Goal: Transaction & Acquisition: Download file/media

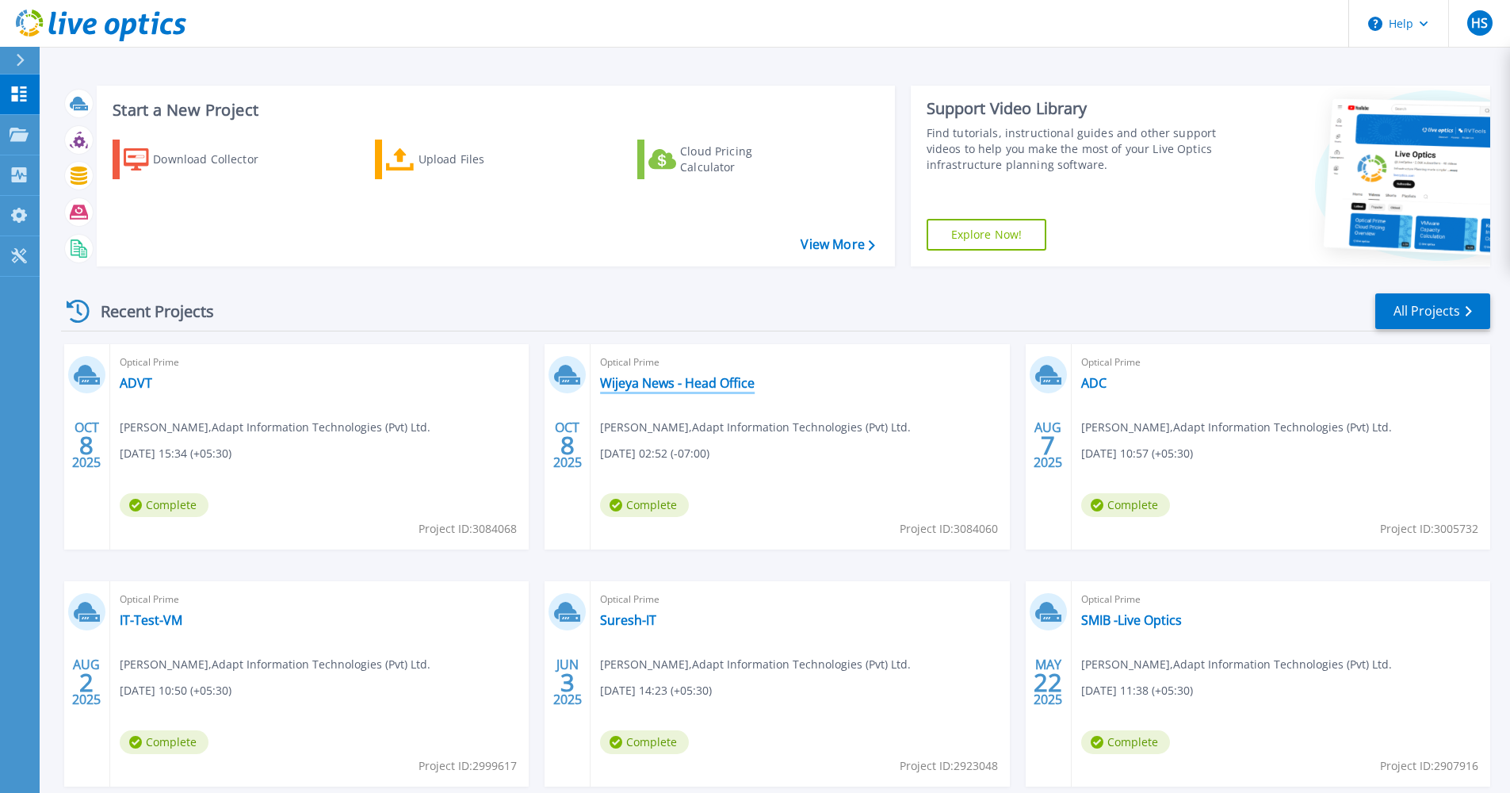
click at [637, 388] on link "Wijeya News - Head Office" at bounding box center [677, 383] width 155 height 16
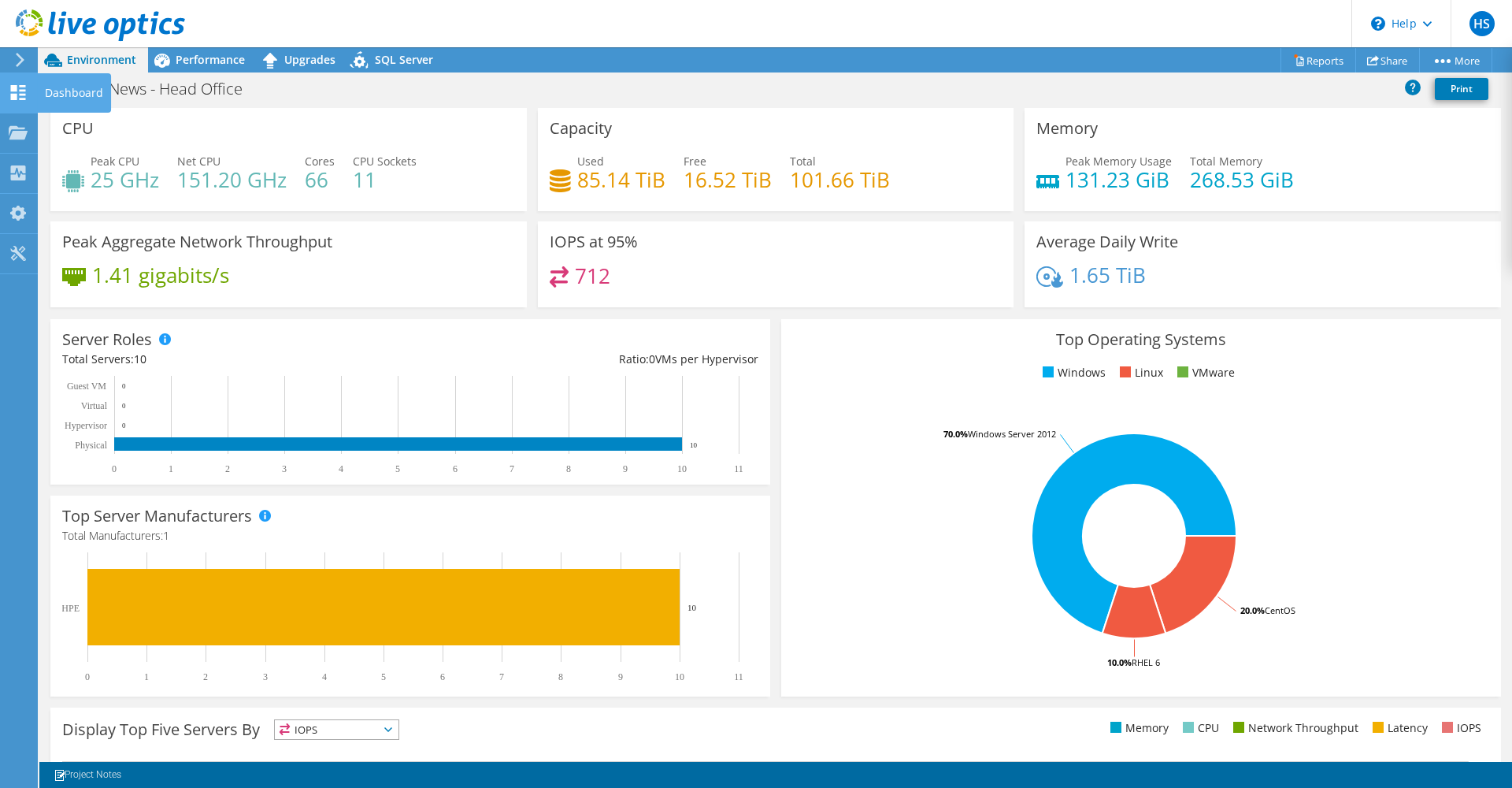
click at [15, 97] on use at bounding box center [18, 92] width 15 height 15
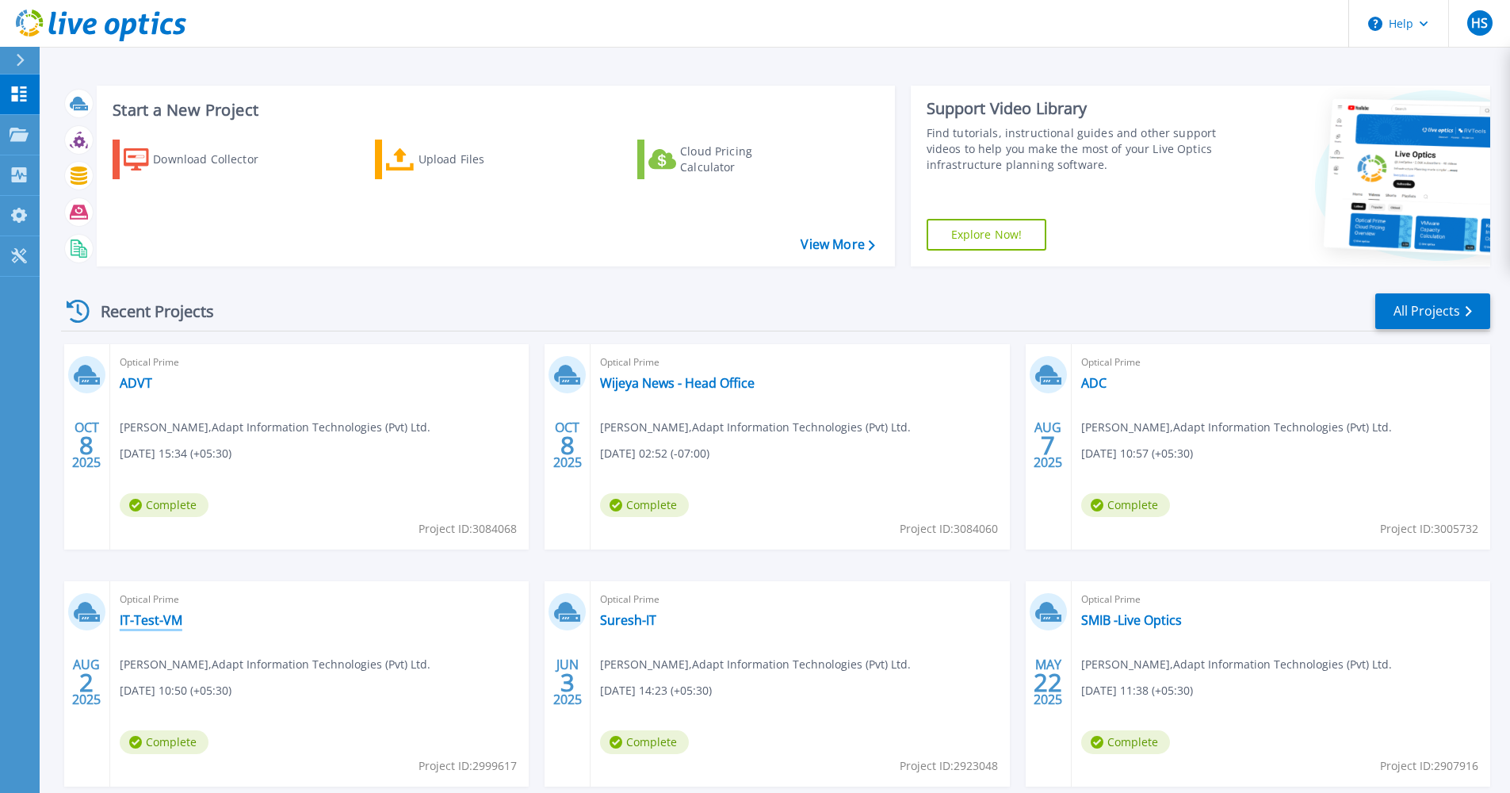
click at [143, 619] on link "IT-Test-VM" at bounding box center [151, 620] width 63 height 16
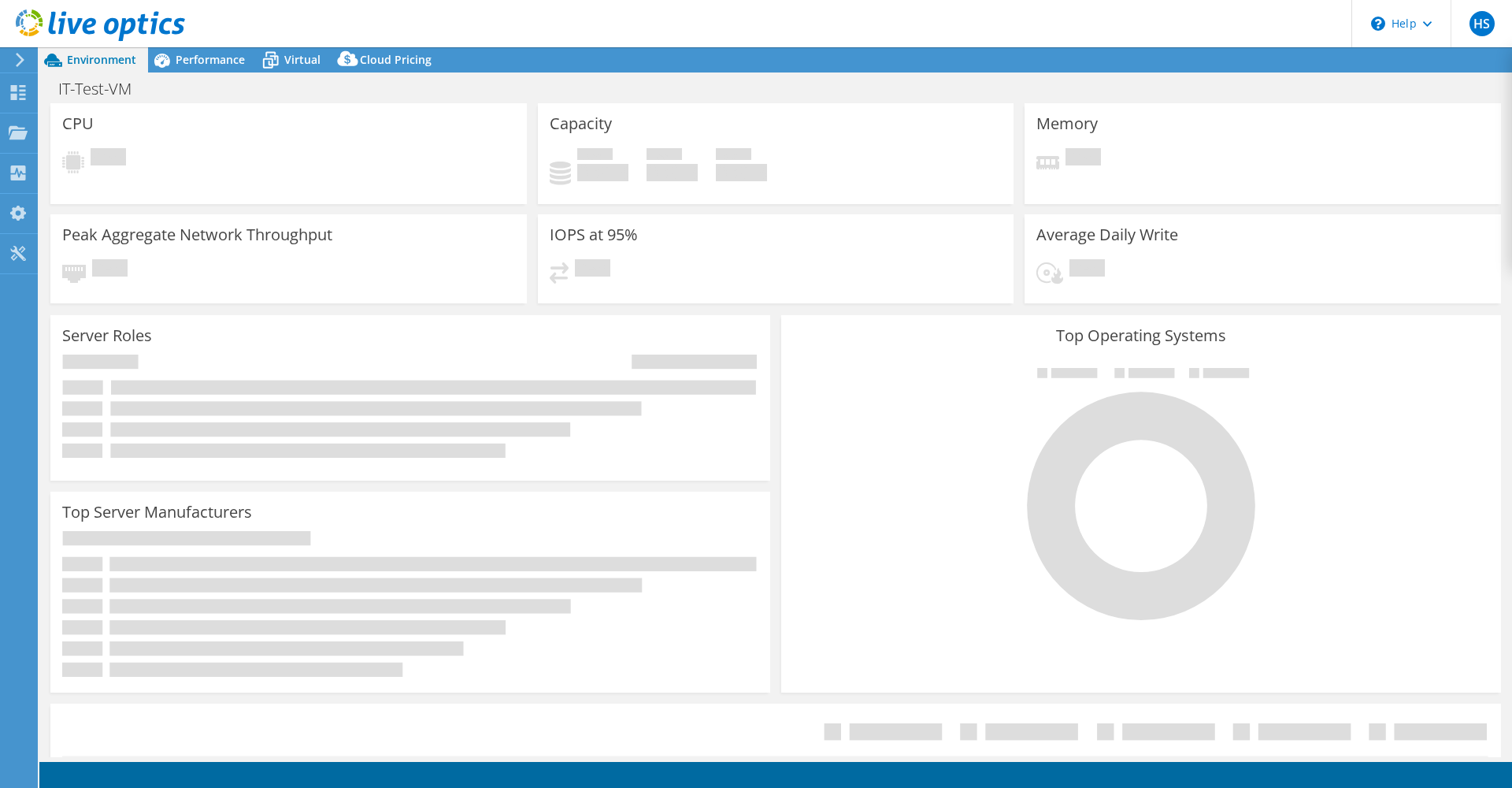
select select "Singapore"
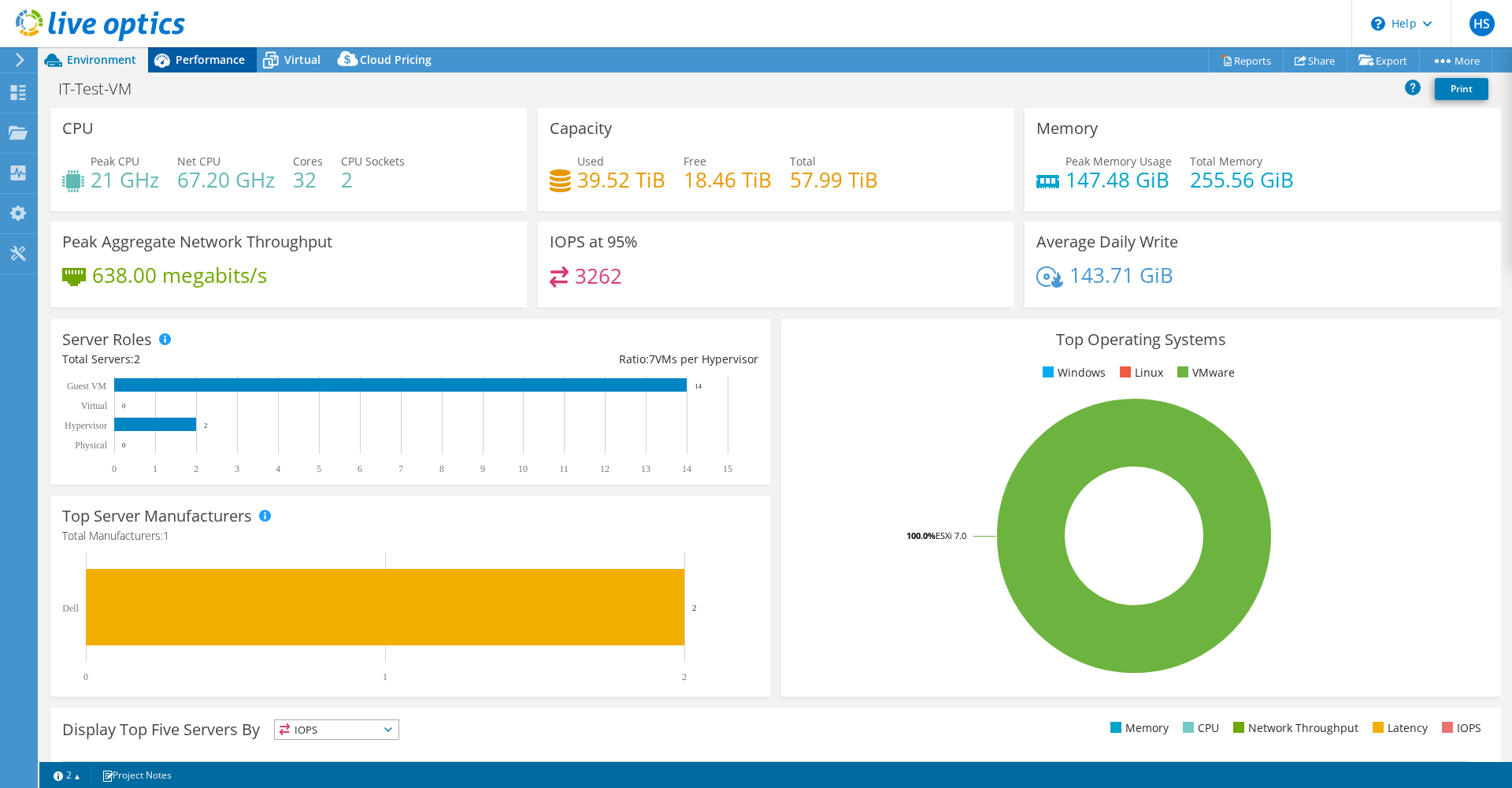
click at [219, 65] on span "Performance" at bounding box center [211, 59] width 70 height 15
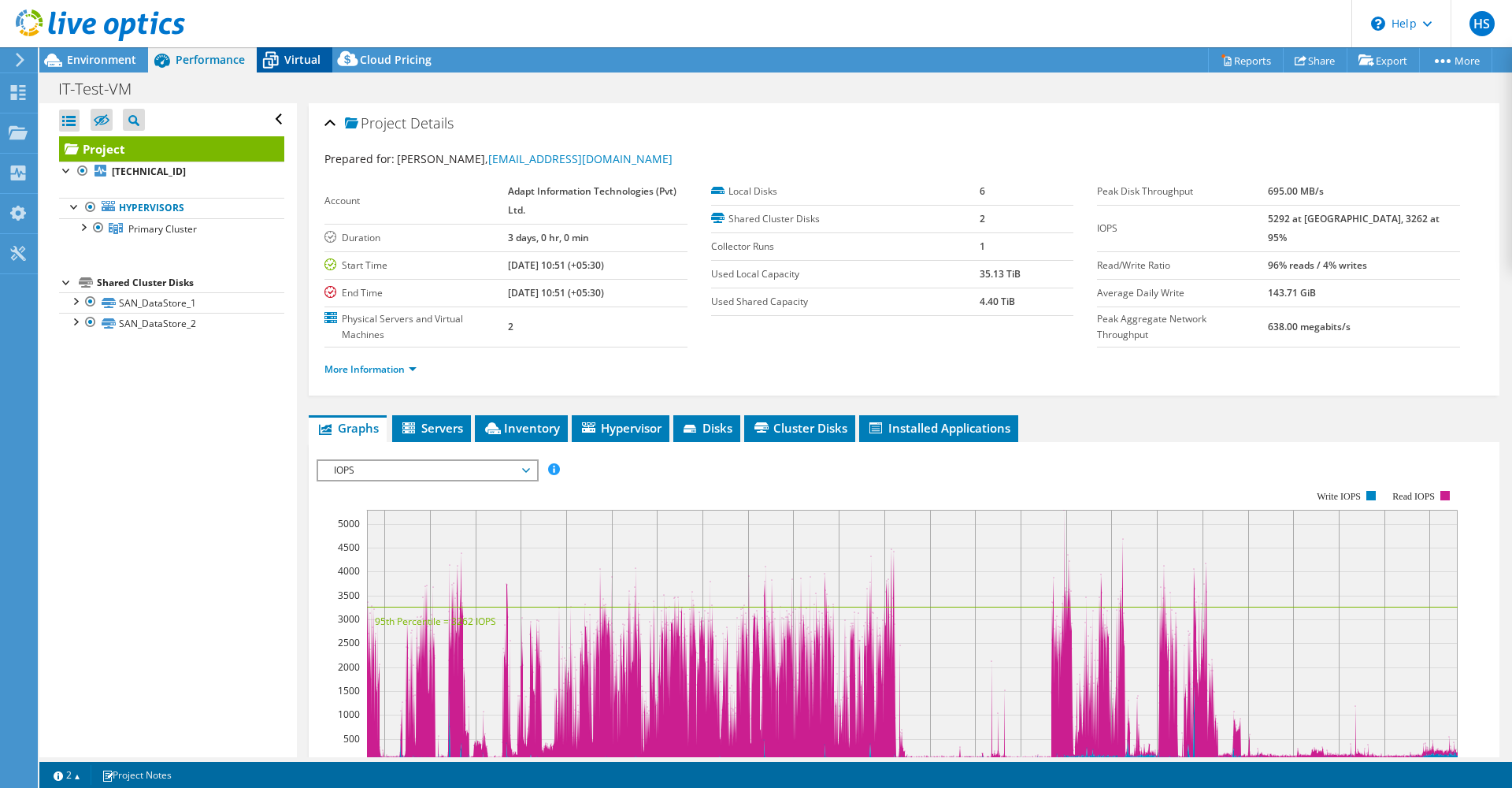
click at [284, 57] on span "Virtual" at bounding box center [302, 59] width 36 height 15
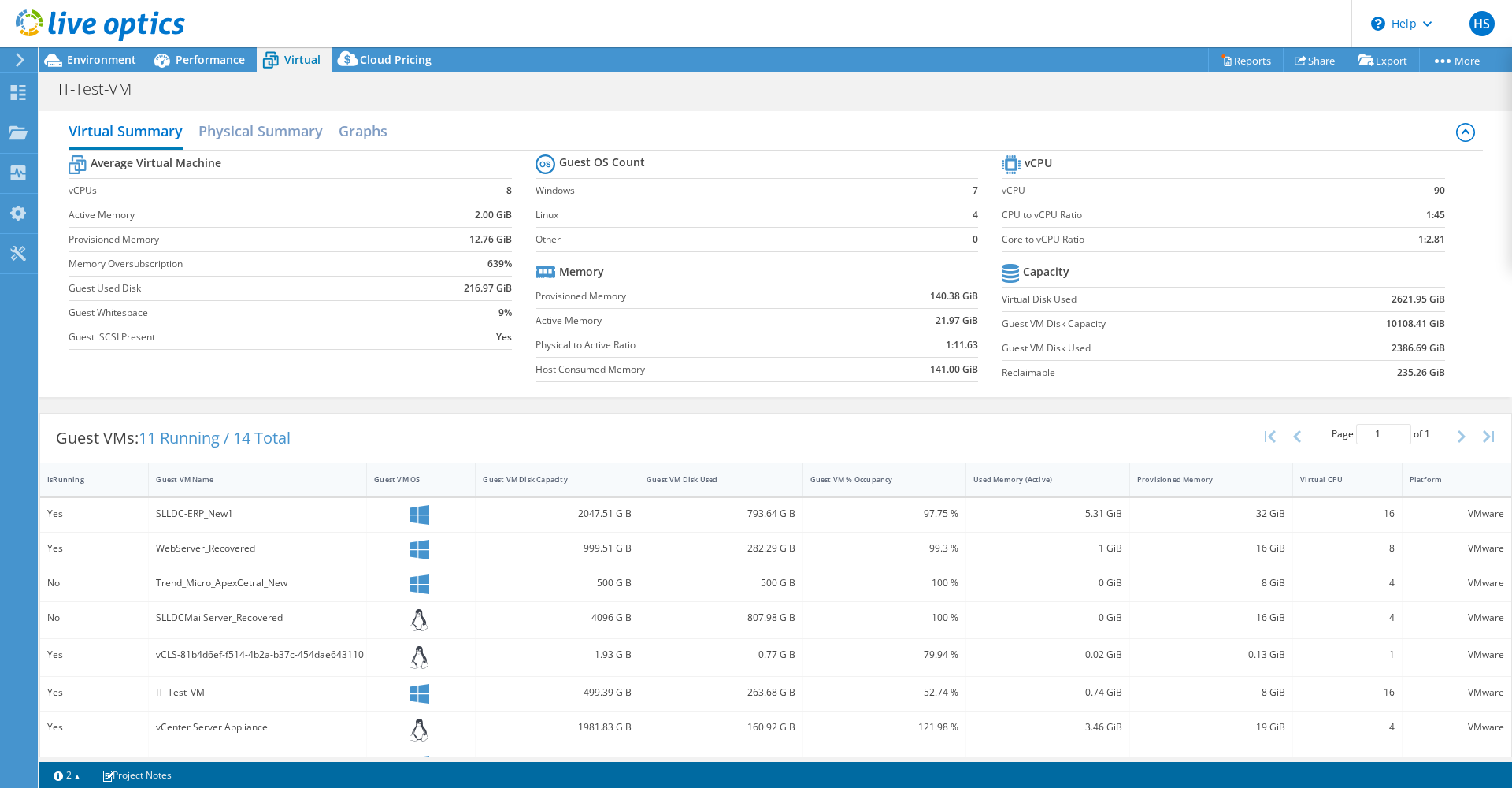
click at [110, 45] on div at bounding box center [92, 26] width 185 height 53
click at [110, 64] on span "Environment" at bounding box center [101, 59] width 70 height 15
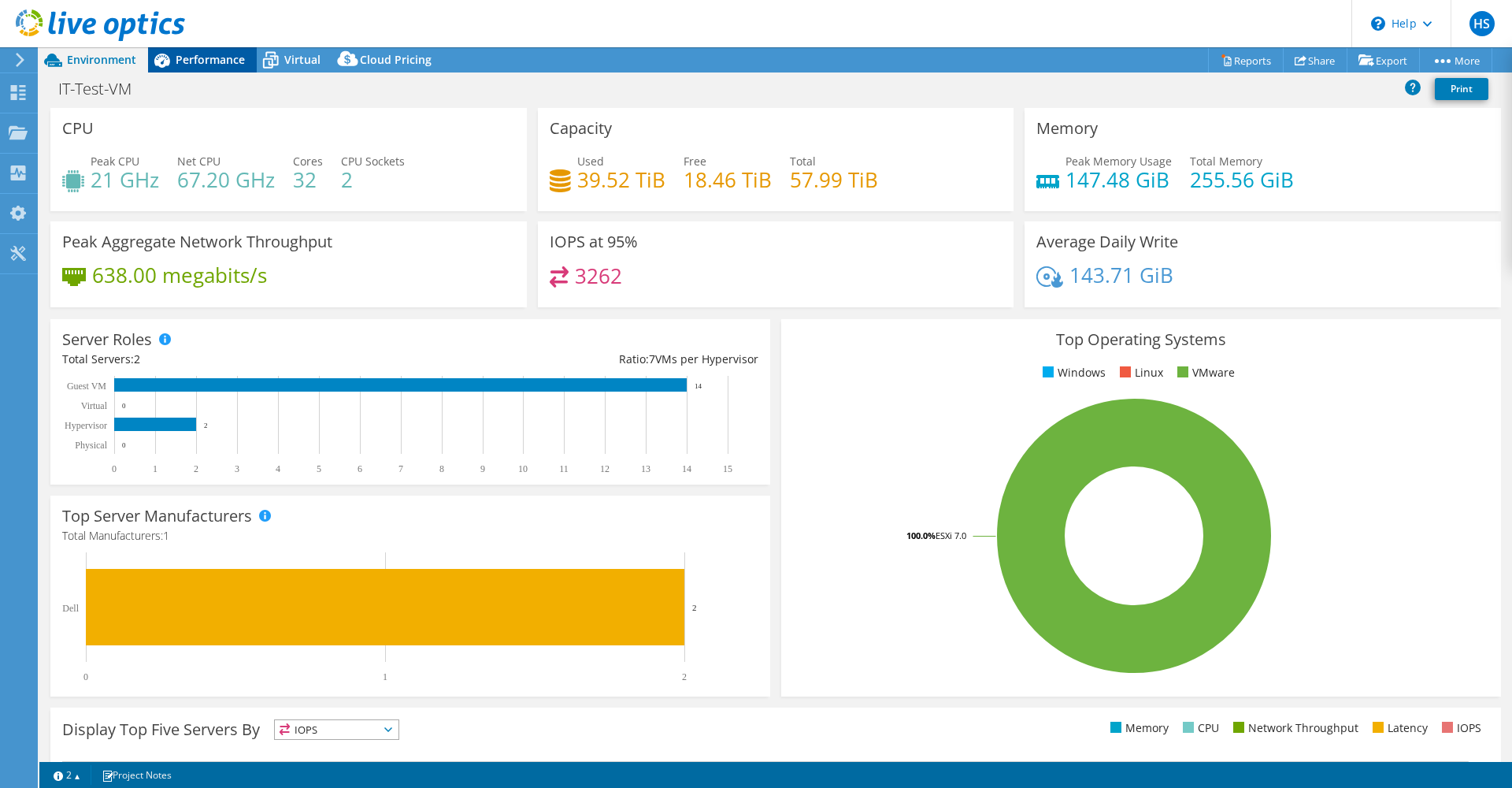
click at [202, 55] on span "Performance" at bounding box center [211, 59] width 70 height 15
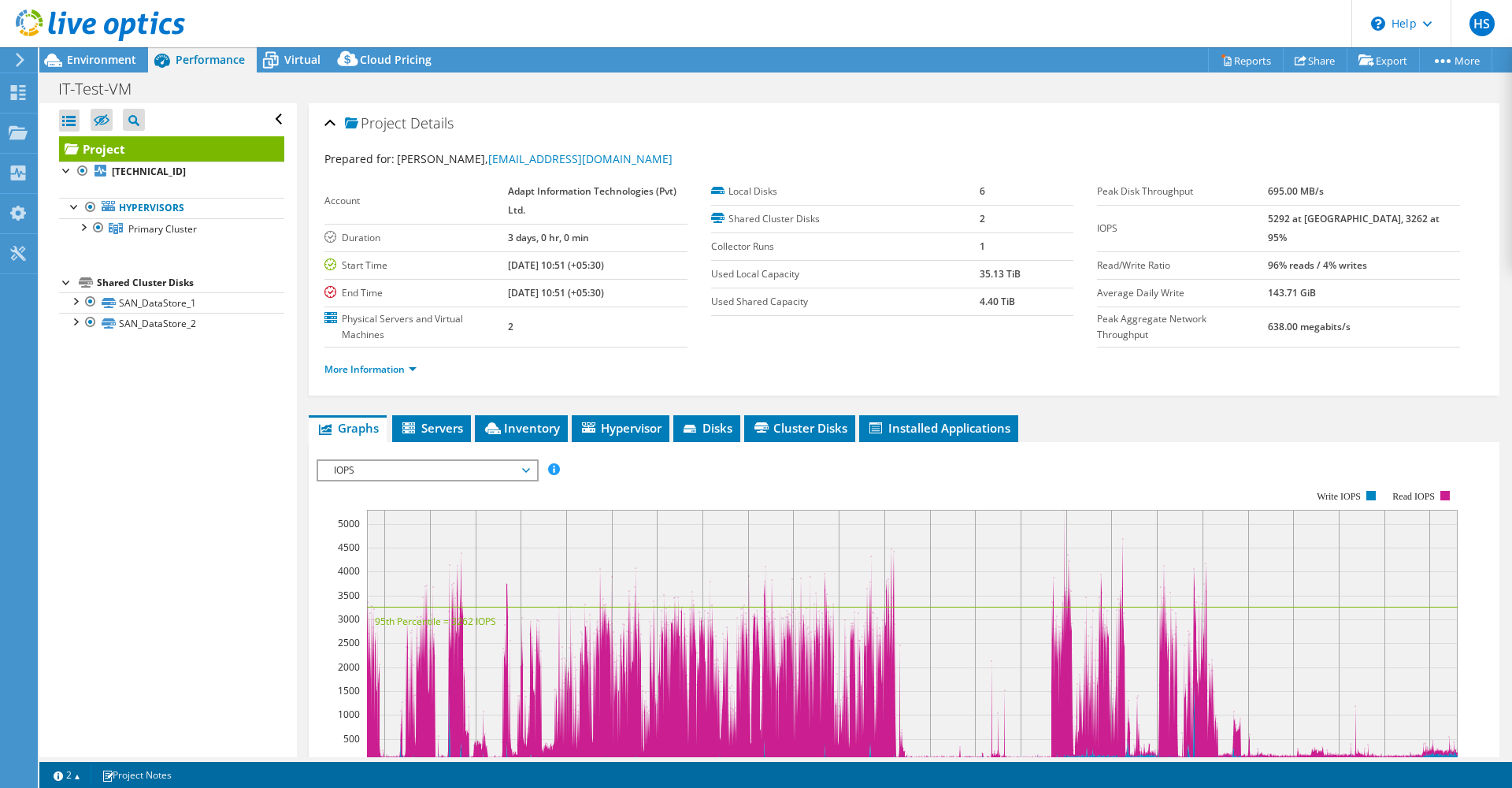
click at [288, 47] on header "HS End User Hasitha Sandaruwan hasitha@ait.lk Adapt Information Technologies (P…" at bounding box center [756, 24] width 1512 height 48
click at [718, 423] on span "Disks" at bounding box center [707, 428] width 52 height 16
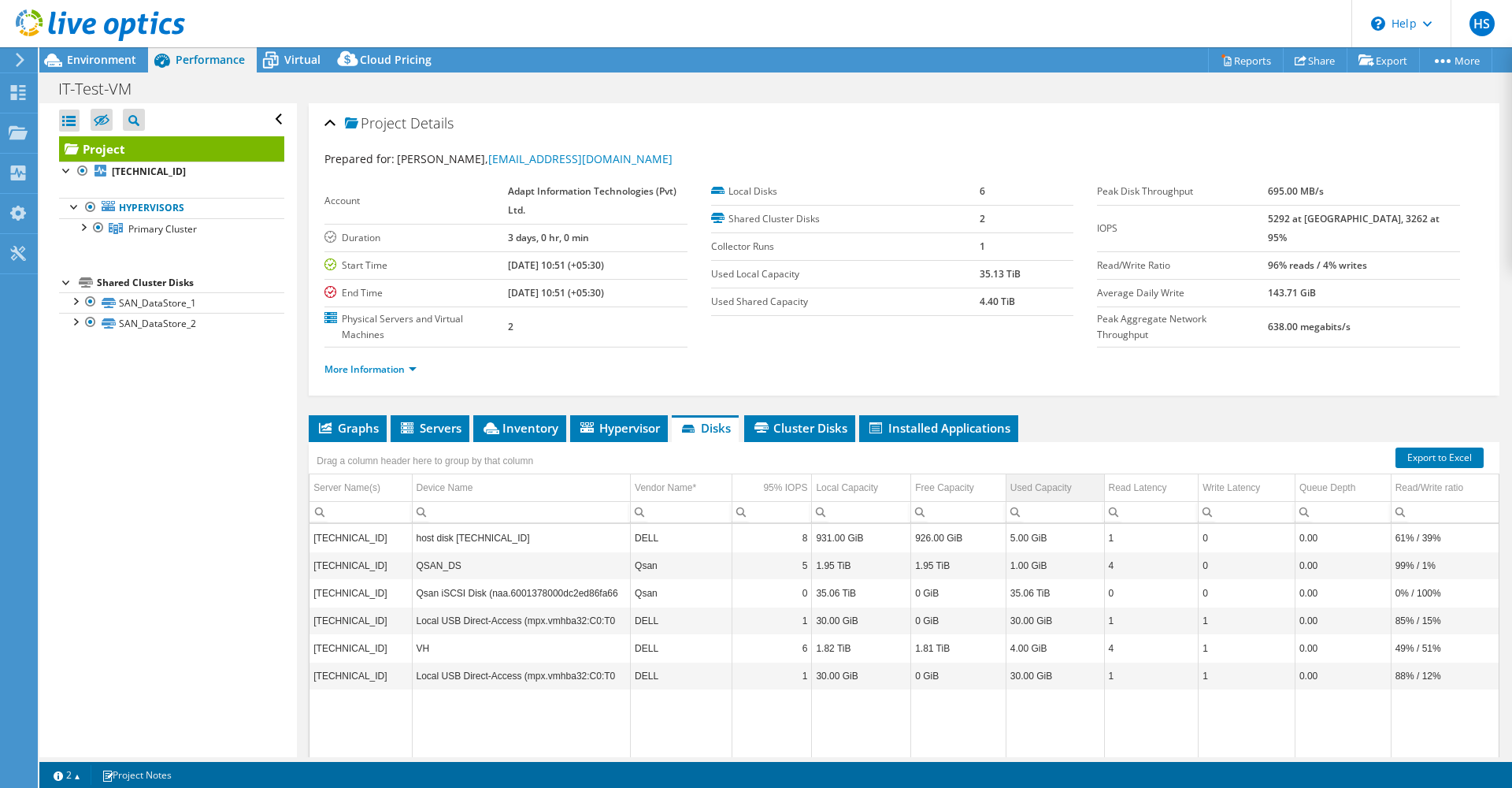
scroll to position [79, 0]
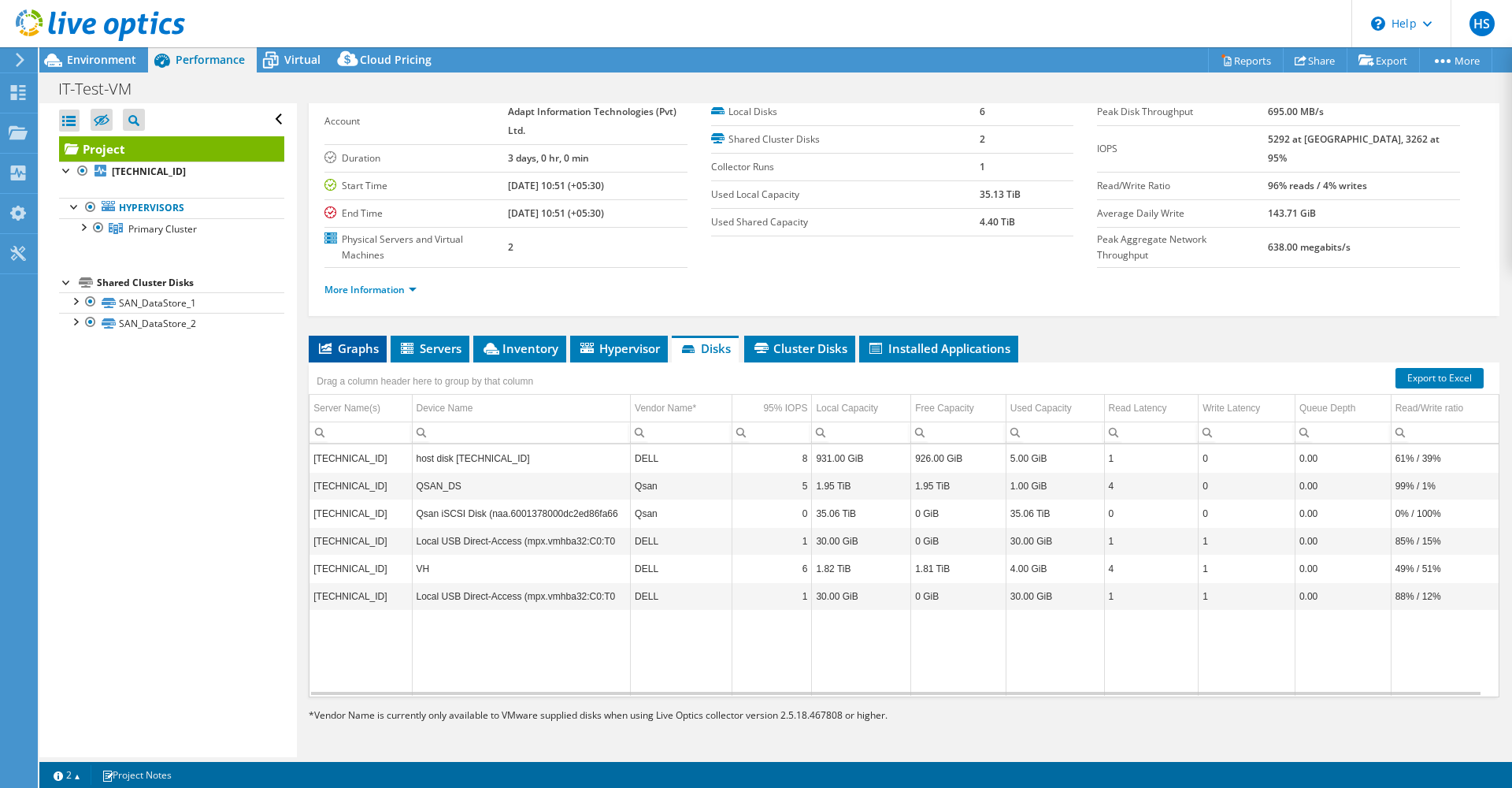
click at [356, 356] on li "Graphs" at bounding box center [348, 349] width 77 height 27
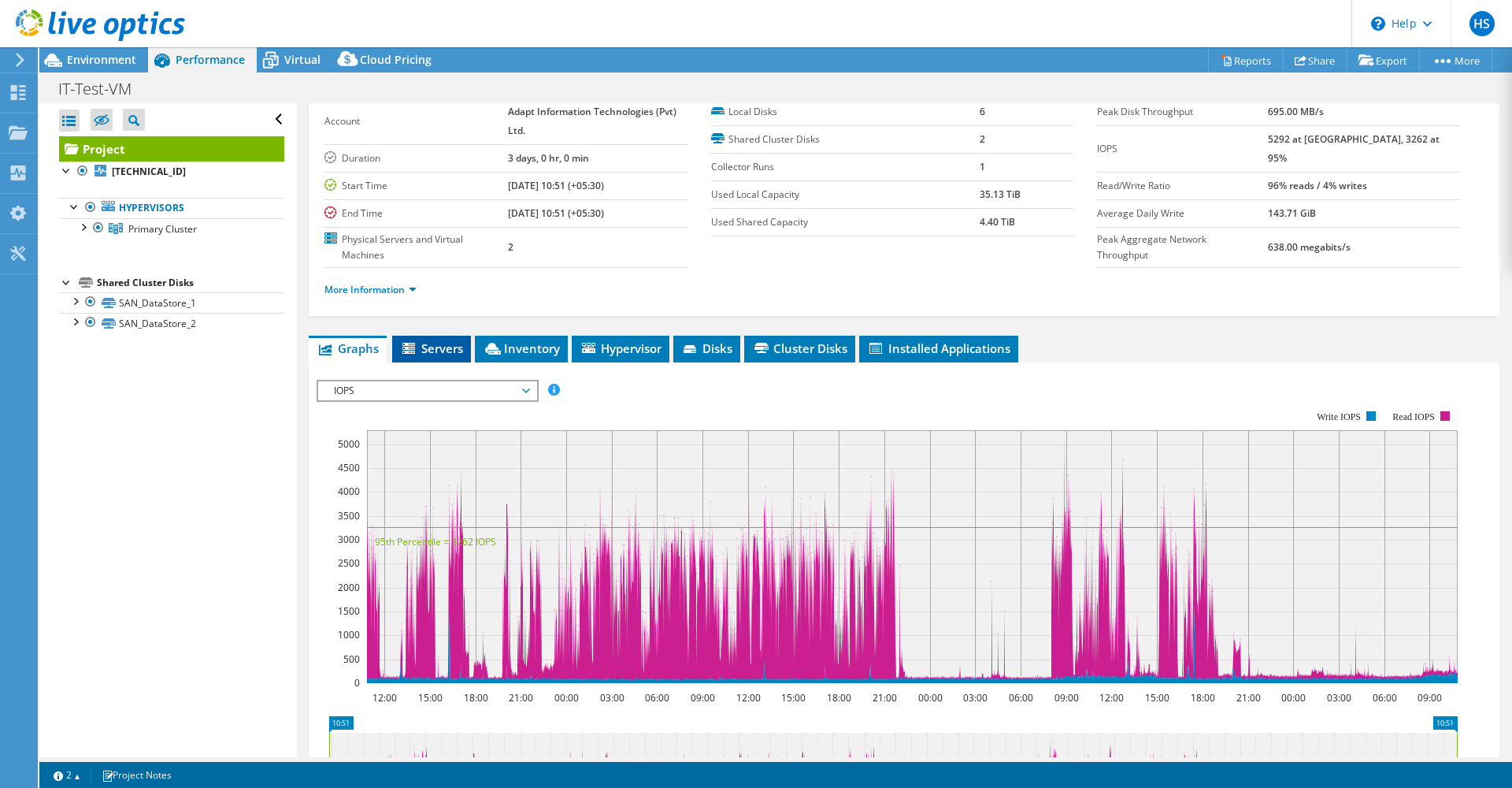
click at [417, 337] on li "Servers" at bounding box center [431, 349] width 78 height 27
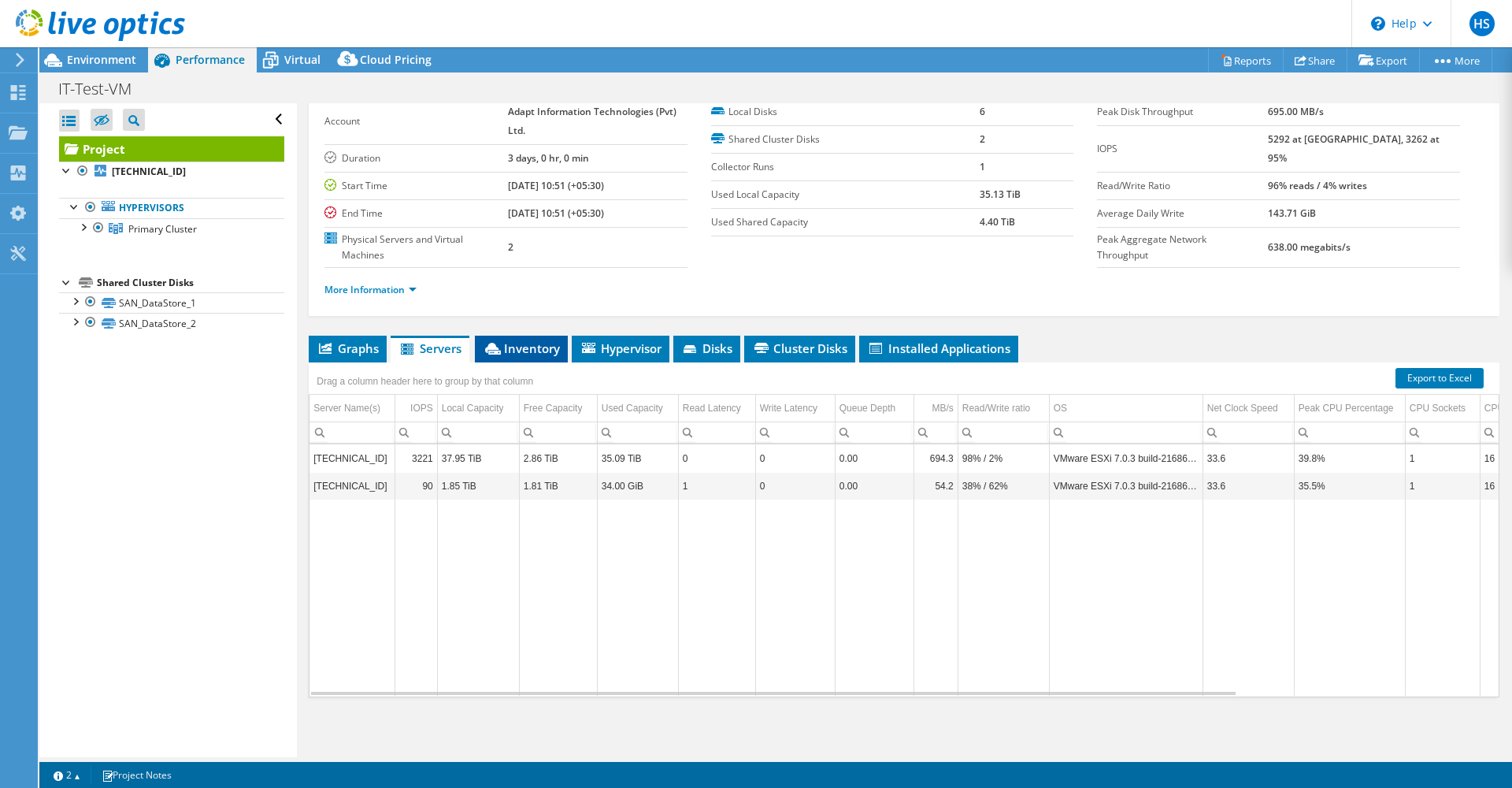
click at [538, 354] on span "Inventory" at bounding box center [522, 349] width 77 height 16
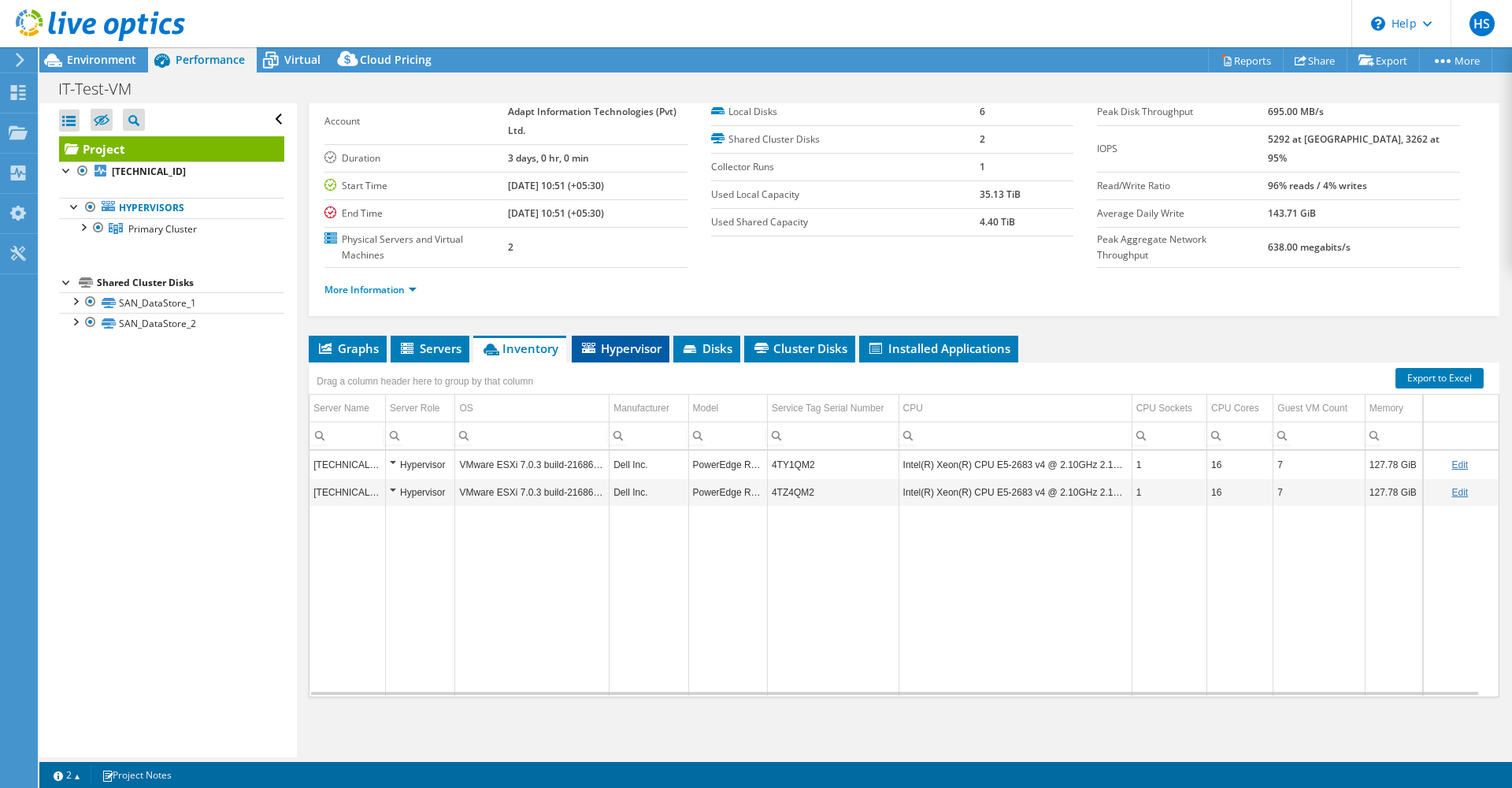
click at [618, 354] on span "Hypervisor" at bounding box center [621, 349] width 81 height 16
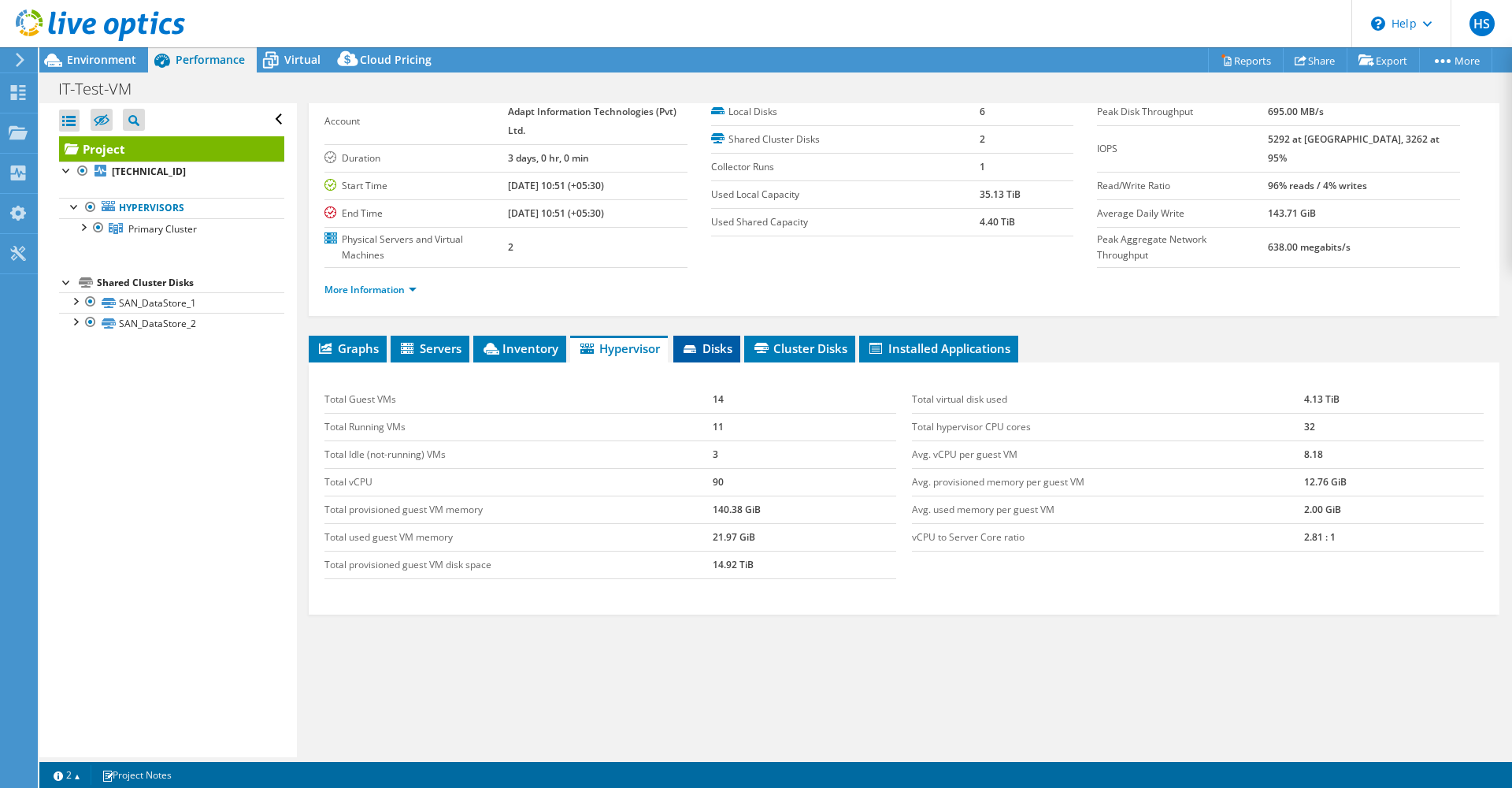
drag, startPoint x: 618, startPoint y: 354, endPoint x: 709, endPoint y: 355, distance: 91.0
click at [709, 355] on span "Disks" at bounding box center [707, 349] width 52 height 16
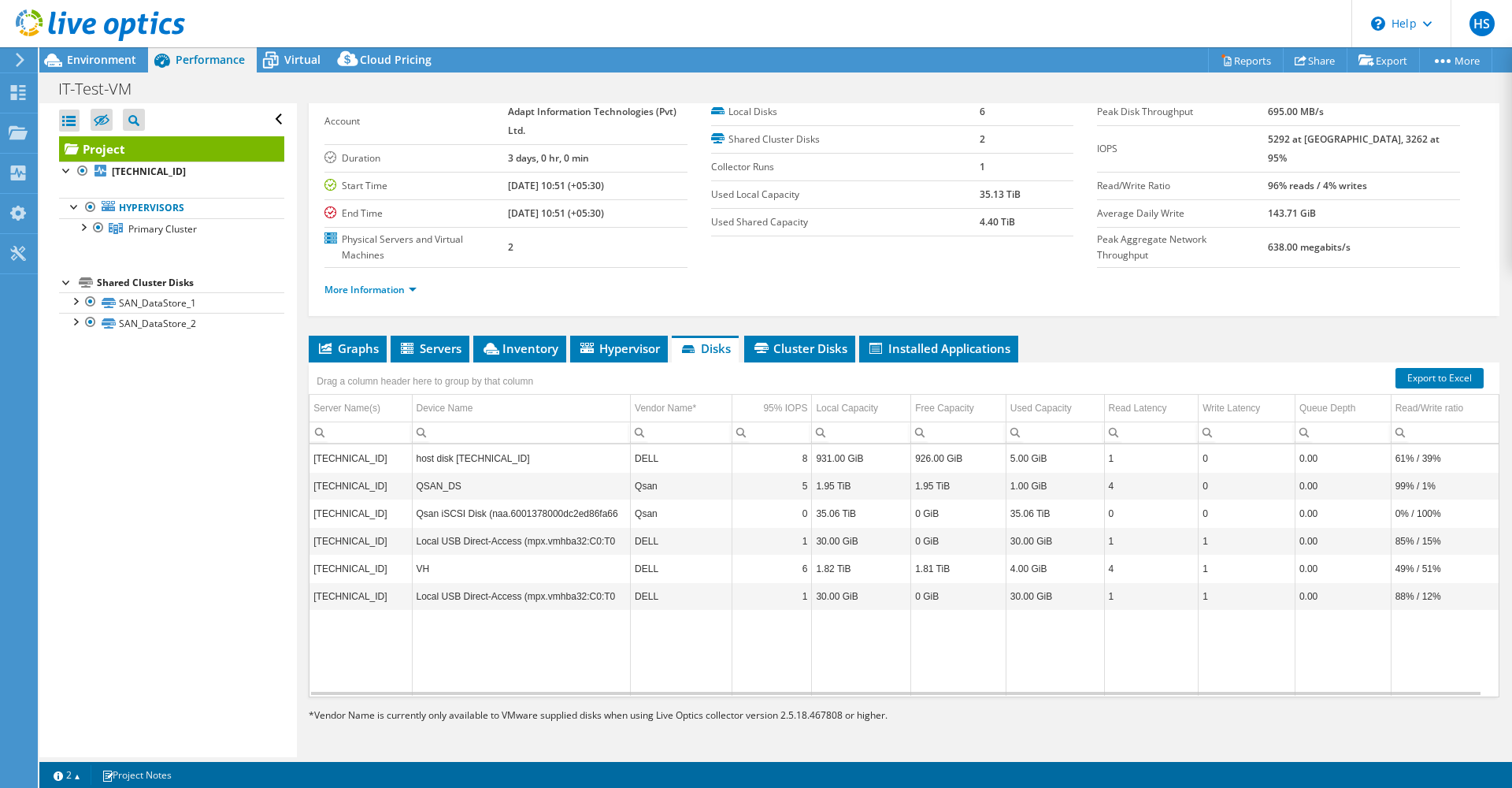
click at [173, 701] on div "Open All Close All Hide Excluded Nodes Project Tree Filter" at bounding box center [168, 430] width 256 height 654
click at [78, 64] on span "Environment" at bounding box center [101, 59] width 70 height 15
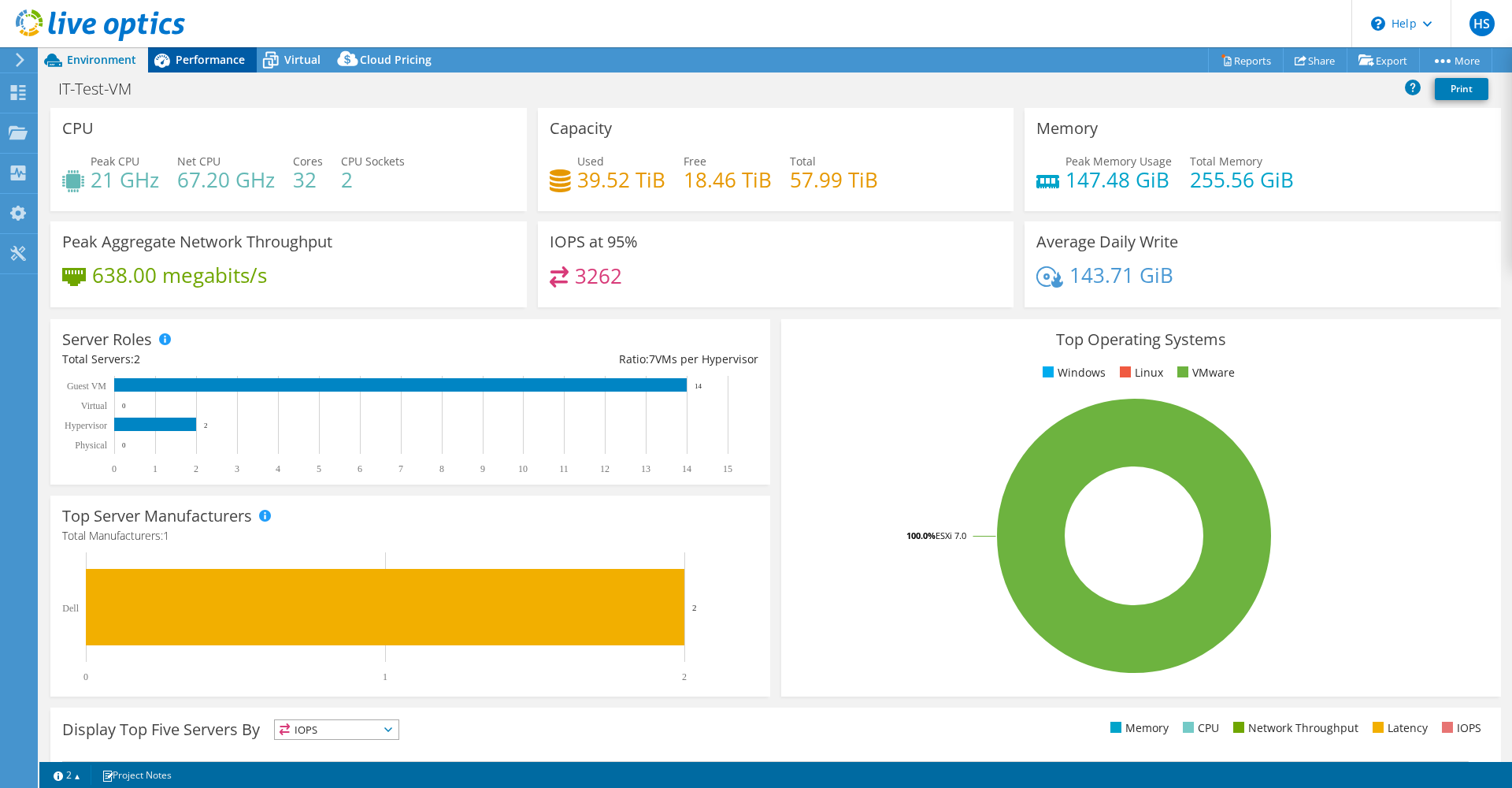
click at [219, 68] on div "Performance" at bounding box center [202, 60] width 108 height 25
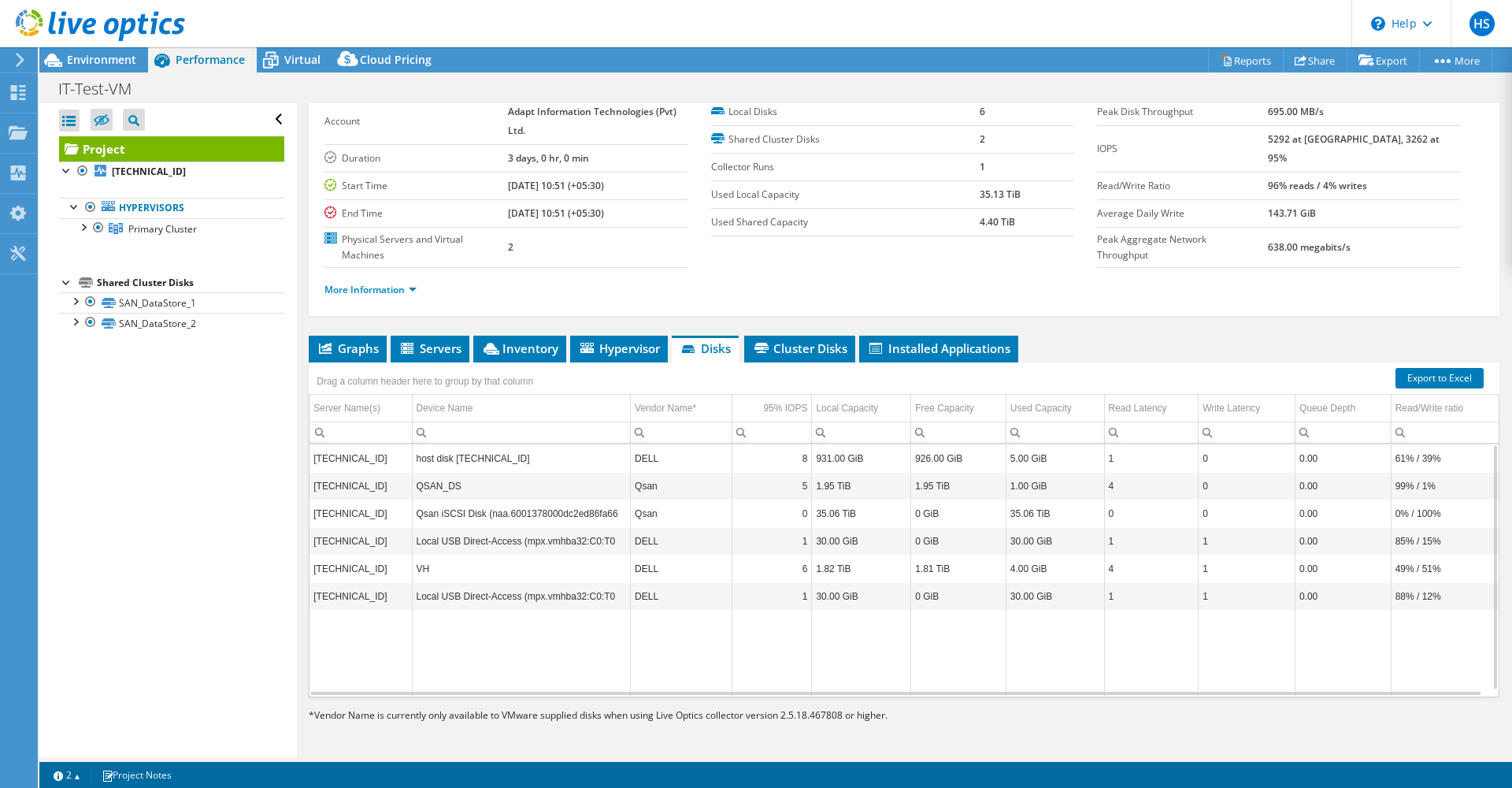
click at [454, 545] on td "Local USB Direct-Access (mpx.vmhba32:C0:T0" at bounding box center [522, 541] width 219 height 28
click at [479, 512] on td "Qsan iSCSI Disk (naa.6001378000dc2ed86fa66" at bounding box center [522, 514] width 219 height 28
click at [815, 353] on span "Cluster Disks" at bounding box center [800, 349] width 95 height 16
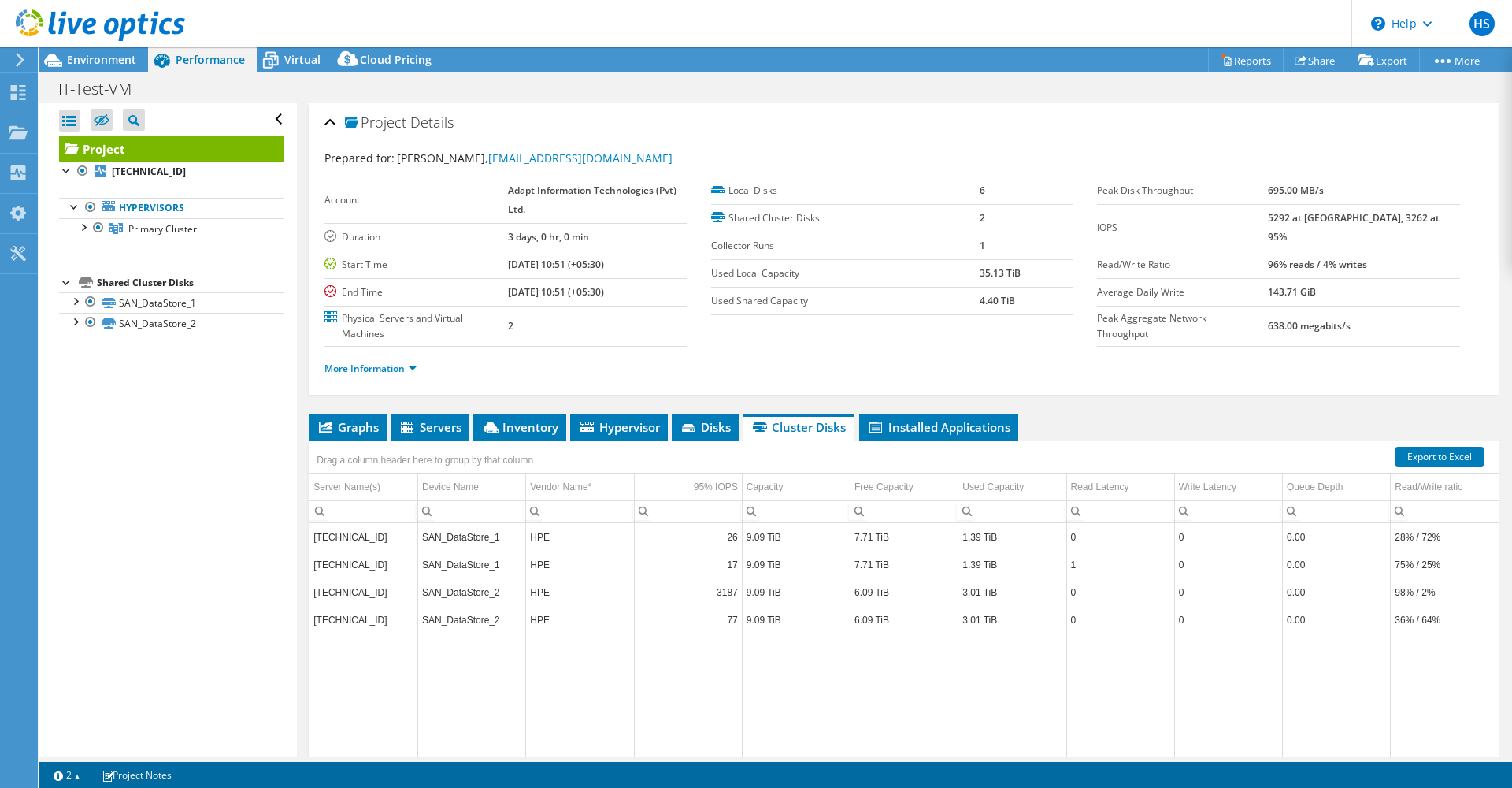
scroll to position [0, 0]
drag, startPoint x: 1013, startPoint y: 300, endPoint x: 965, endPoint y: 298, distance: 48.0
click at [965, 298] on tr "Used Shared Capacity 4.40 TiB" at bounding box center [893, 301] width 364 height 28
drag, startPoint x: 965, startPoint y: 298, endPoint x: 949, endPoint y: 336, distance: 41.2
click at [949, 336] on section "Account Adapt Information Technologies (Pvt) Ltd. Duration 3 days, 0 hr, 0 min …" at bounding box center [711, 262] width 773 height 169
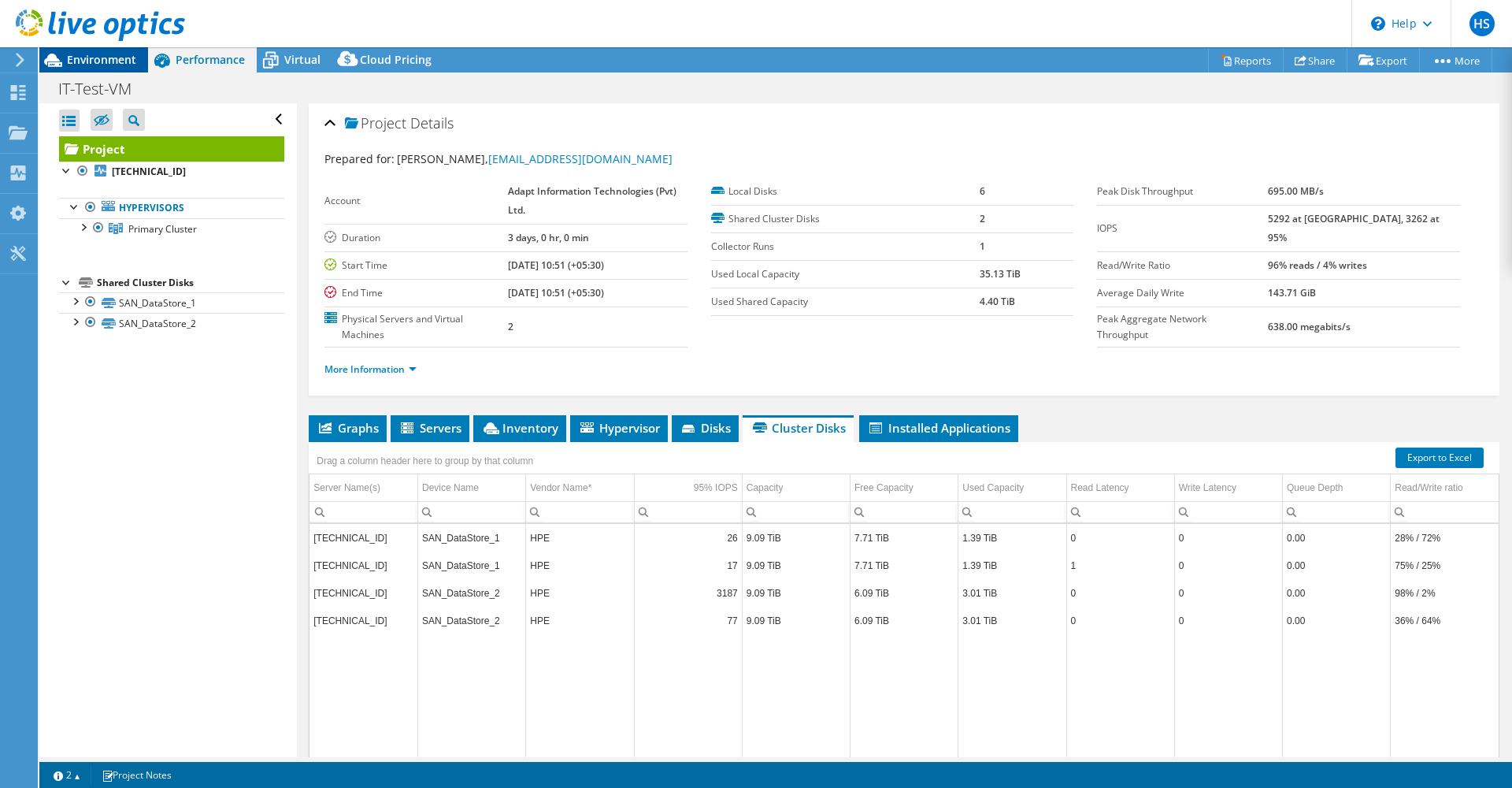
click at [77, 54] on span "Environment" at bounding box center [101, 59] width 70 height 15
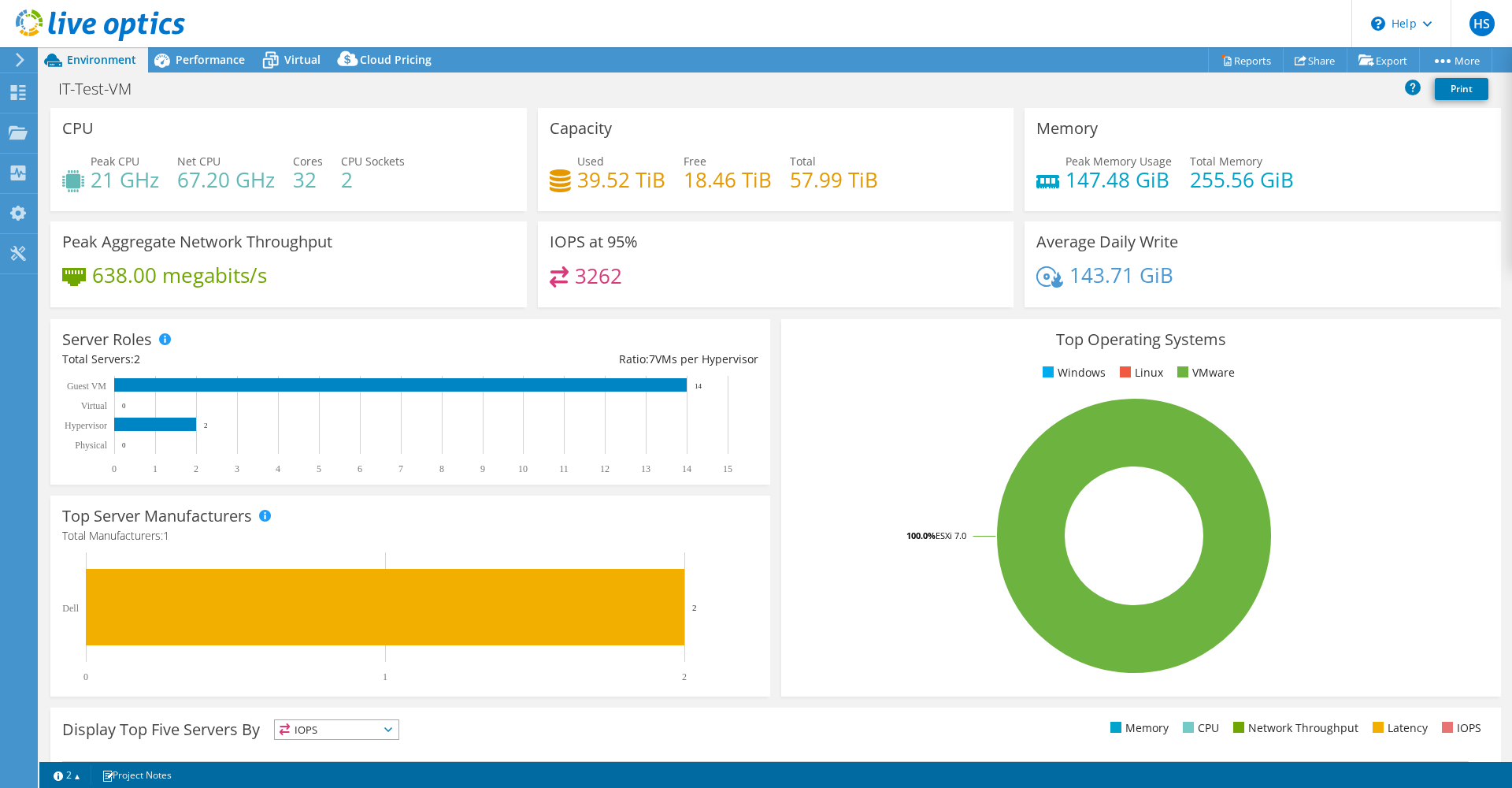
click at [838, 645] on rect at bounding box center [1134, 536] width 682 height 276
click at [953, 653] on rect at bounding box center [1134, 536] width 682 height 276
click at [901, 572] on rect at bounding box center [1134, 536] width 682 height 276
click at [13, 97] on use at bounding box center [18, 92] width 15 height 15
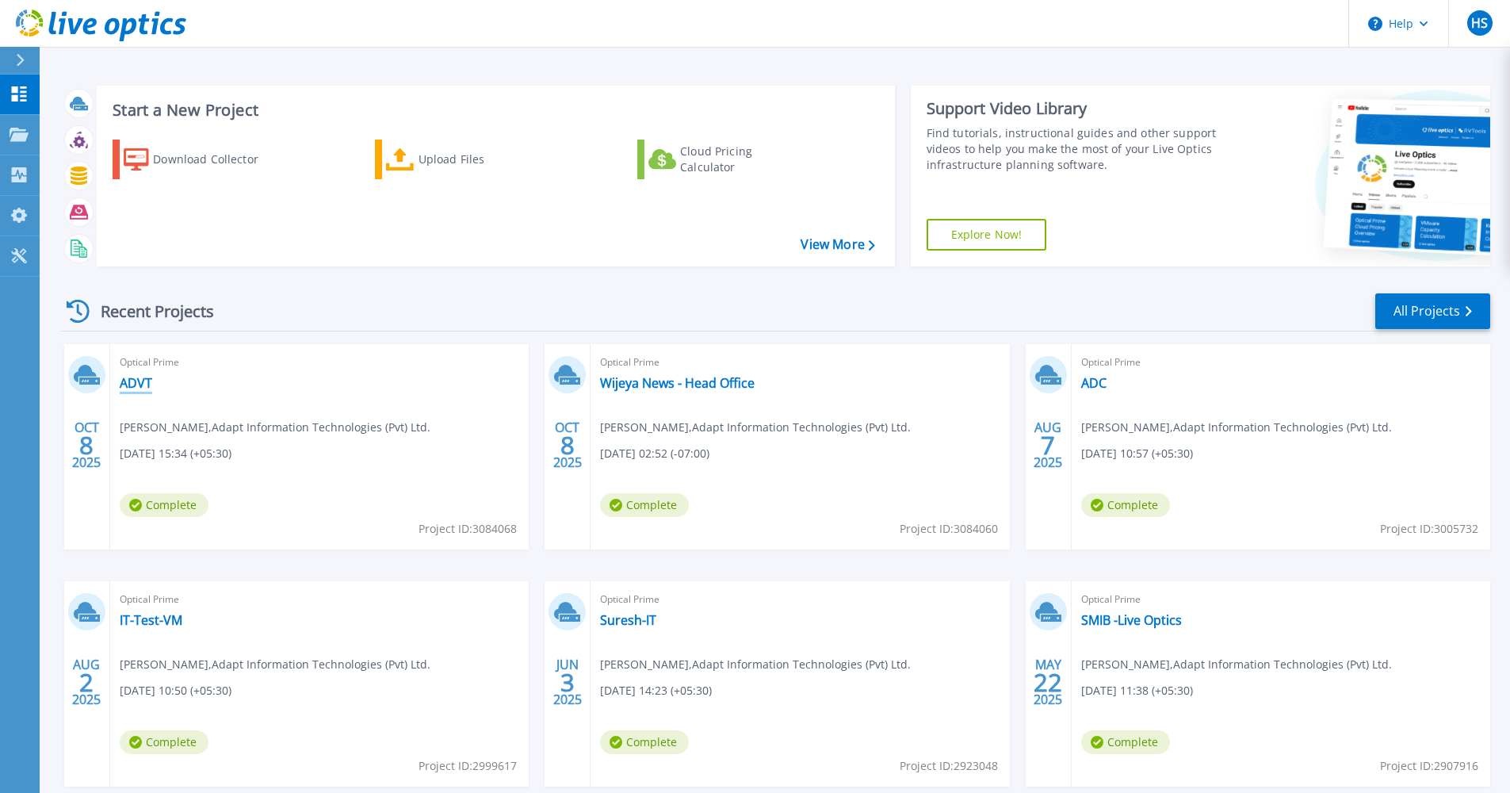
click at [137, 385] on link "ADVT" at bounding box center [136, 383] width 33 height 16
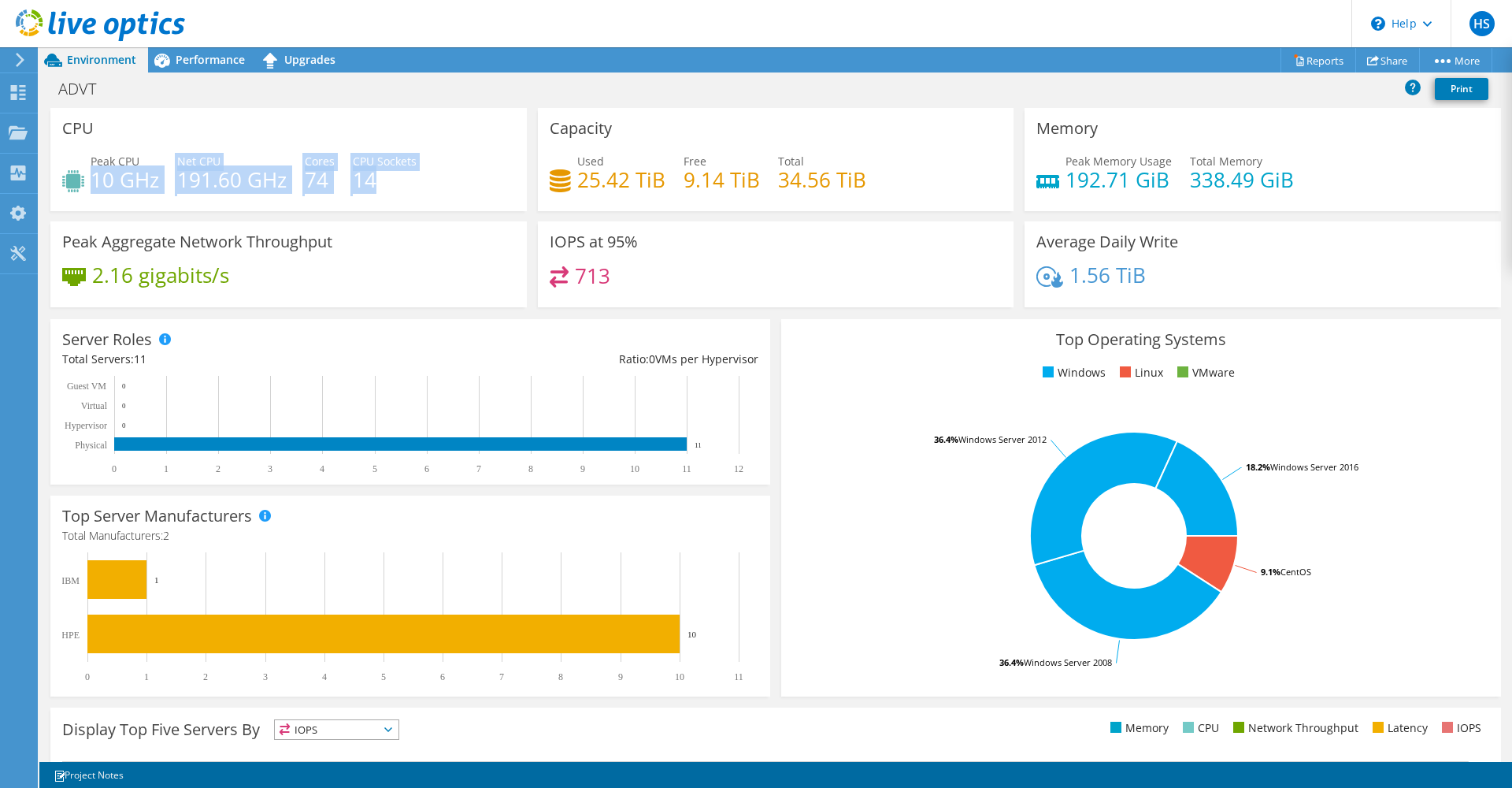
drag, startPoint x: 93, startPoint y: 181, endPoint x: 384, endPoint y: 181, distance: 291.0
click at [384, 181] on div "Peak CPU 10 GHz Net CPU 191.60 GHz Cores 74 CPU Sockets 14" at bounding box center [289, 179] width 453 height 52
drag, startPoint x: 384, startPoint y: 181, endPoint x: 424, endPoint y: 207, distance: 47.7
click at [424, 207] on div "CPU Peak CPU 10 GHz Net CPU 191.60 GHz Cores 74 CPU Sockets 14" at bounding box center [289, 160] width 477 height 103
drag, startPoint x: 394, startPoint y: 192, endPoint x: 159, endPoint y: 182, distance: 235.2
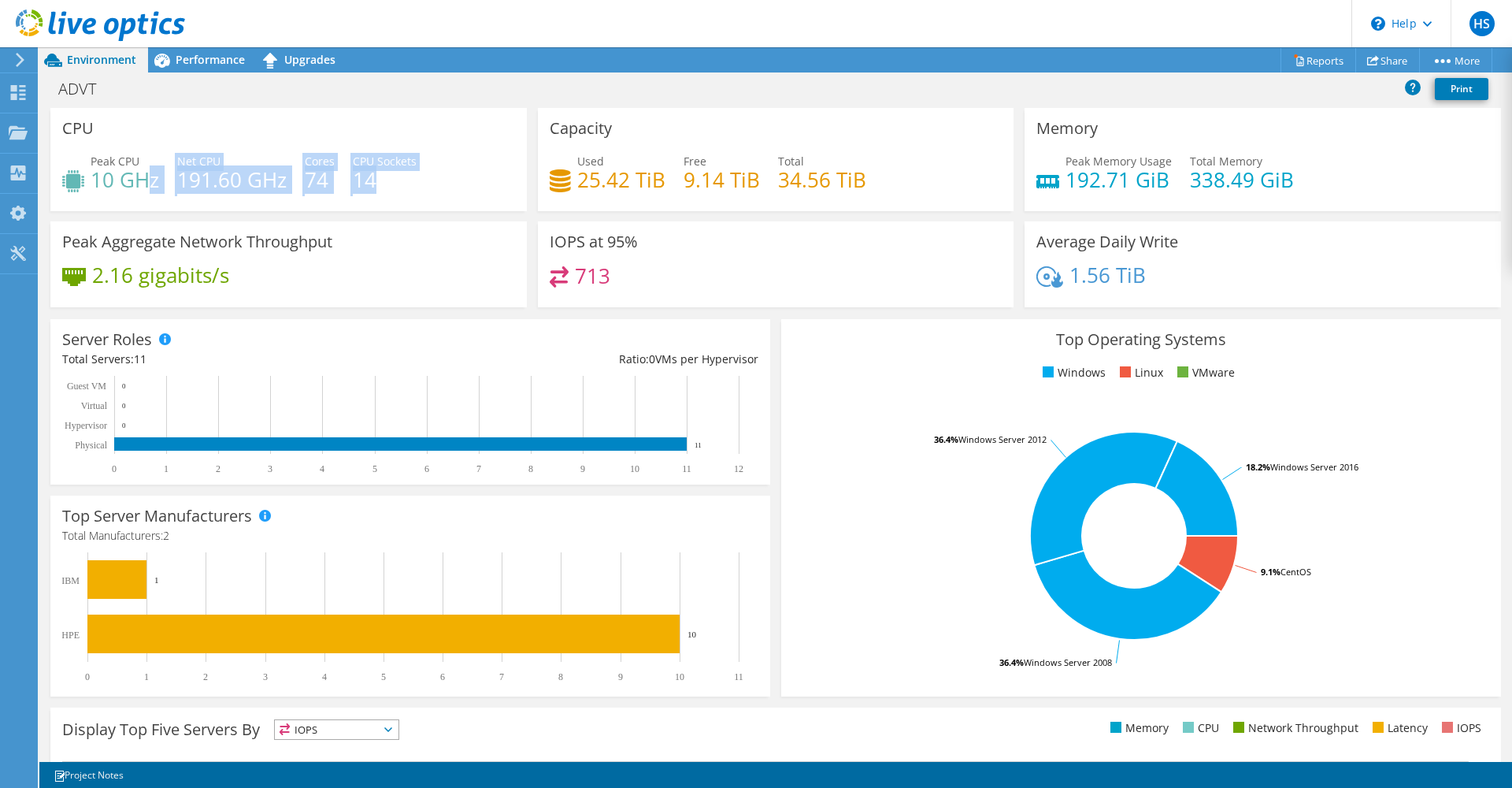
click at [158, 182] on div "Peak CPU 10 GHz Net CPU 191.60 GHz Cores 74 CPU Sockets 14" at bounding box center [289, 179] width 453 height 52
drag, startPoint x: 159, startPoint y: 182, endPoint x: 185, endPoint y: 196, distance: 29.5
click at [185, 196] on div "Peak CPU 10 GHz Net CPU 191.60 GHz Cores 74 CPU Sockets 14" at bounding box center [289, 179] width 453 height 52
drag, startPoint x: 173, startPoint y: 183, endPoint x: 293, endPoint y: 182, distance: 120.0
click at [293, 182] on div "Peak CPU 10 GHz Net CPU 191.60 GHz Cores 74 CPU Sockets 14" at bounding box center [289, 179] width 453 height 52
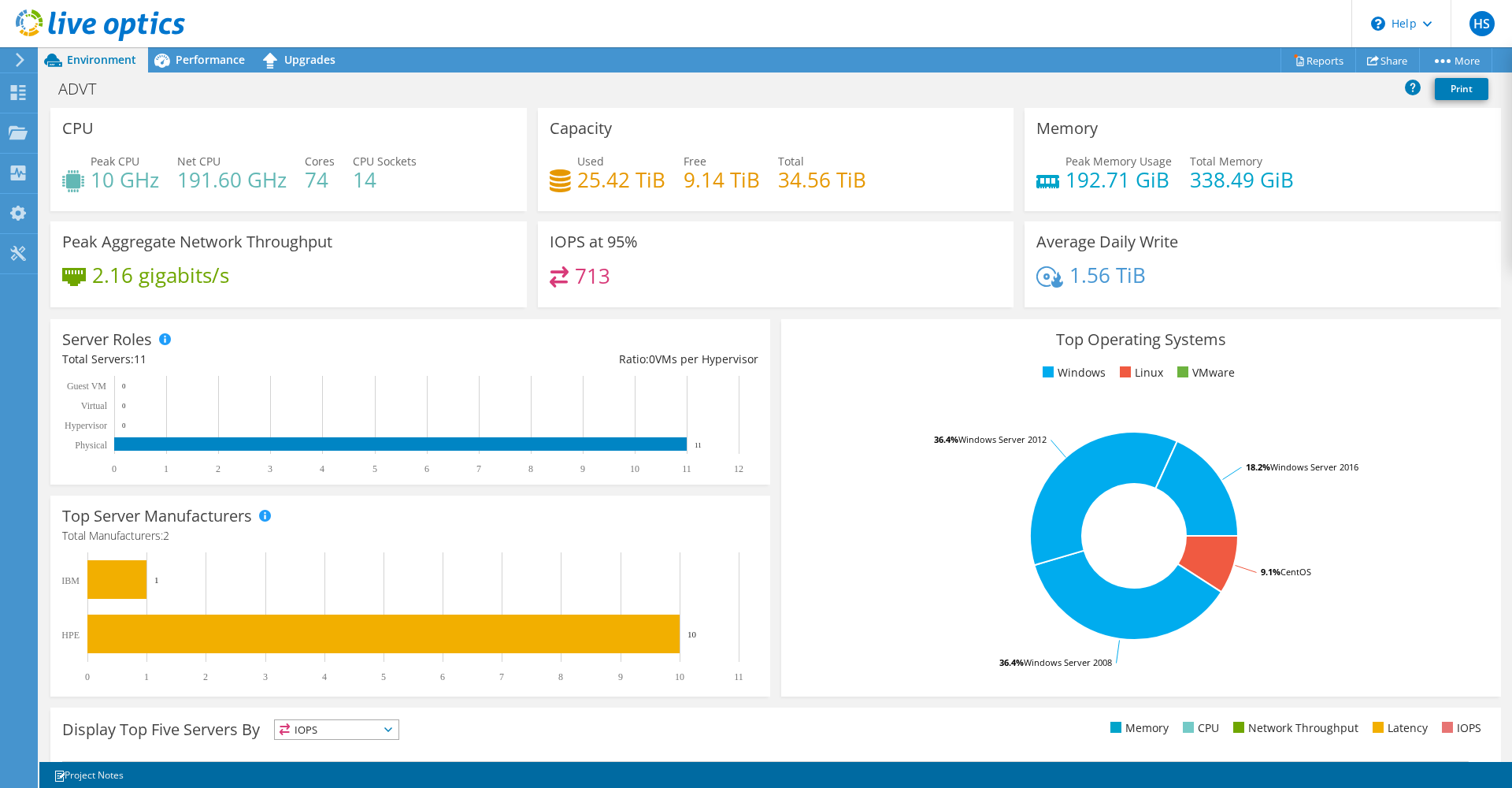
drag, startPoint x: 293, startPoint y: 182, endPoint x: 127, endPoint y: 196, distance: 166.6
click at [127, 196] on div "Peak CPU 10 GHz Net CPU 191.60 GHz Cores 74 CPU Sockets 14" at bounding box center [289, 179] width 453 height 52
drag, startPoint x: 89, startPoint y: 182, endPoint x: 152, endPoint y: 187, distance: 63.2
click at [152, 187] on div "Peak CPU 10 GHz" at bounding box center [111, 171] width 97 height 36
drag, startPoint x: 152, startPoint y: 187, endPoint x: 176, endPoint y: 211, distance: 33.9
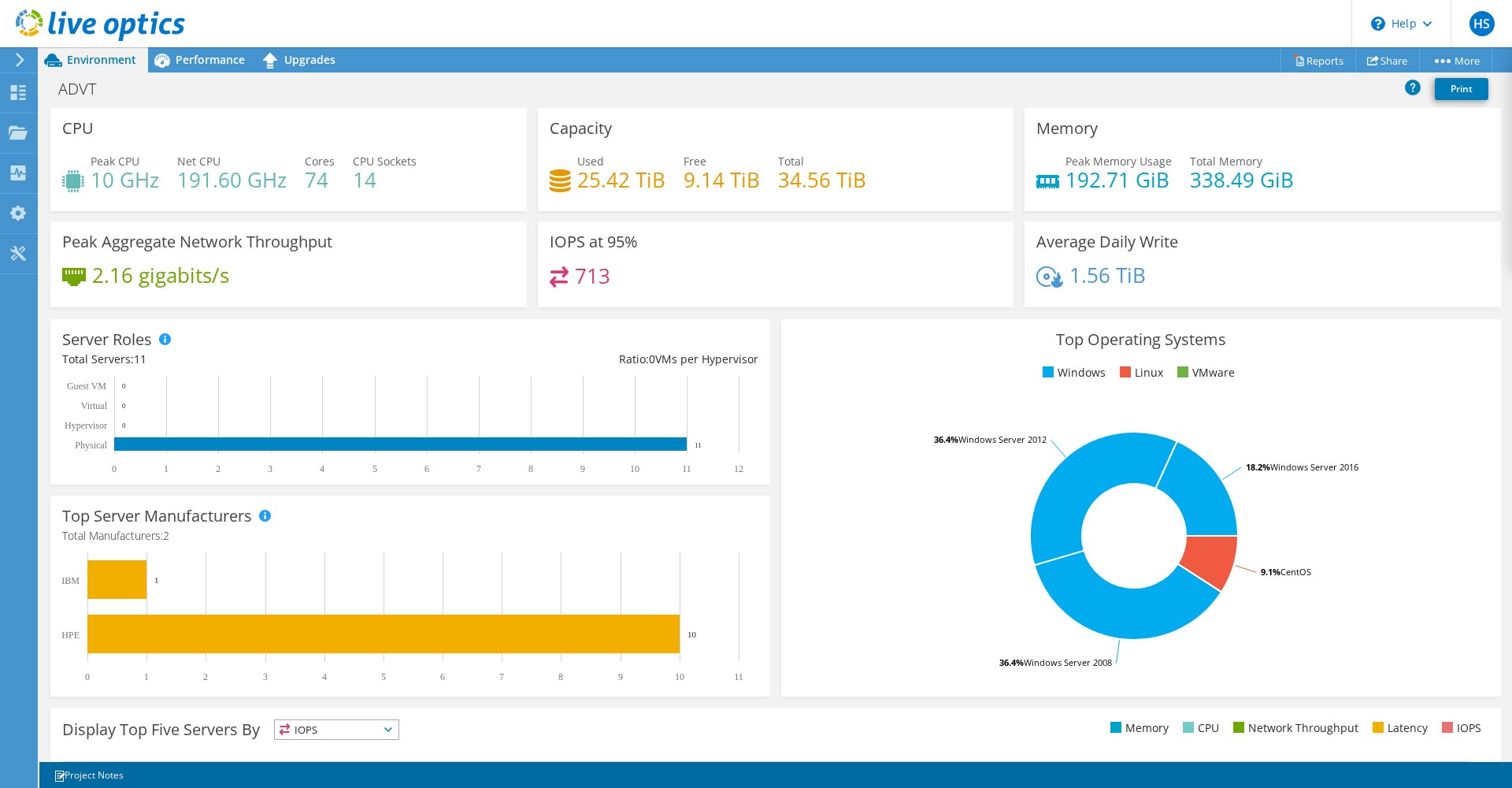
click at [176, 211] on div "CPU Peak CPU 10 GHz Net CPU 191.60 GHz Cores 74 CPU Sockets 14" at bounding box center [289, 160] width 477 height 103
click at [13, 98] on use at bounding box center [18, 92] width 15 height 15
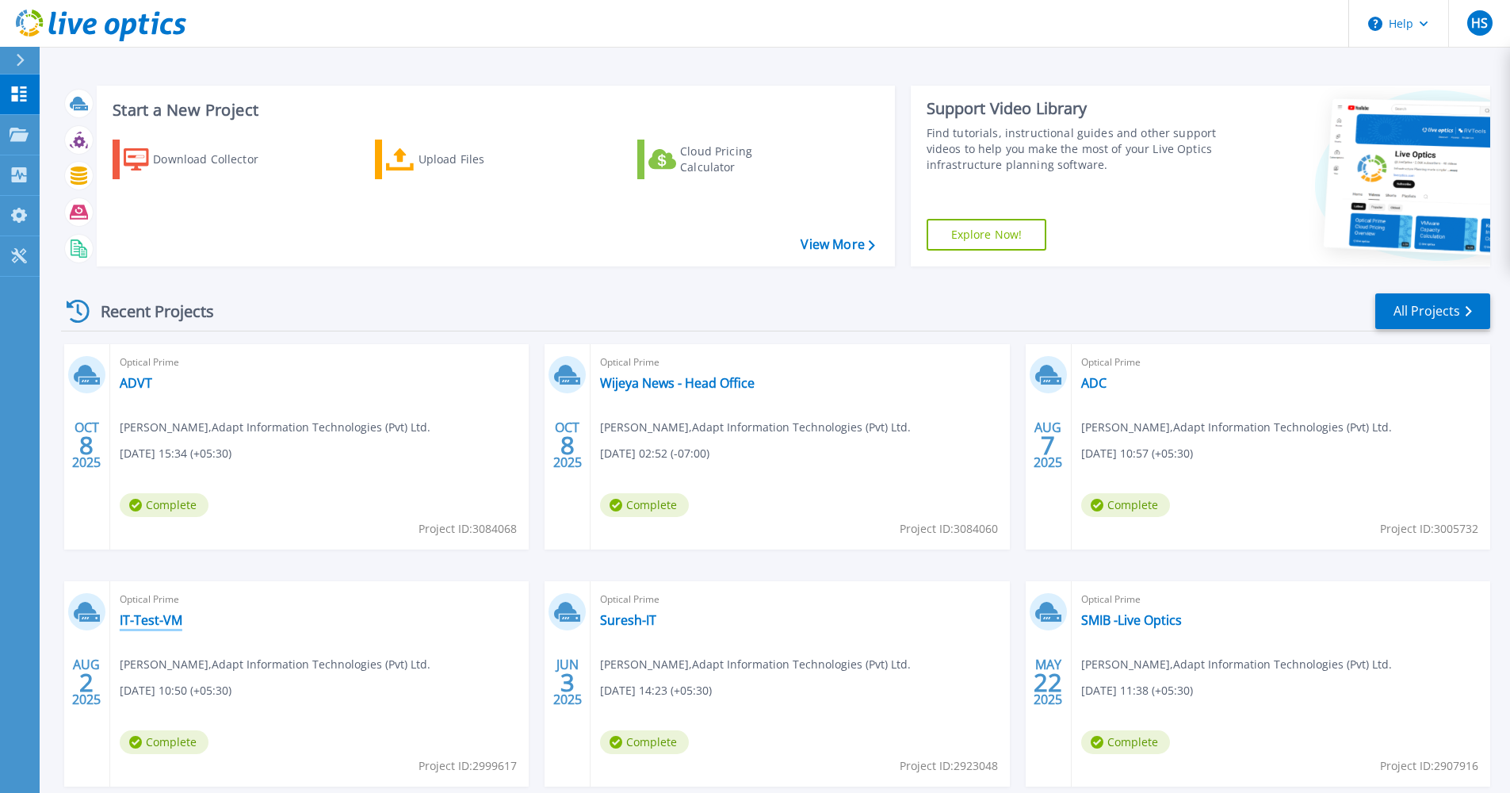
click at [158, 616] on link "IT-Test-VM" at bounding box center [151, 620] width 63 height 16
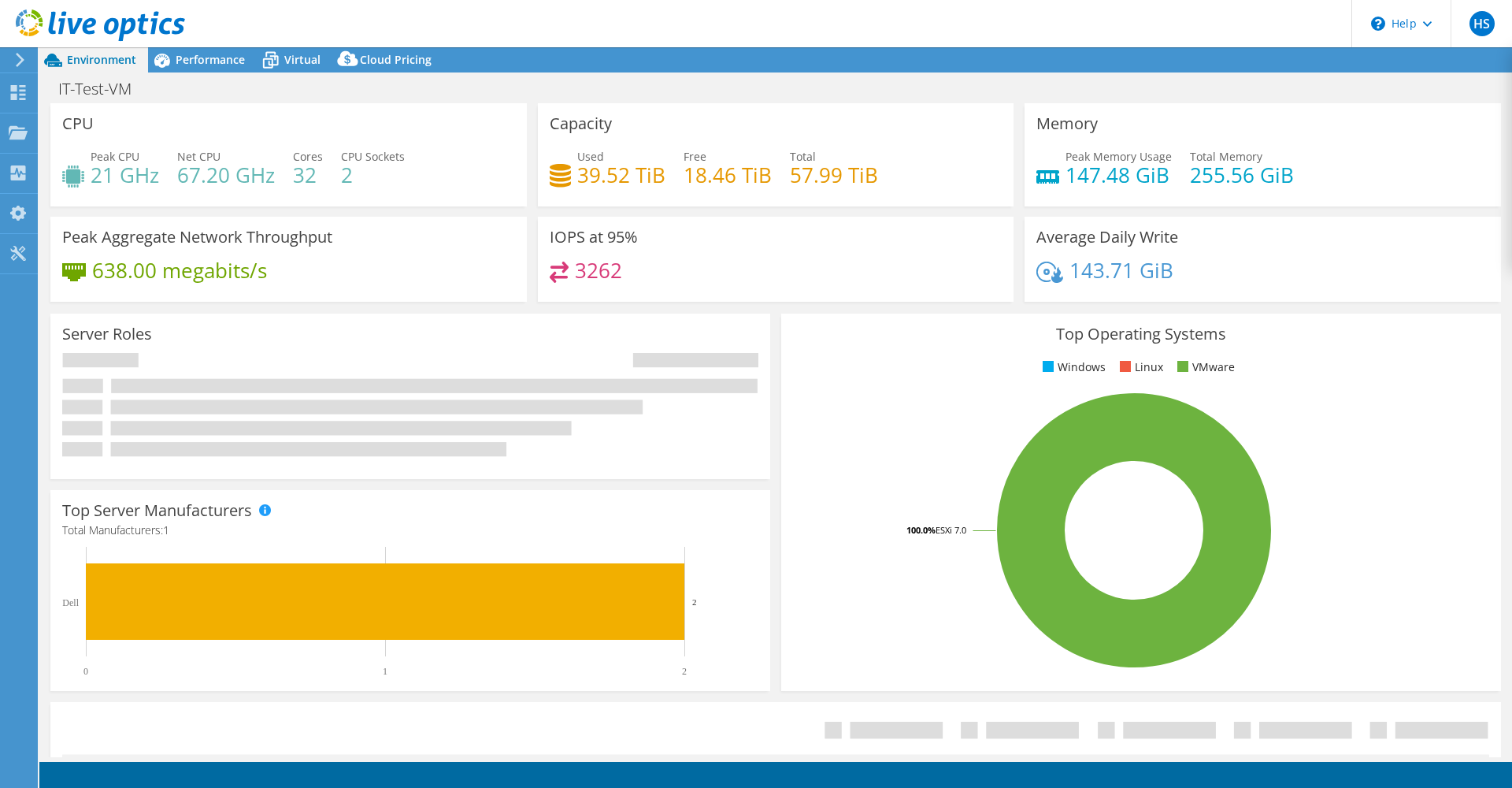
select select "[GEOGRAPHIC_DATA]"
select select "USD"
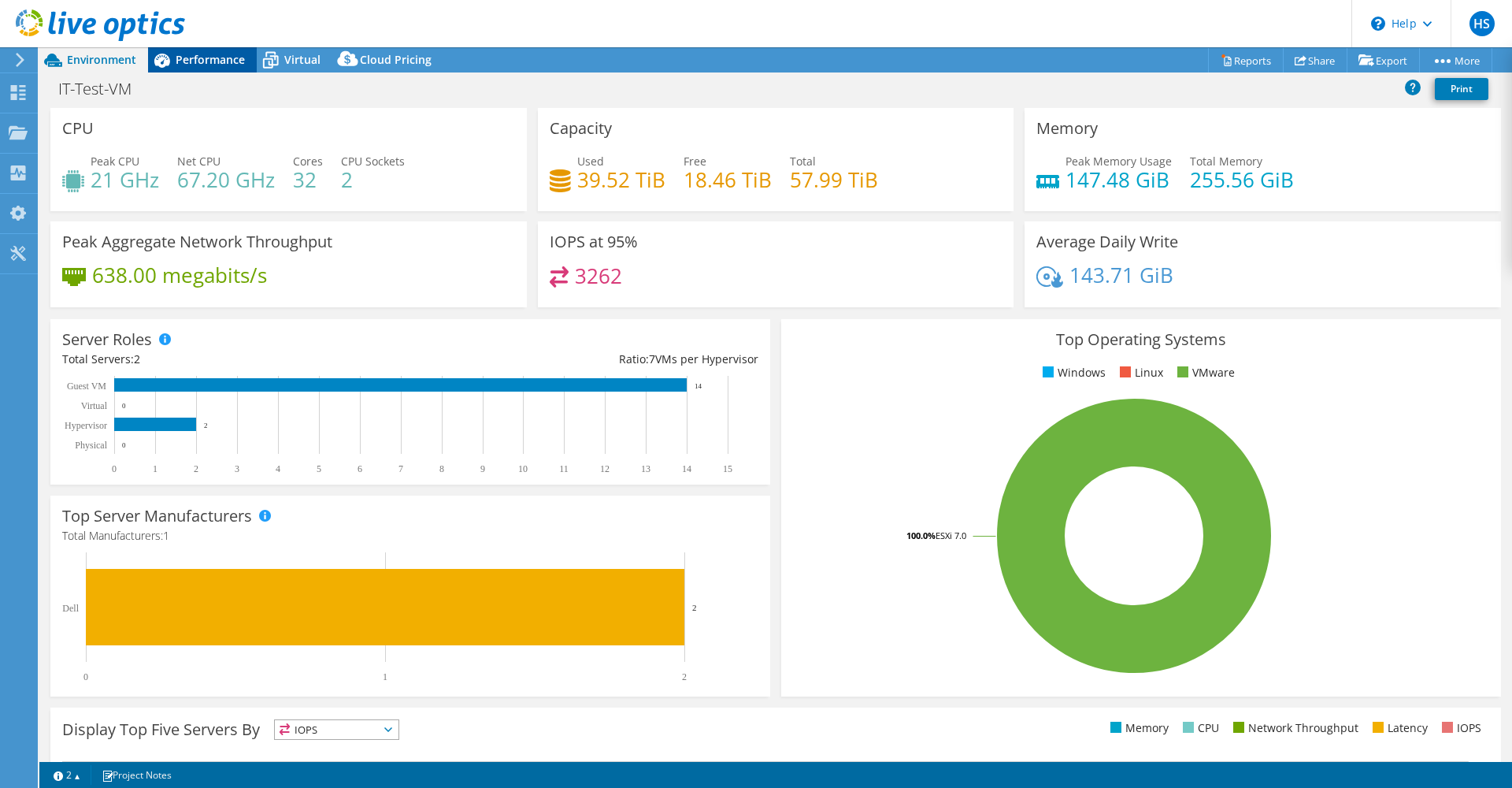
click at [227, 64] on span "Performance" at bounding box center [211, 59] width 70 height 15
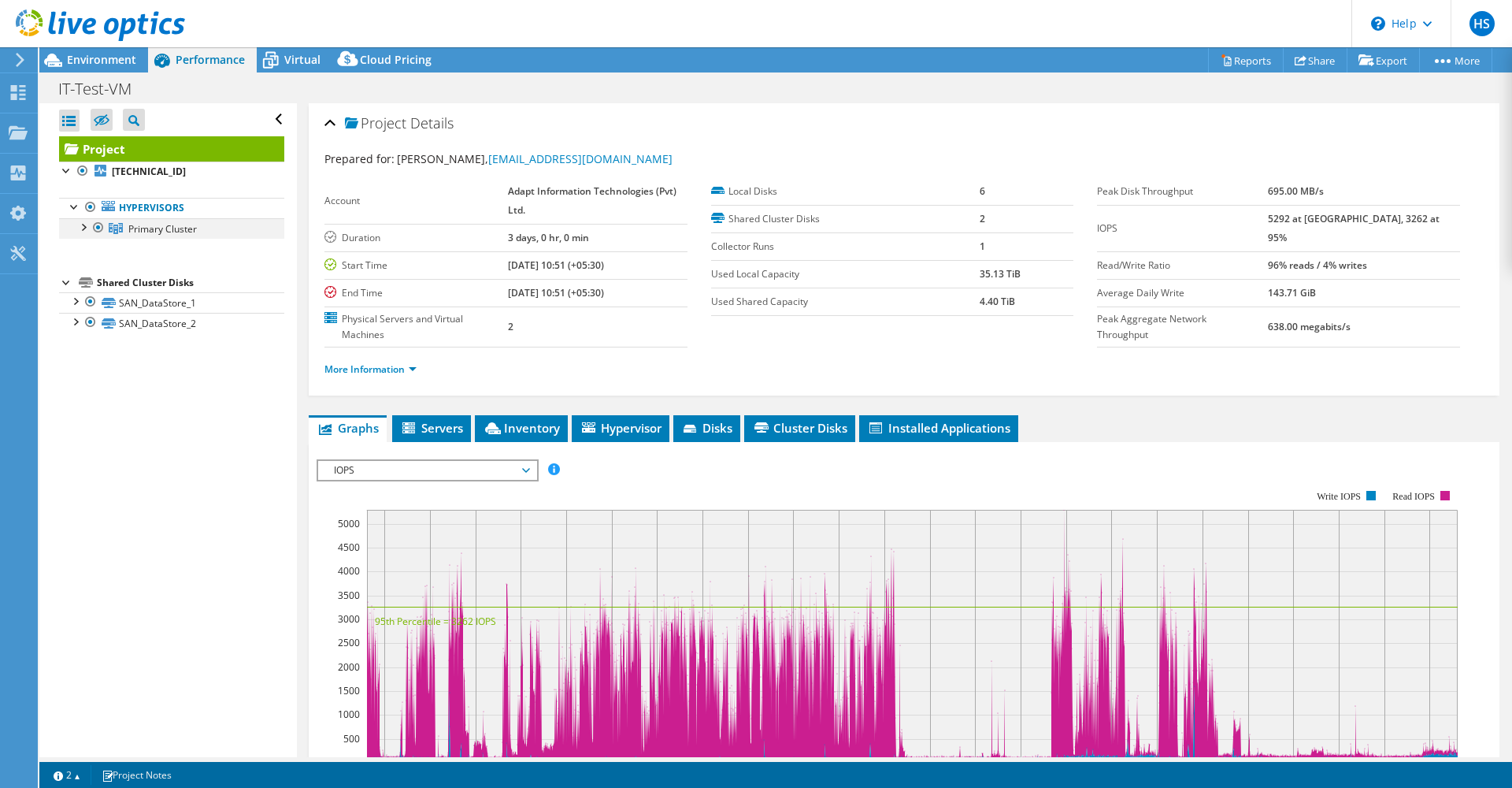
click at [85, 231] on div at bounding box center [82, 227] width 16 height 16
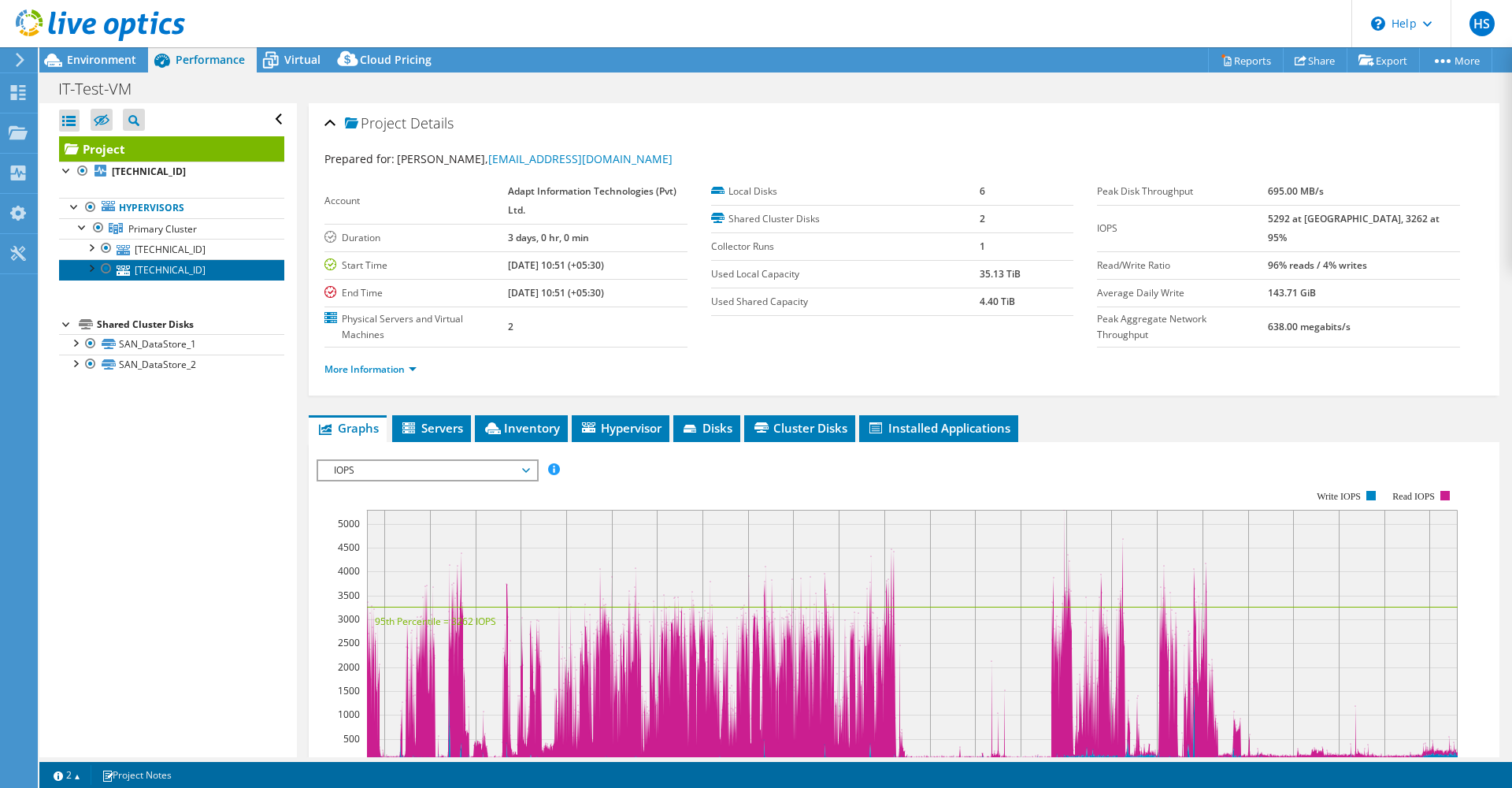
click at [149, 259] on link "[TECHNICAL_ID]" at bounding box center [171, 269] width 226 height 21
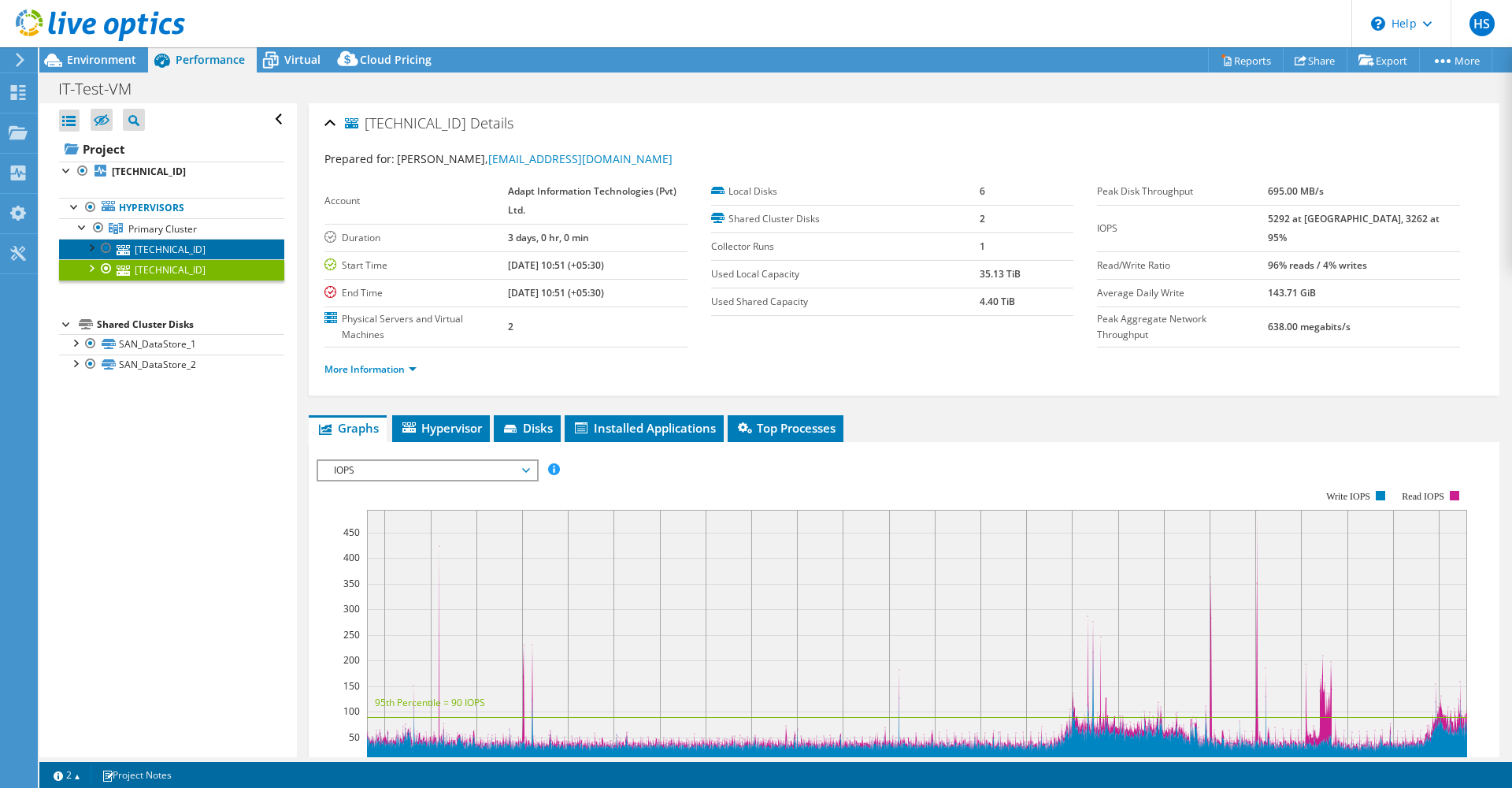
click at [152, 255] on link "[TECHNICAL_ID]" at bounding box center [171, 248] width 226 height 21
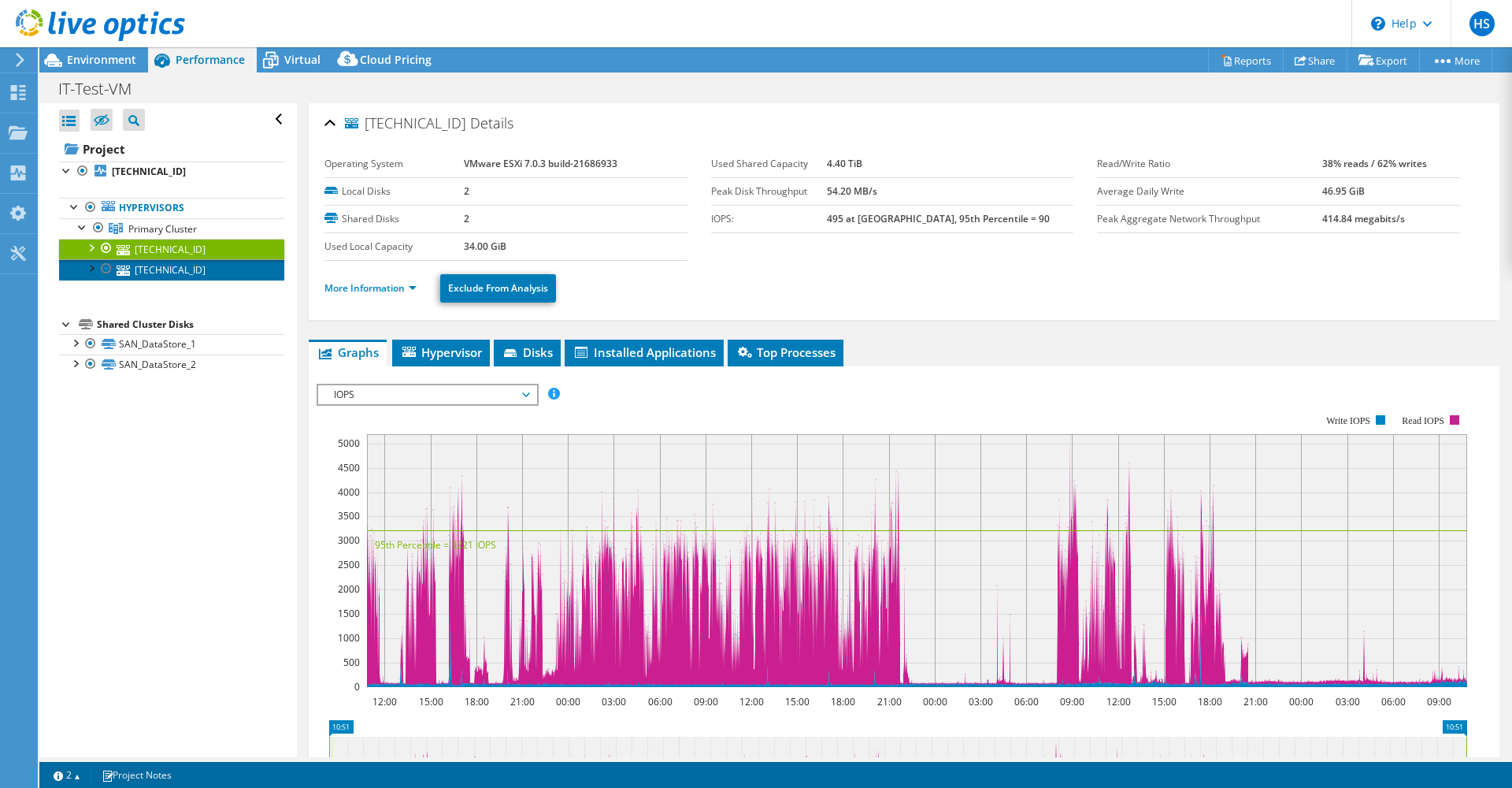
click at [154, 264] on link "[TECHNICAL_ID]" at bounding box center [171, 269] width 226 height 21
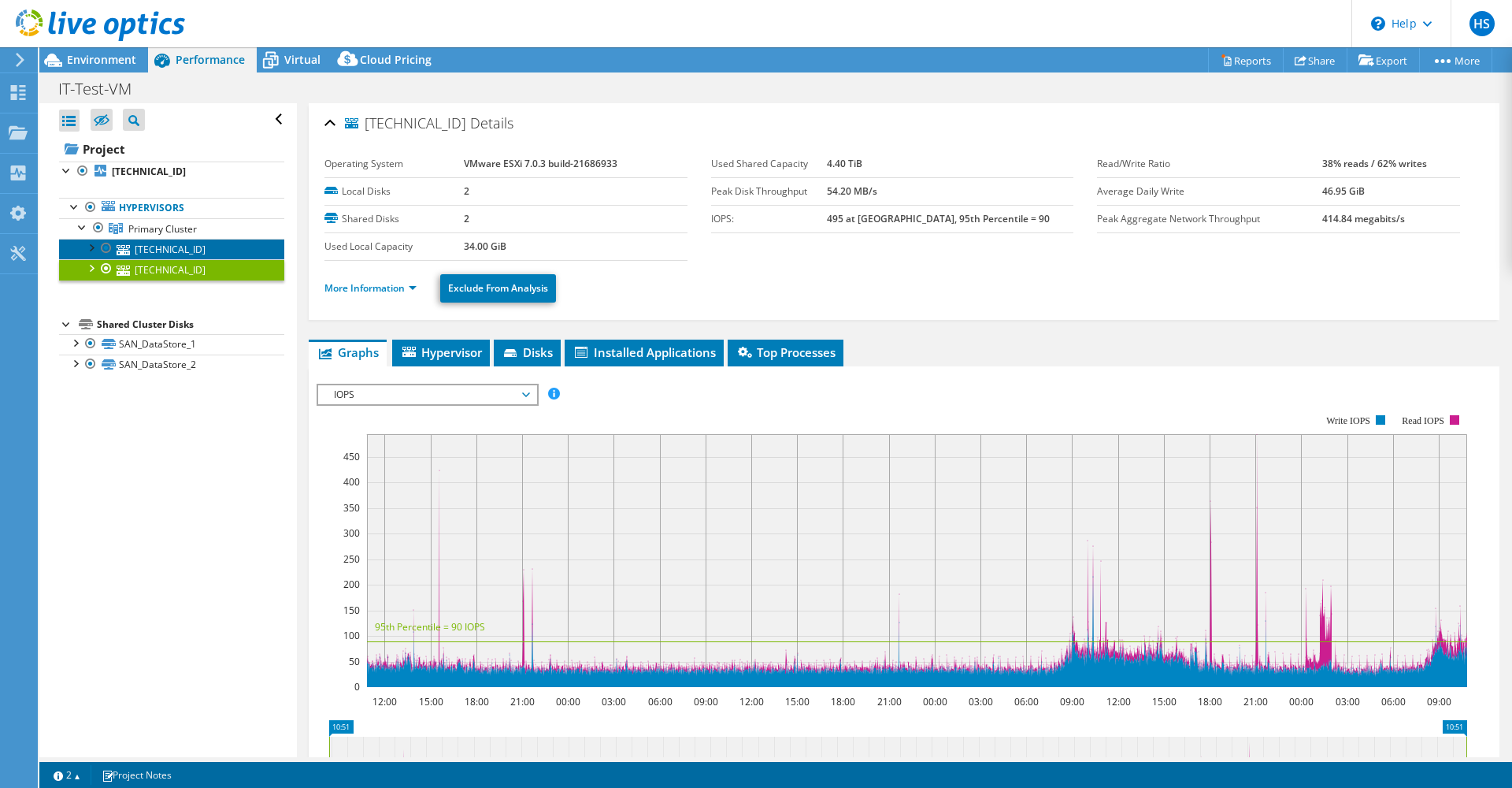
click at [167, 245] on link "[TECHNICAL_ID]" at bounding box center [171, 248] width 226 height 21
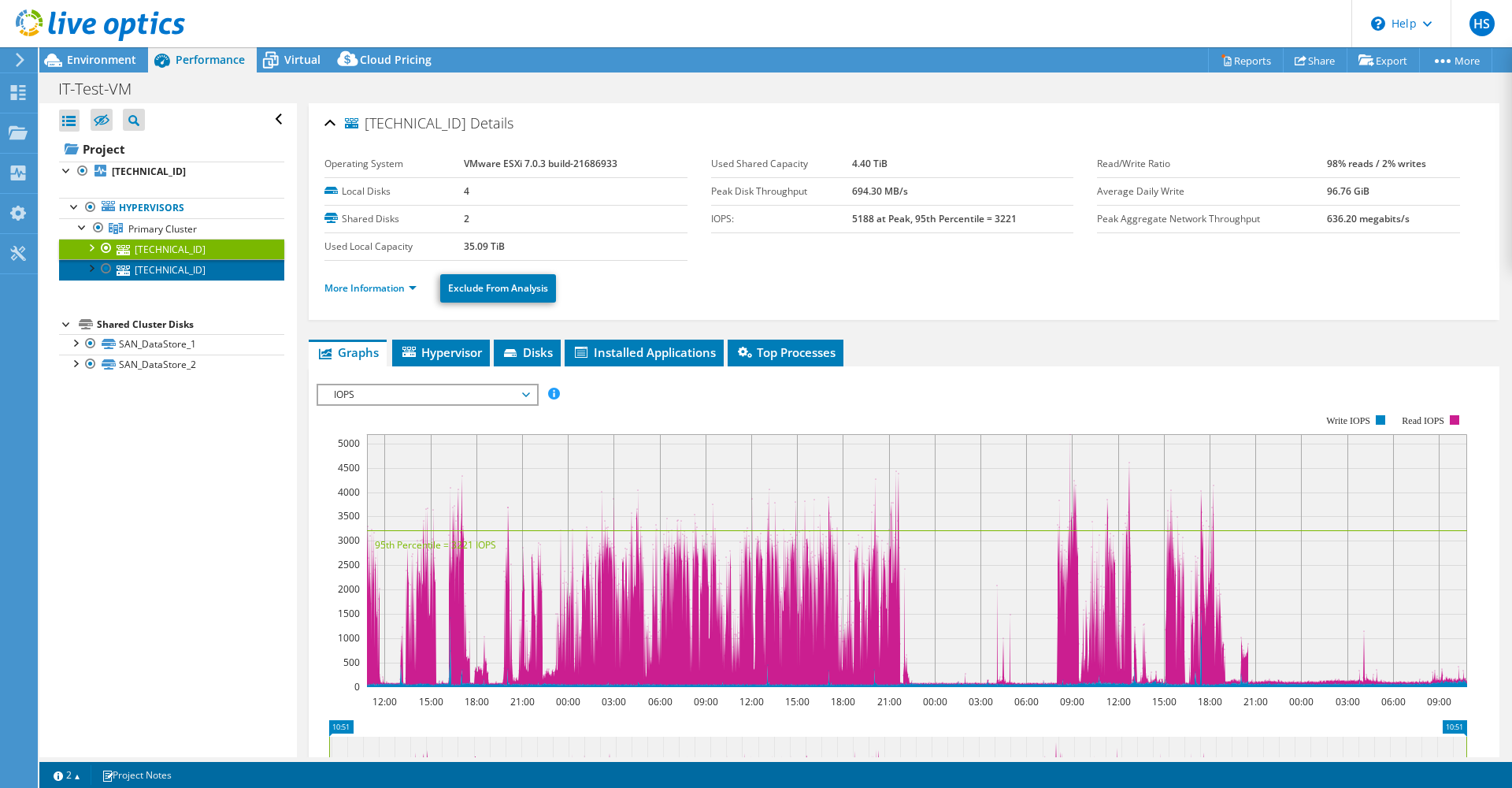
click at [164, 262] on link "[TECHNICAL_ID]" at bounding box center [171, 269] width 226 height 21
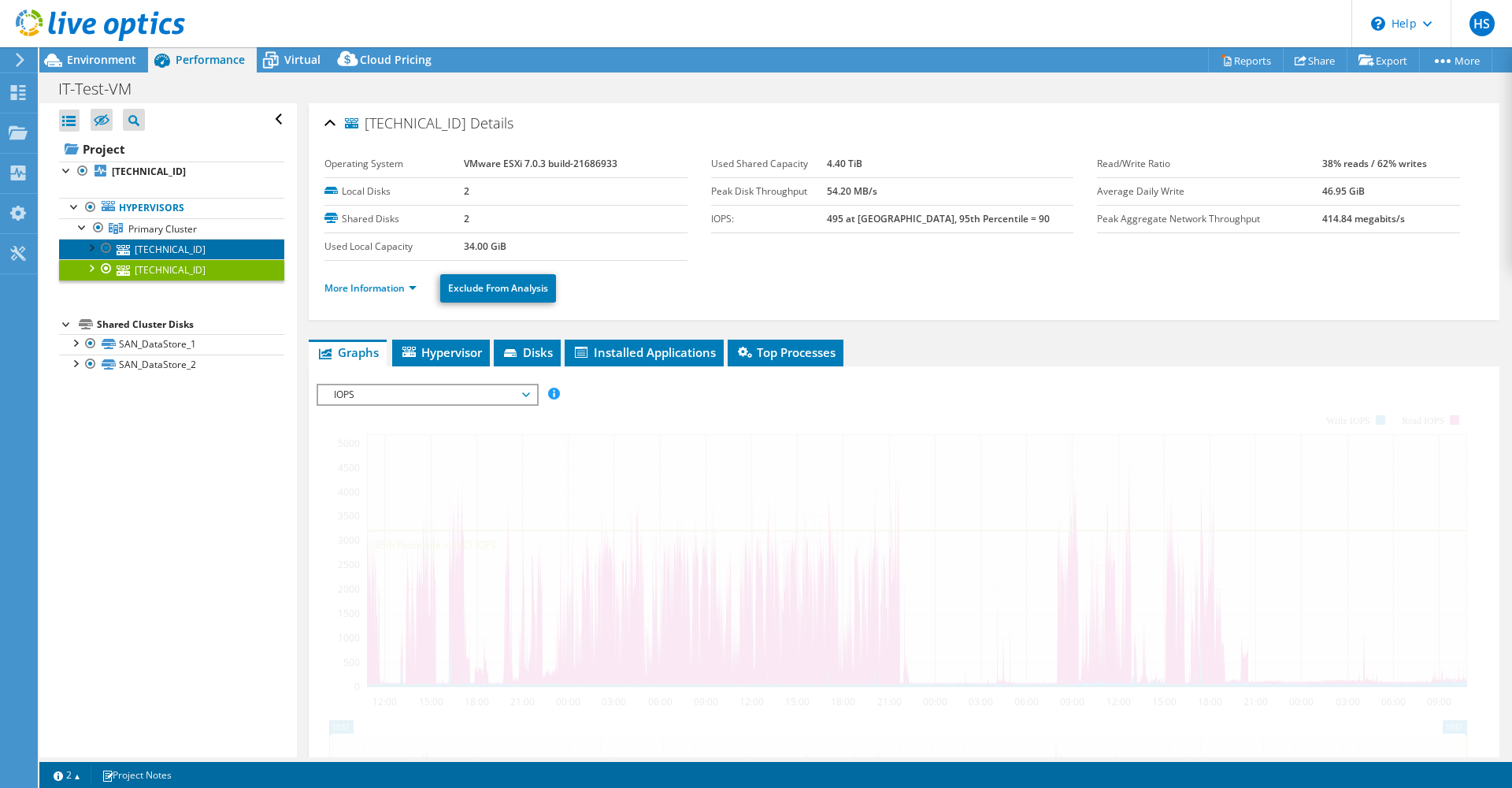
click at [162, 256] on link "[TECHNICAL_ID]" at bounding box center [171, 248] width 226 height 21
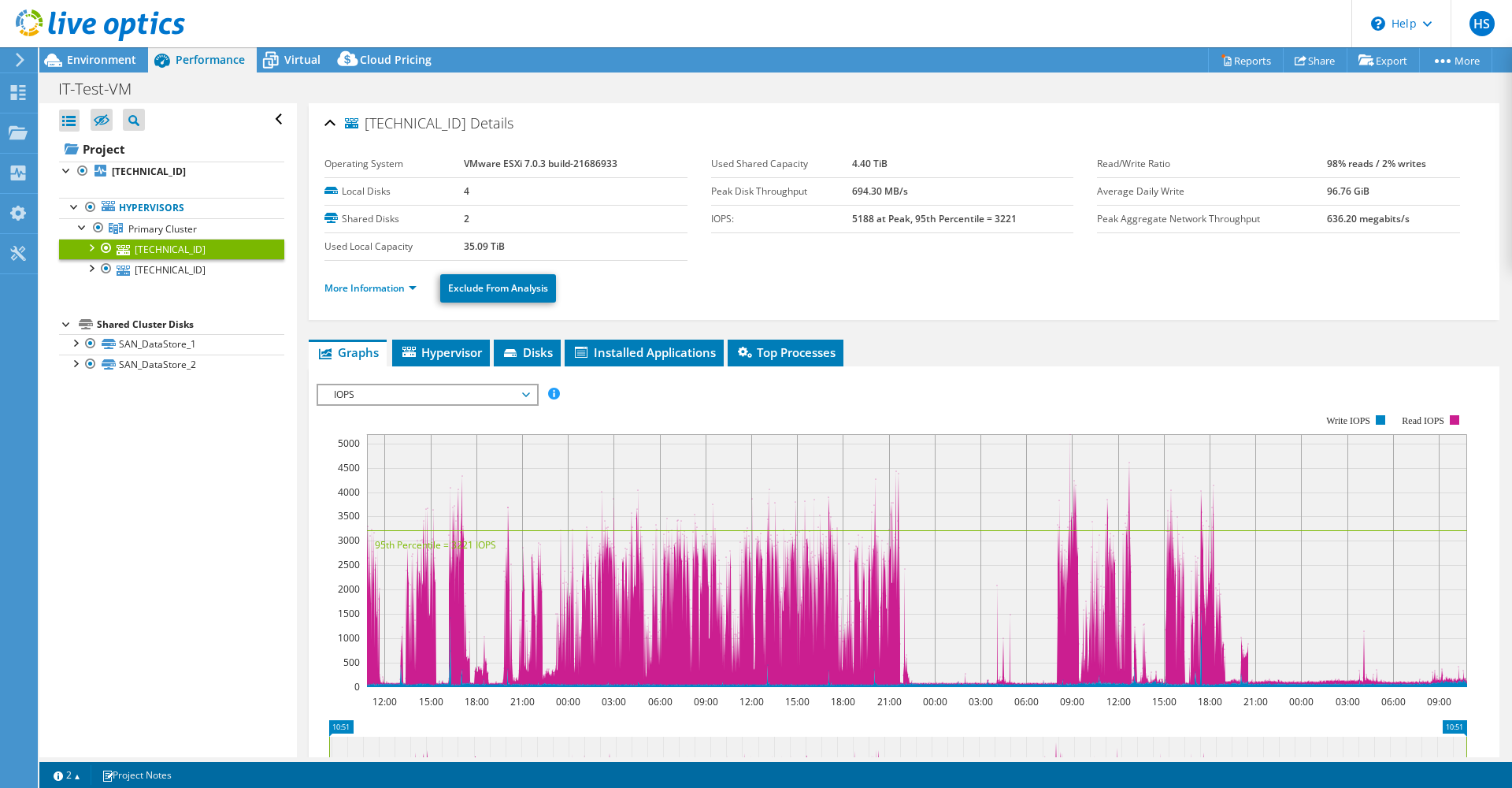
click at [419, 123] on span "[TECHNICAL_ID]" at bounding box center [405, 124] width 121 height 16
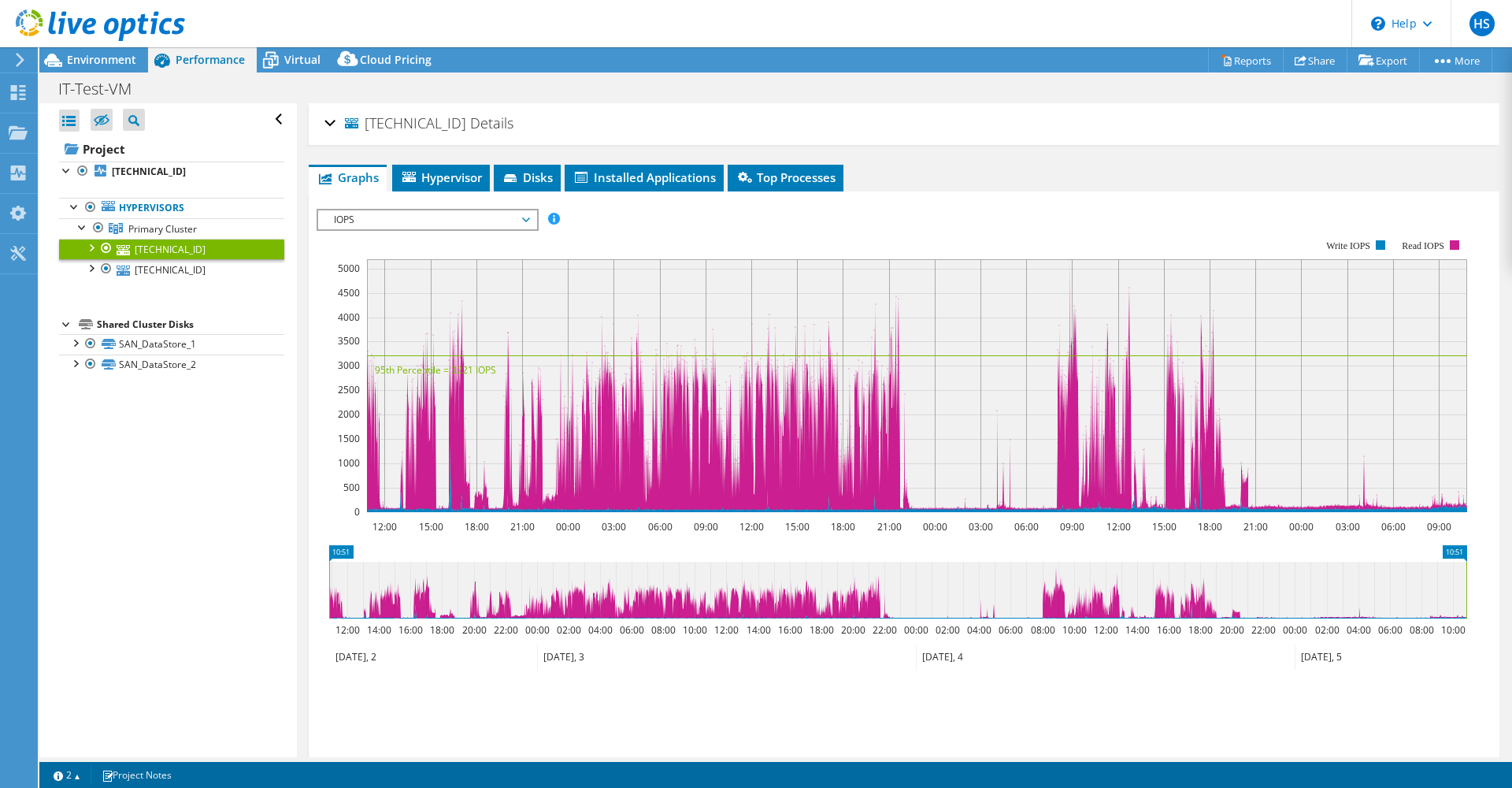
click at [419, 123] on span "[TECHNICAL_ID]" at bounding box center [405, 124] width 121 height 16
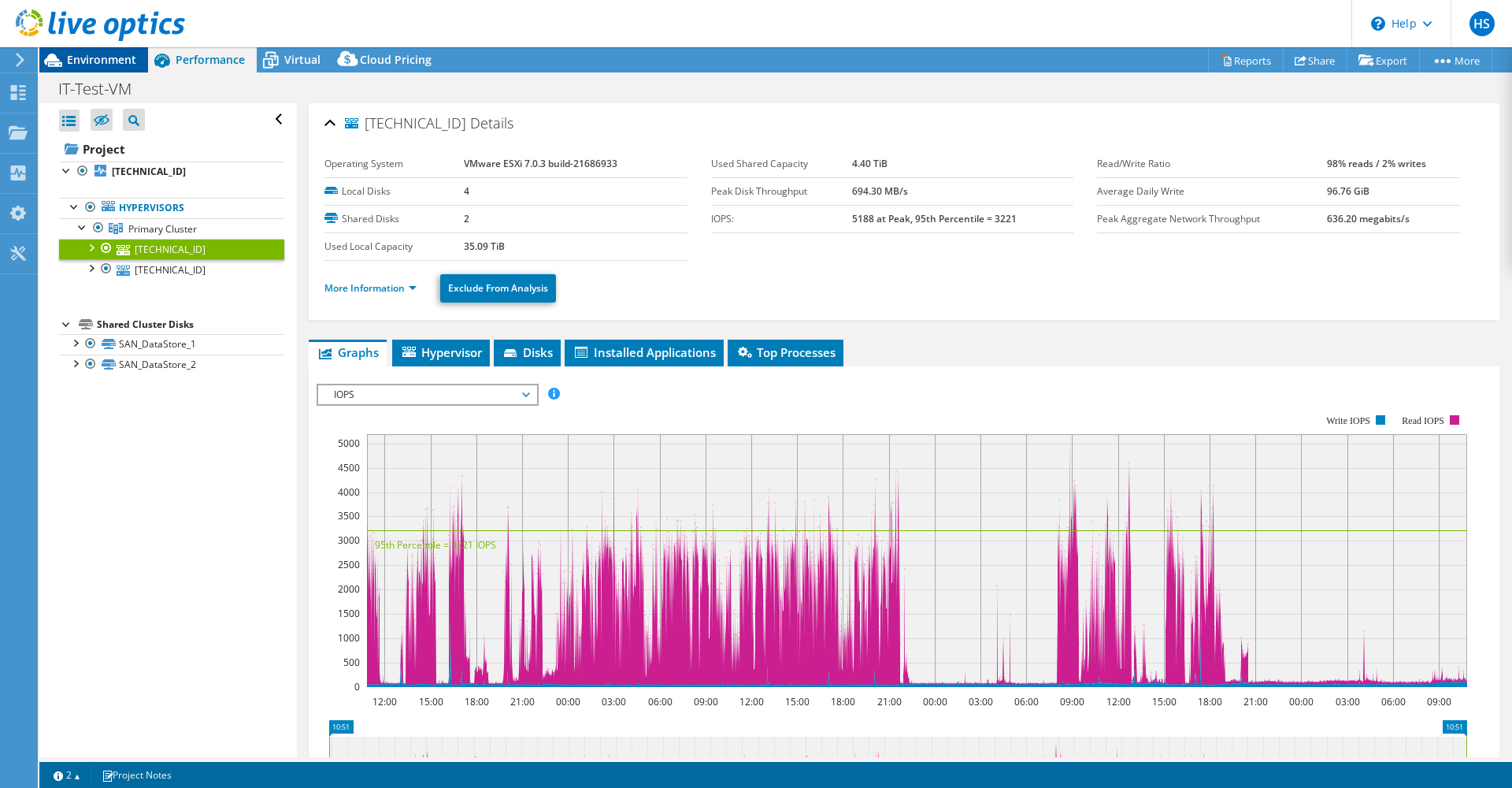
click at [77, 55] on span "Environment" at bounding box center [101, 59] width 70 height 15
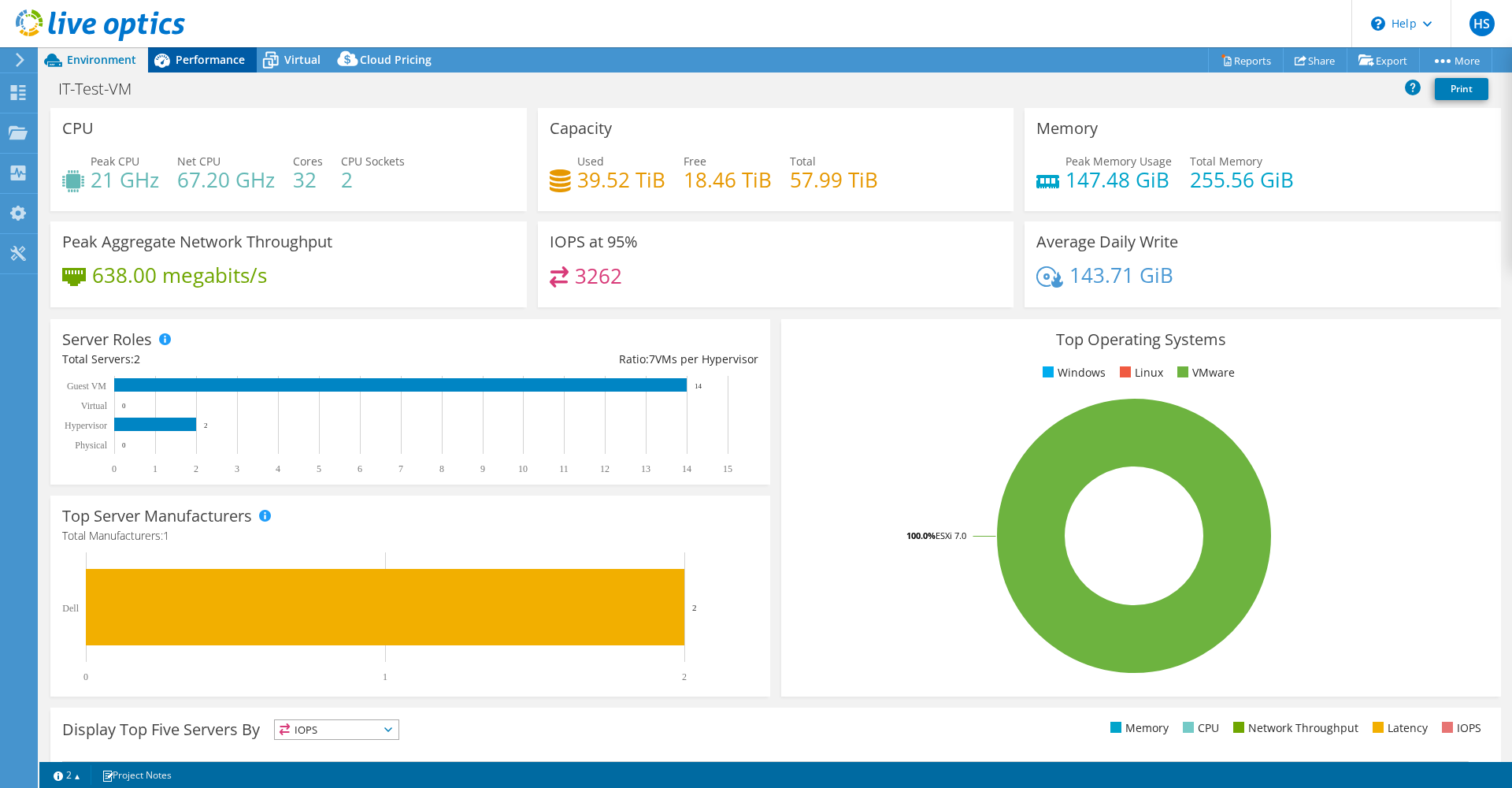
click at [227, 63] on span "Performance" at bounding box center [211, 59] width 70 height 15
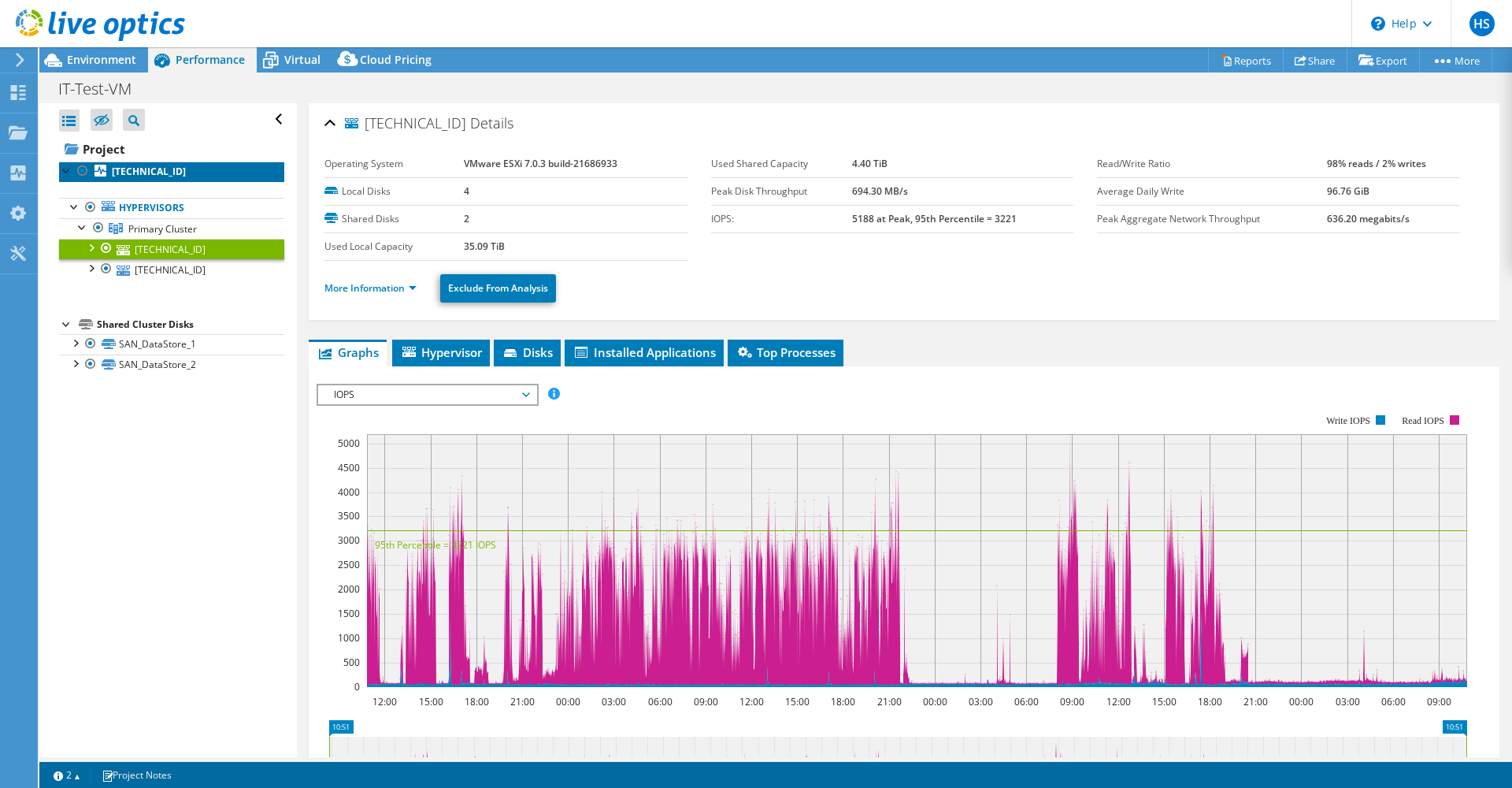
click at [101, 173] on icon at bounding box center [100, 171] width 12 height 12
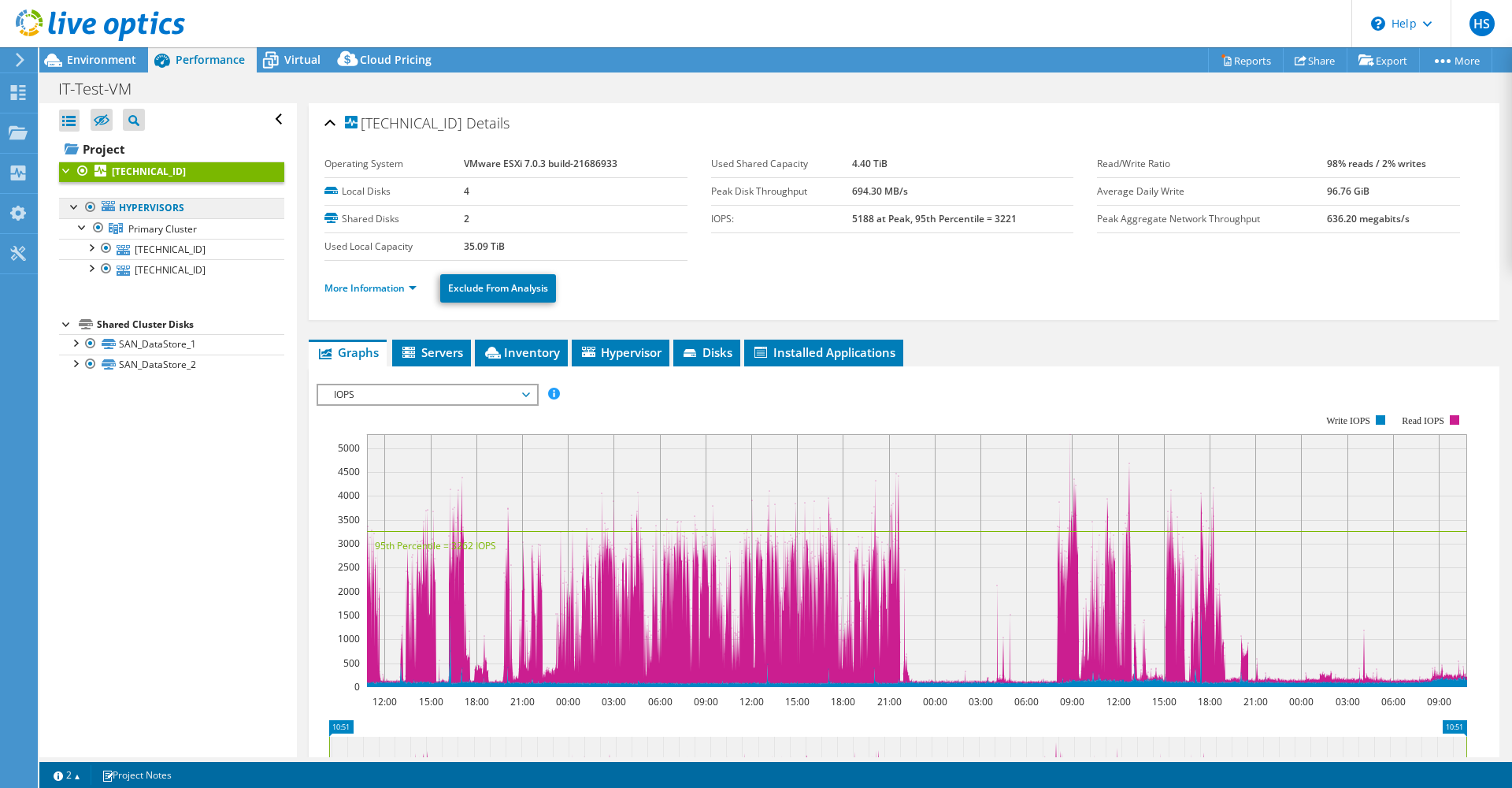
click at [102, 212] on link "Hypervisors" at bounding box center [171, 208] width 226 height 21
click at [154, 230] on span "Primary Cluster" at bounding box center [162, 229] width 69 height 13
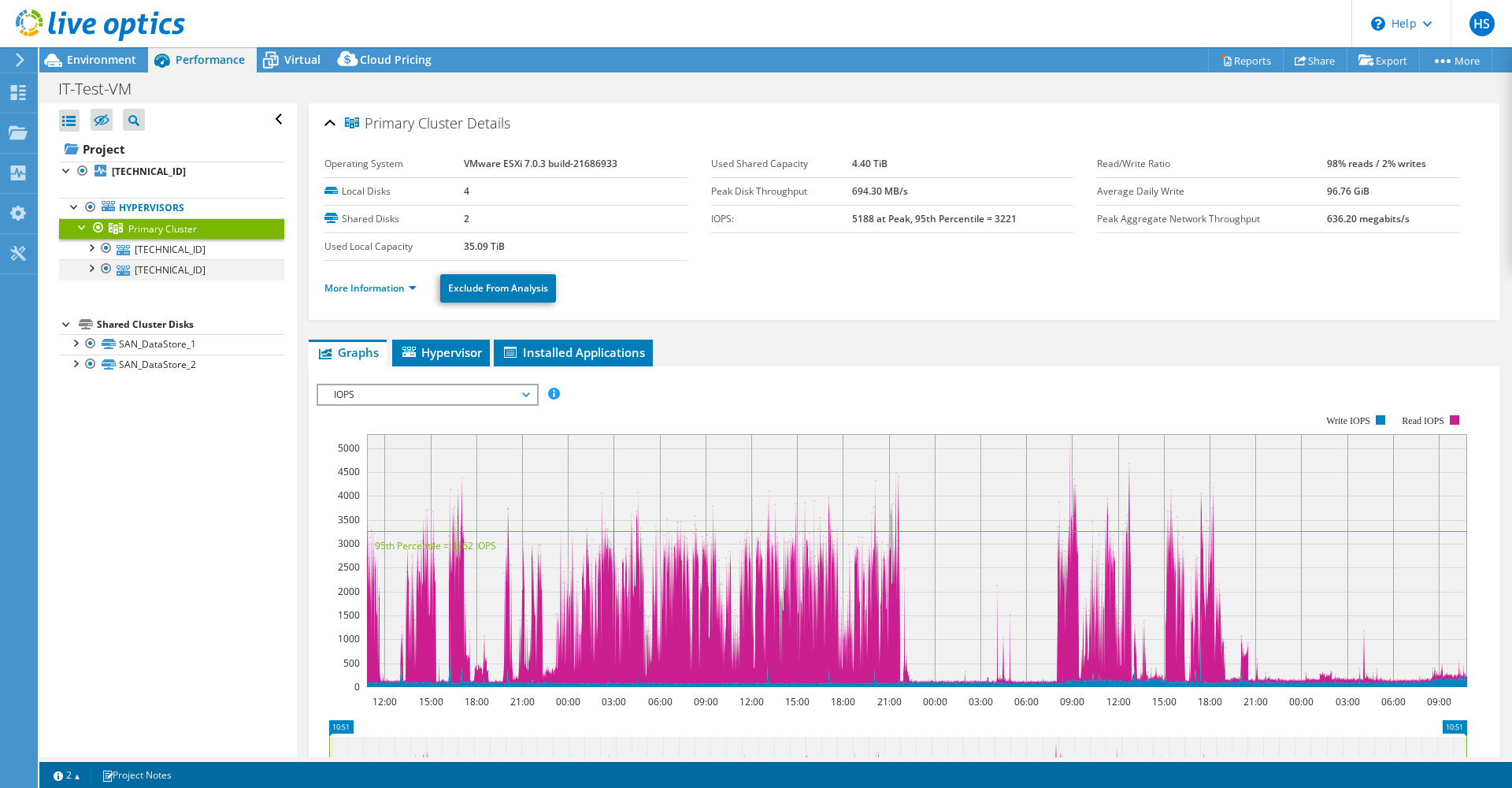
drag, startPoint x: 154, startPoint y: 230, endPoint x: 100, endPoint y: 264, distance: 63.8
click at [100, 264] on div at bounding box center [106, 268] width 16 height 19
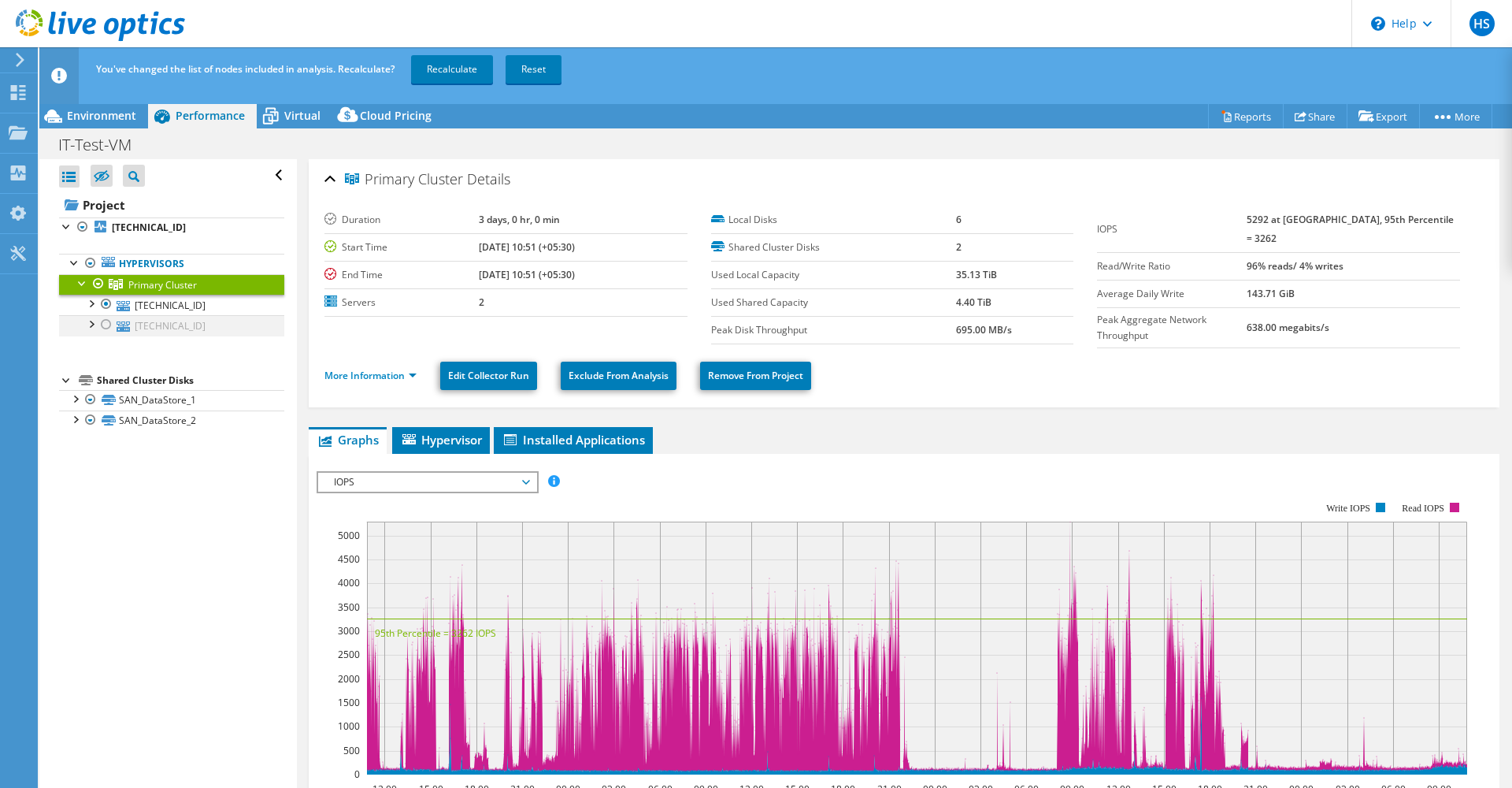
click at [109, 329] on div at bounding box center [106, 324] width 16 height 19
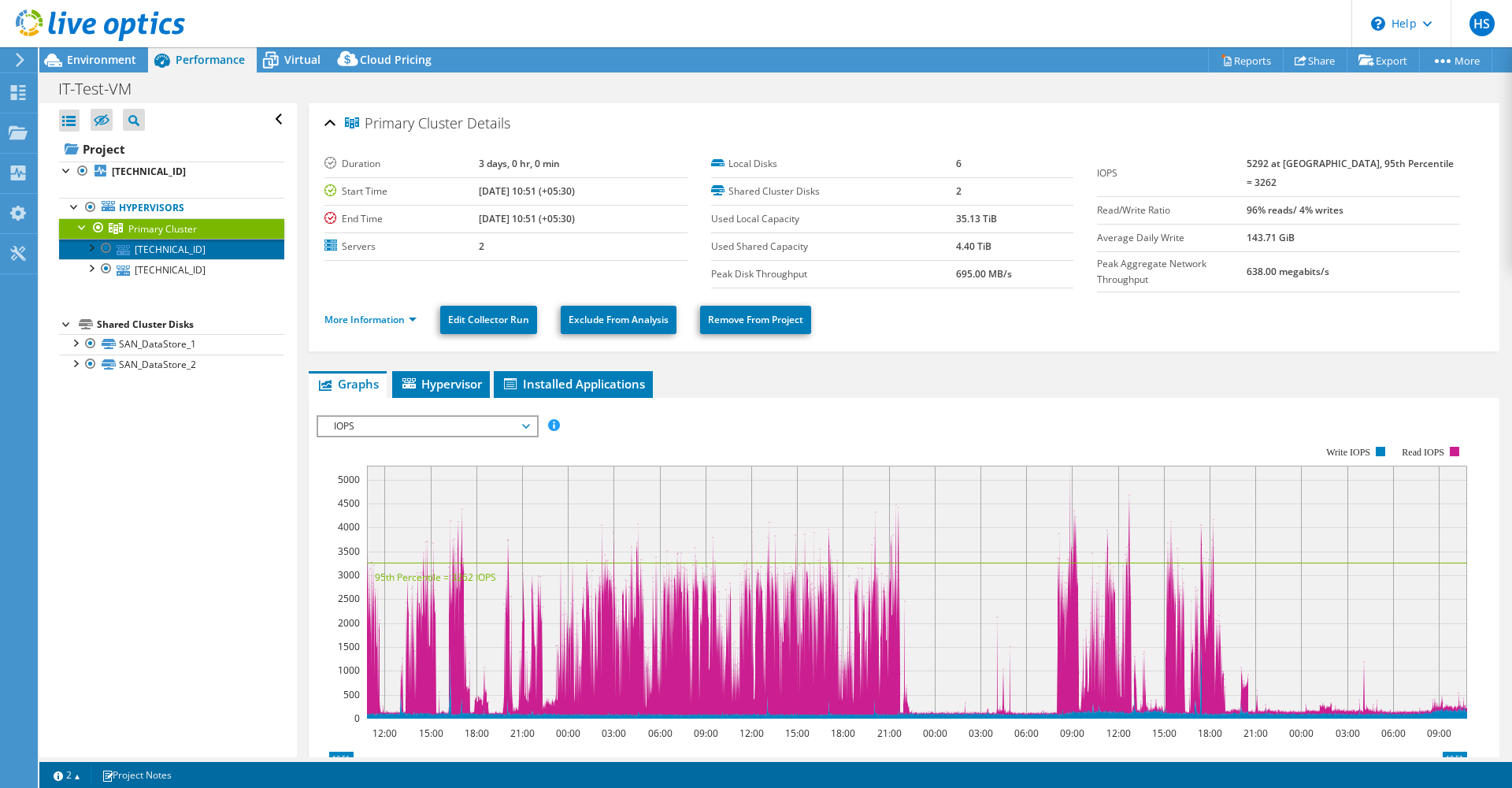
click at [166, 250] on link "[TECHNICAL_ID]" at bounding box center [171, 248] width 226 height 21
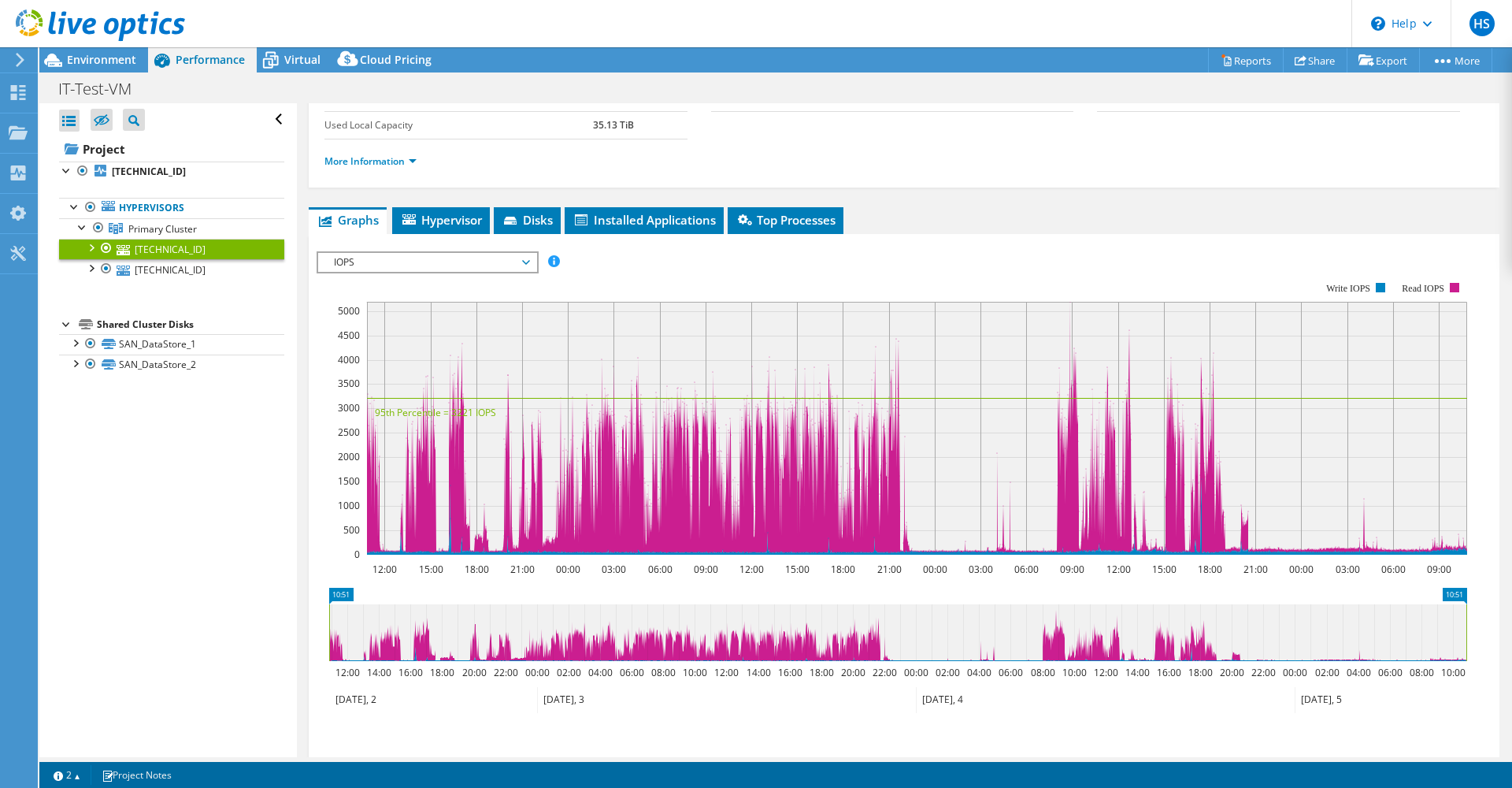
scroll to position [262, 0]
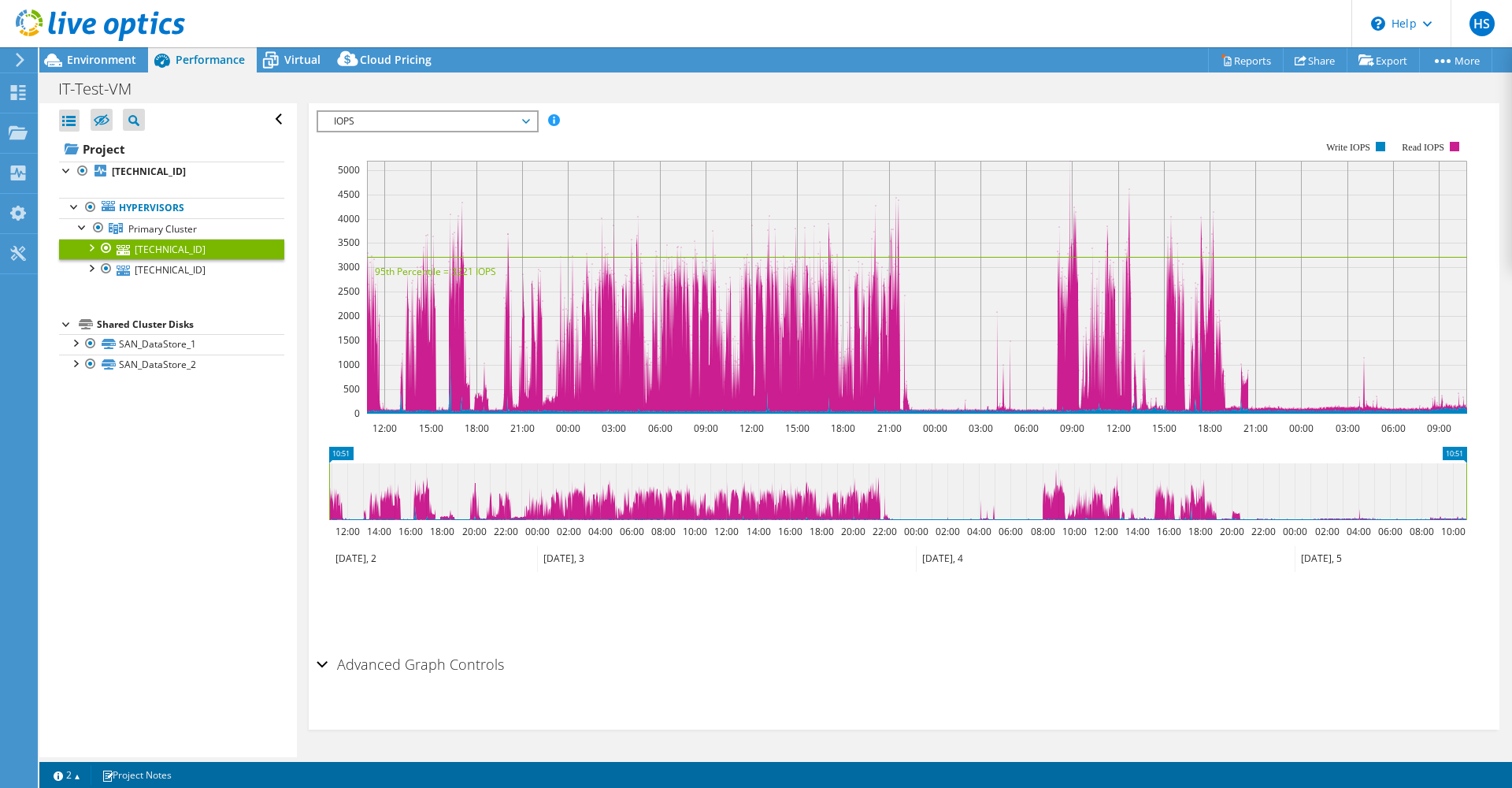
click at [367, 672] on h2 "Advanced Graph Controls" at bounding box center [410, 665] width 188 height 32
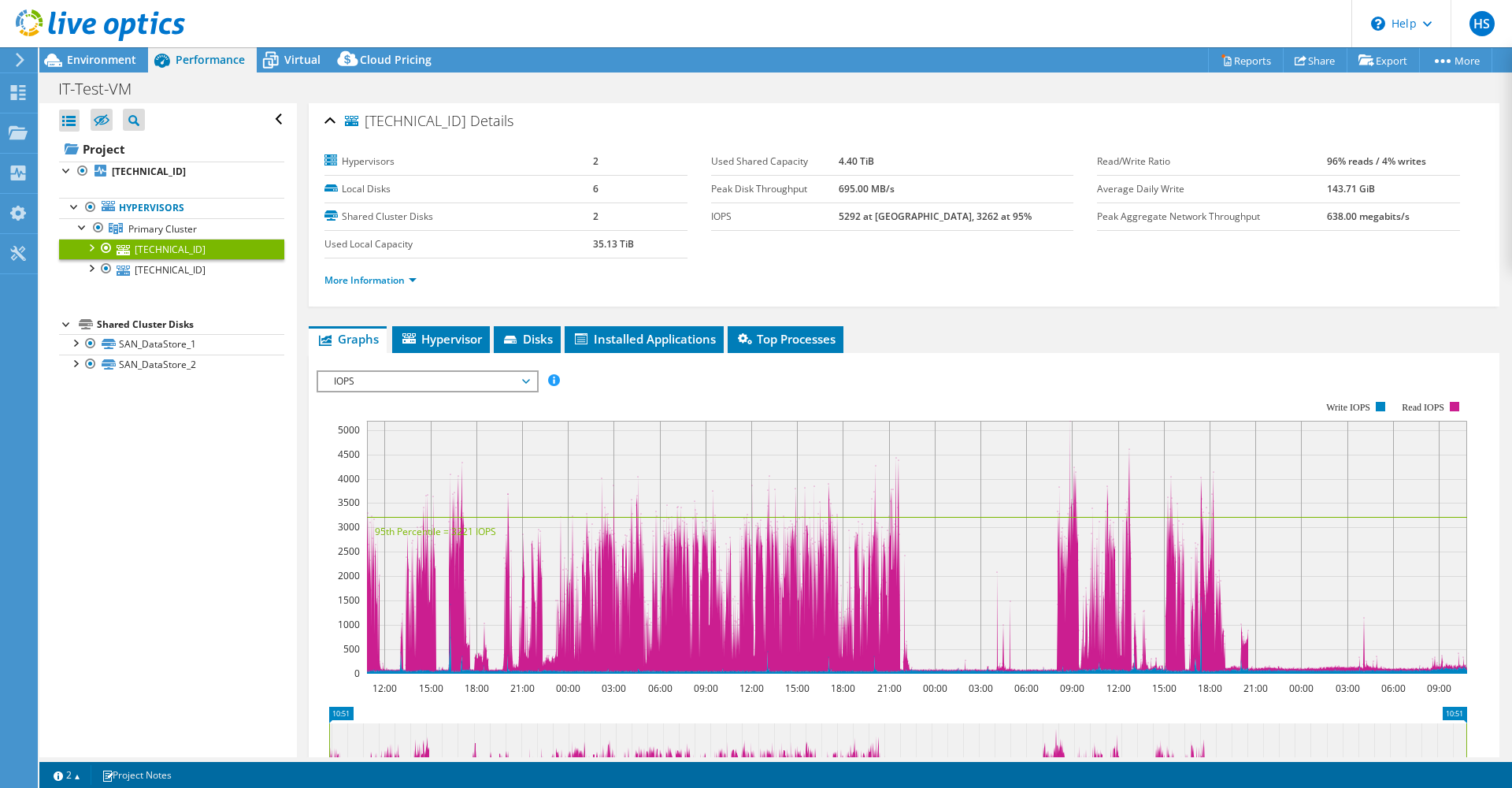
scroll to position [0, 0]
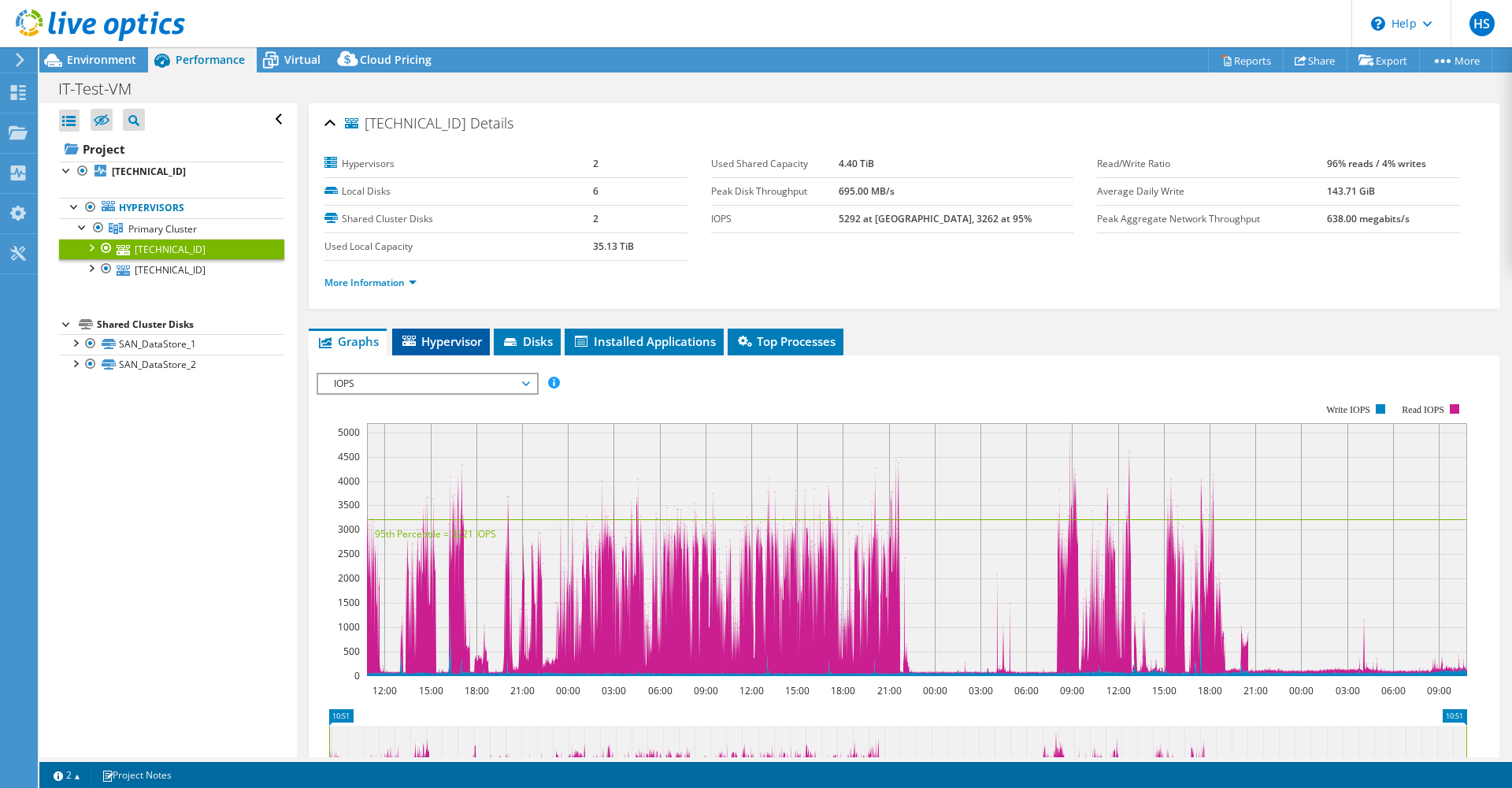
click at [424, 329] on li "Hypervisor" at bounding box center [441, 342] width 97 height 27
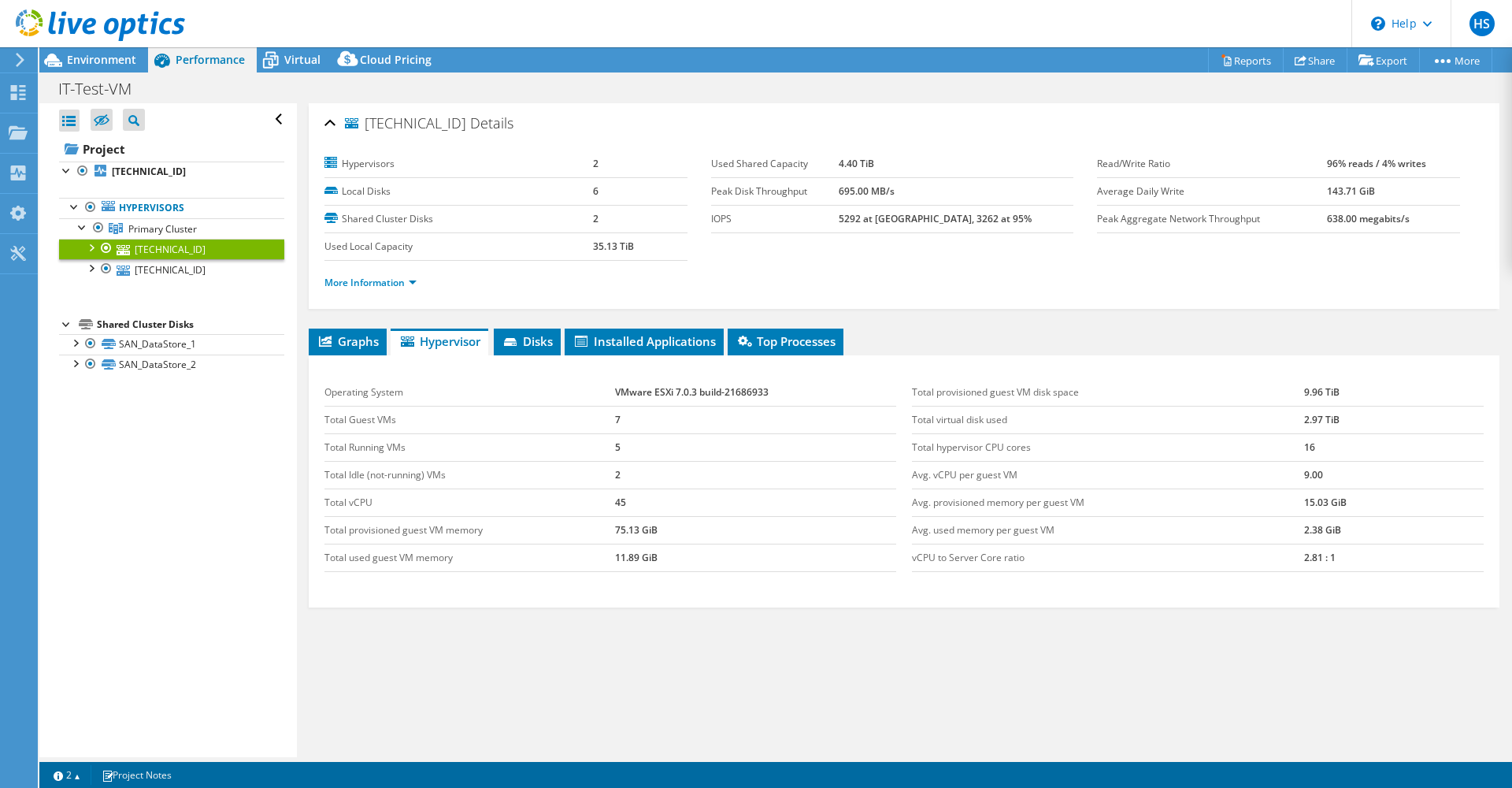
click at [912, 633] on div "Graphs Servers Inventory Hypervisor Disks Cluster Disks Installed Applications …" at bounding box center [904, 526] width 1191 height 394
click at [375, 276] on link "More Information" at bounding box center [371, 282] width 92 height 13
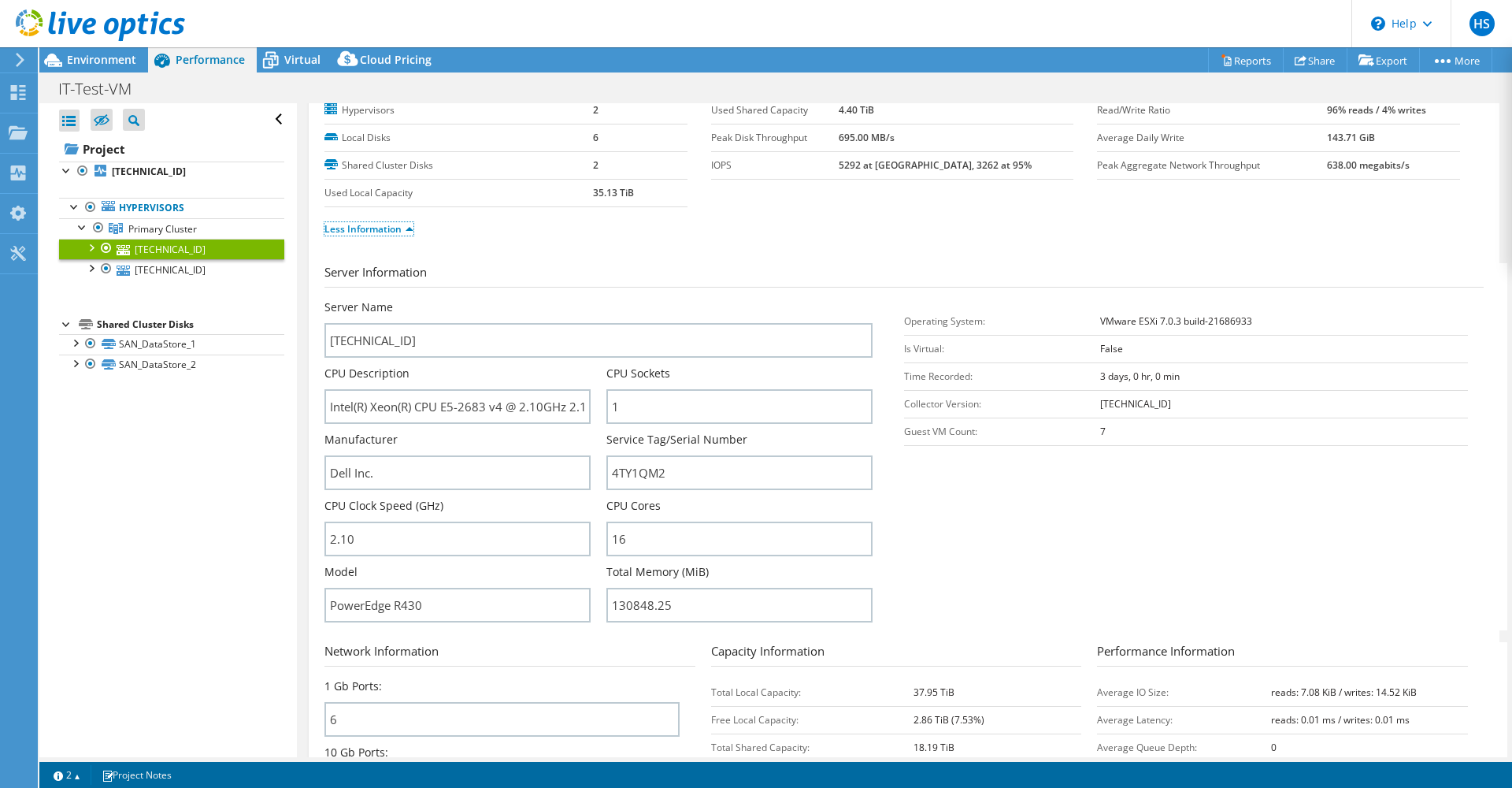
scroll to position [79, 0]
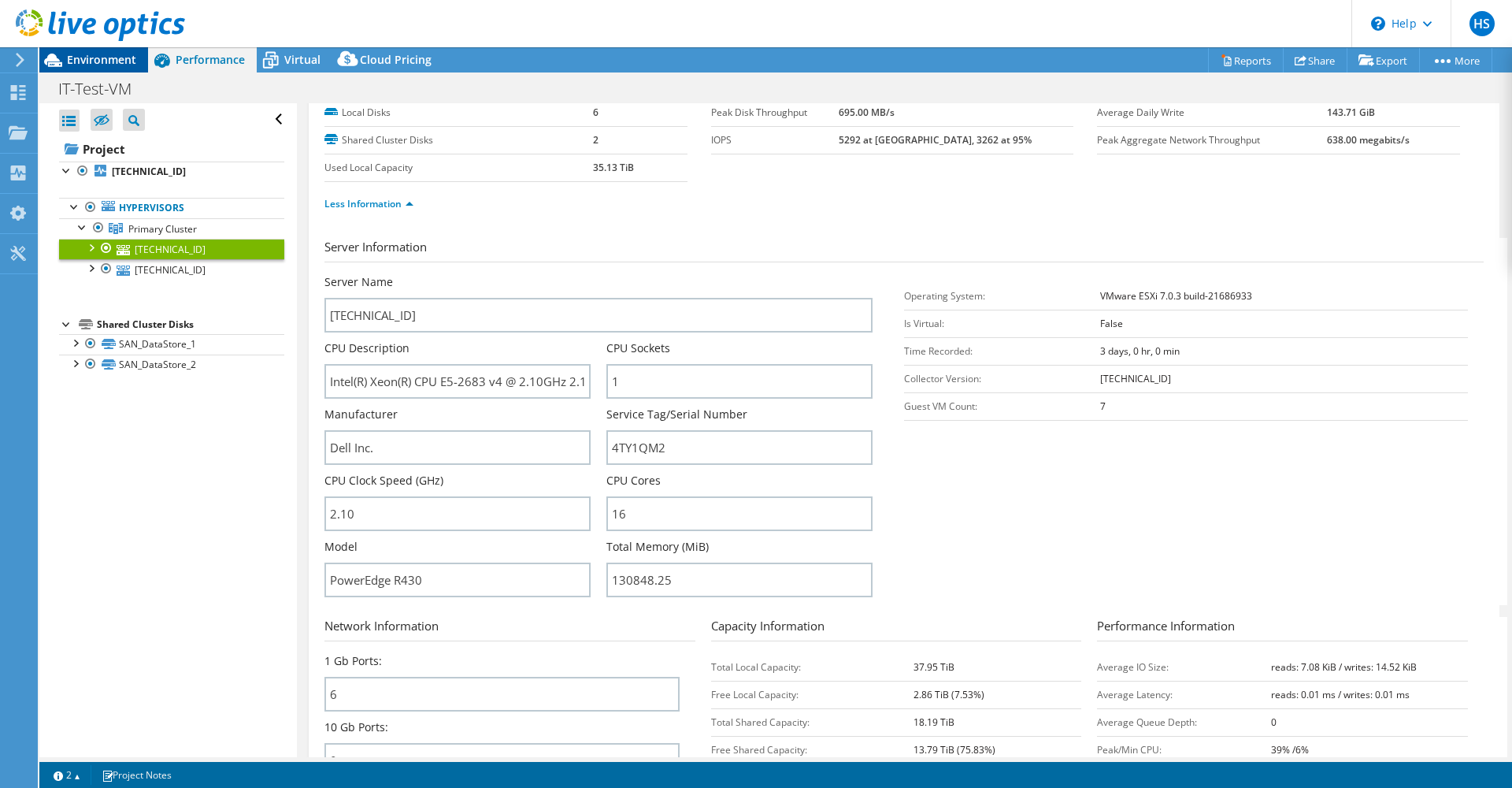
click at [85, 69] on div "Environment" at bounding box center [93, 60] width 108 height 25
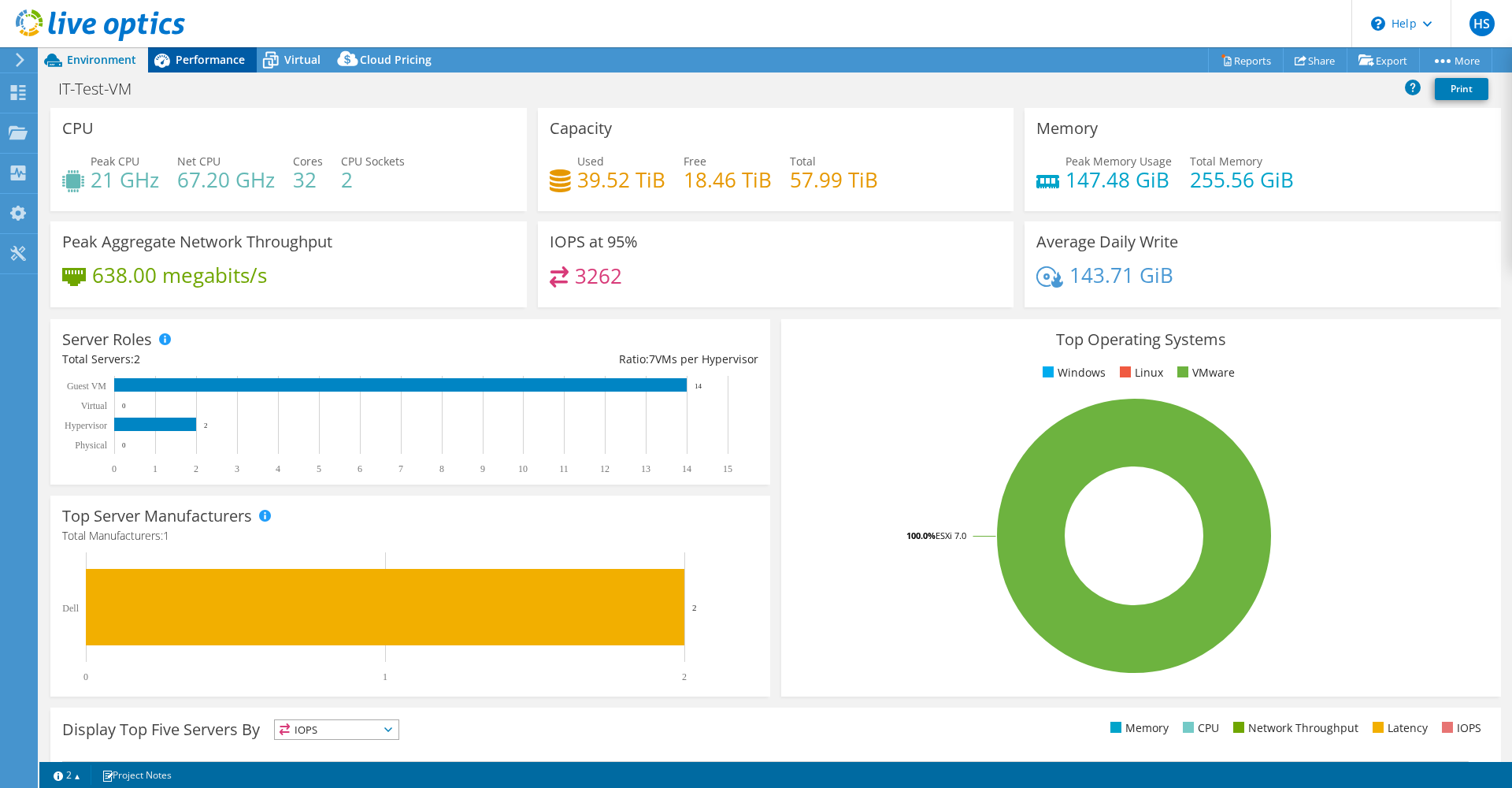
click at [203, 59] on span "Performance" at bounding box center [211, 59] width 70 height 15
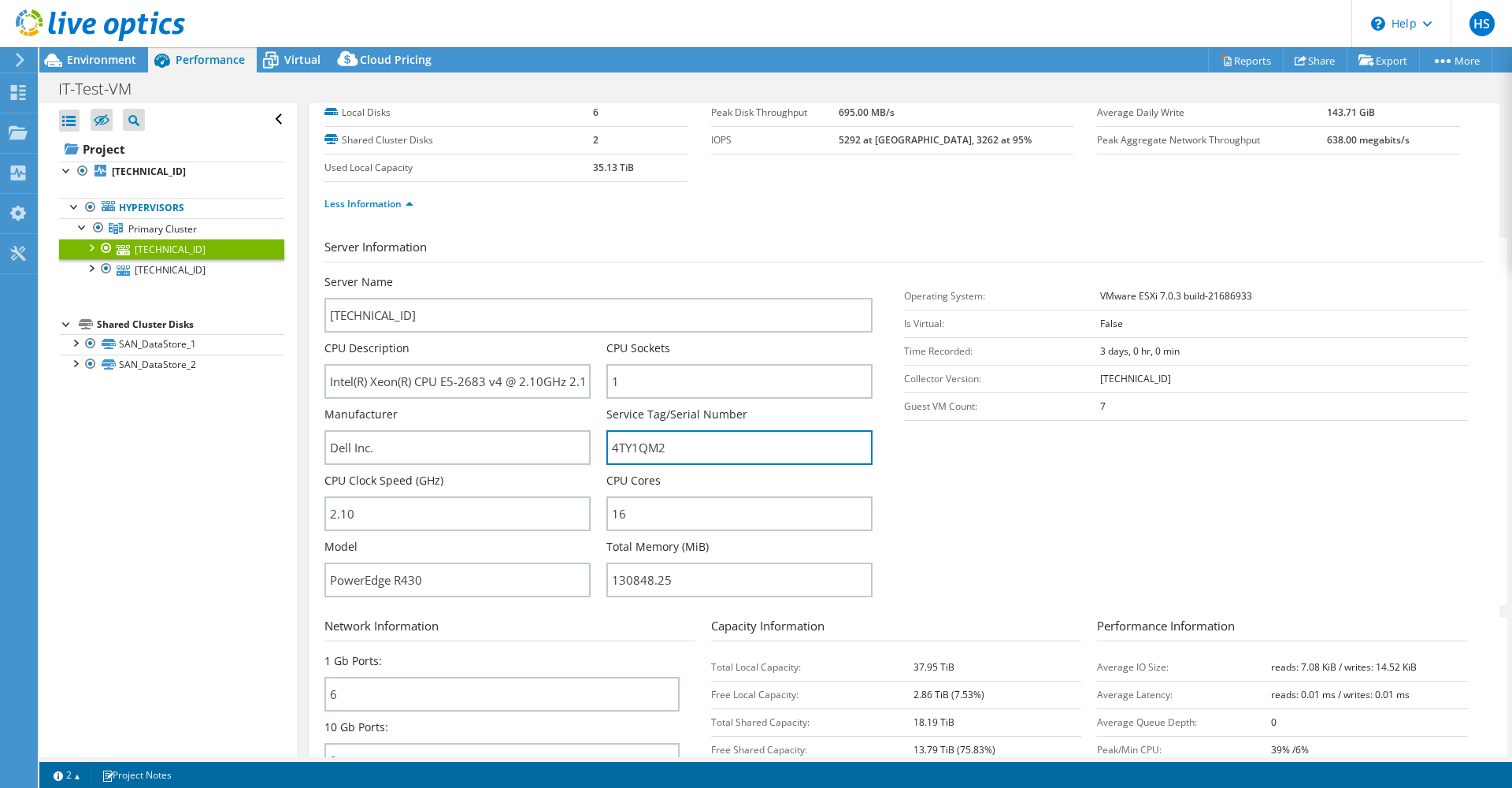
drag, startPoint x: 671, startPoint y: 447, endPoint x: 610, endPoint y: 465, distance: 63.6
click at [610, 465] on div "Service Tag/Serial Number 4TY1QM2" at bounding box center [748, 439] width 282 height 67
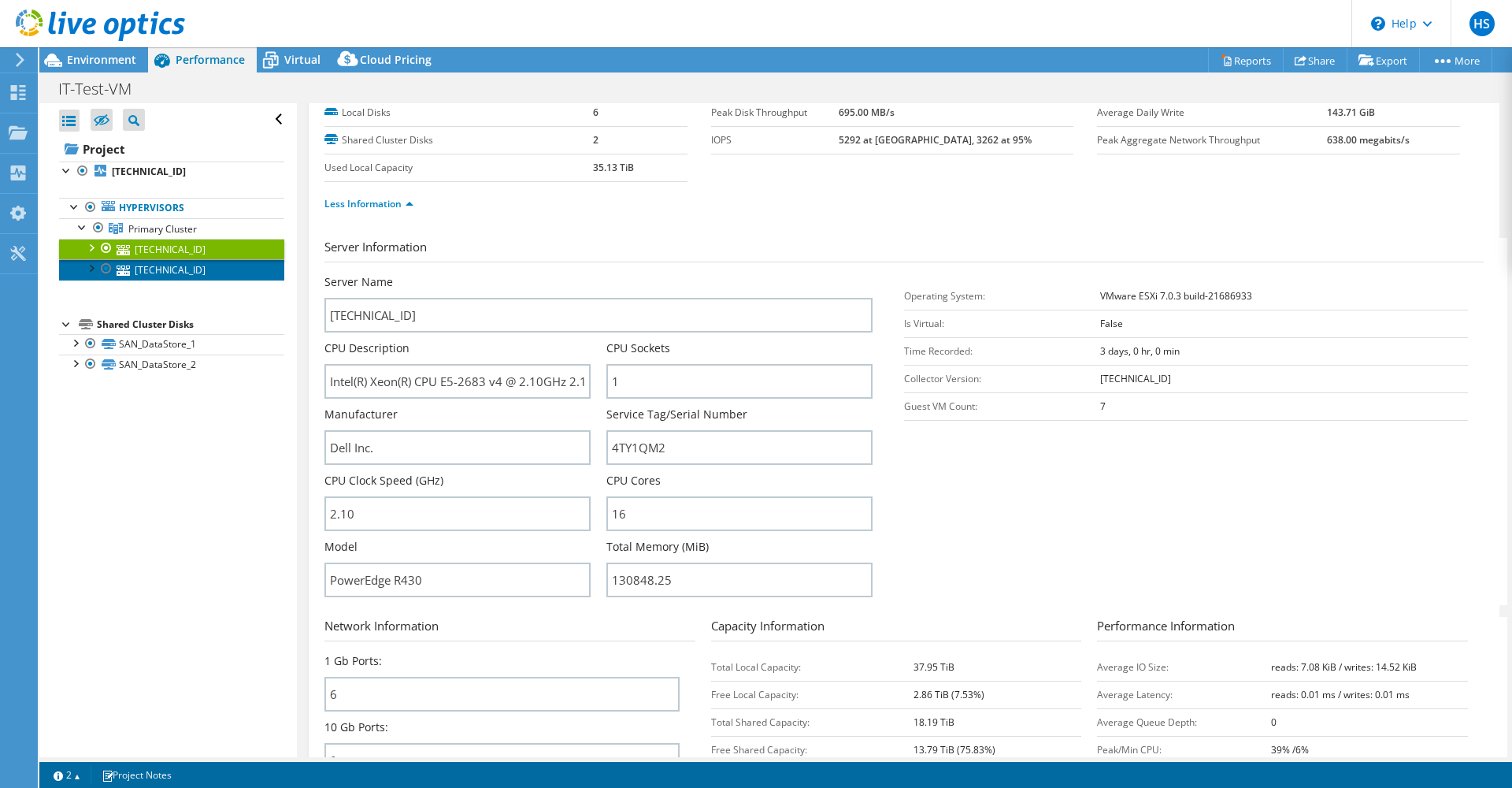
click at [195, 269] on link "[TECHNICAL_ID]" at bounding box center [171, 269] width 226 height 21
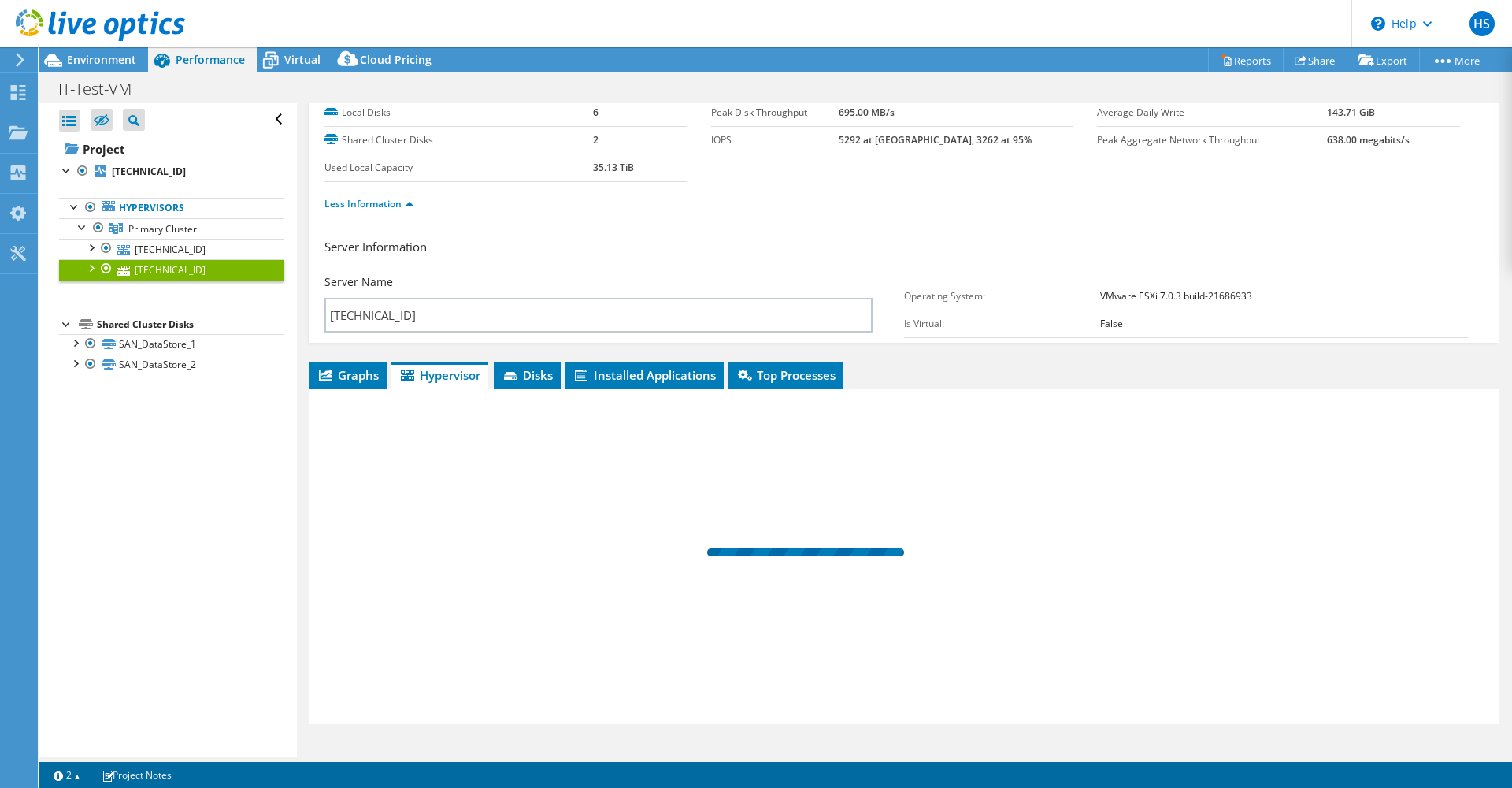
scroll to position [0, 0]
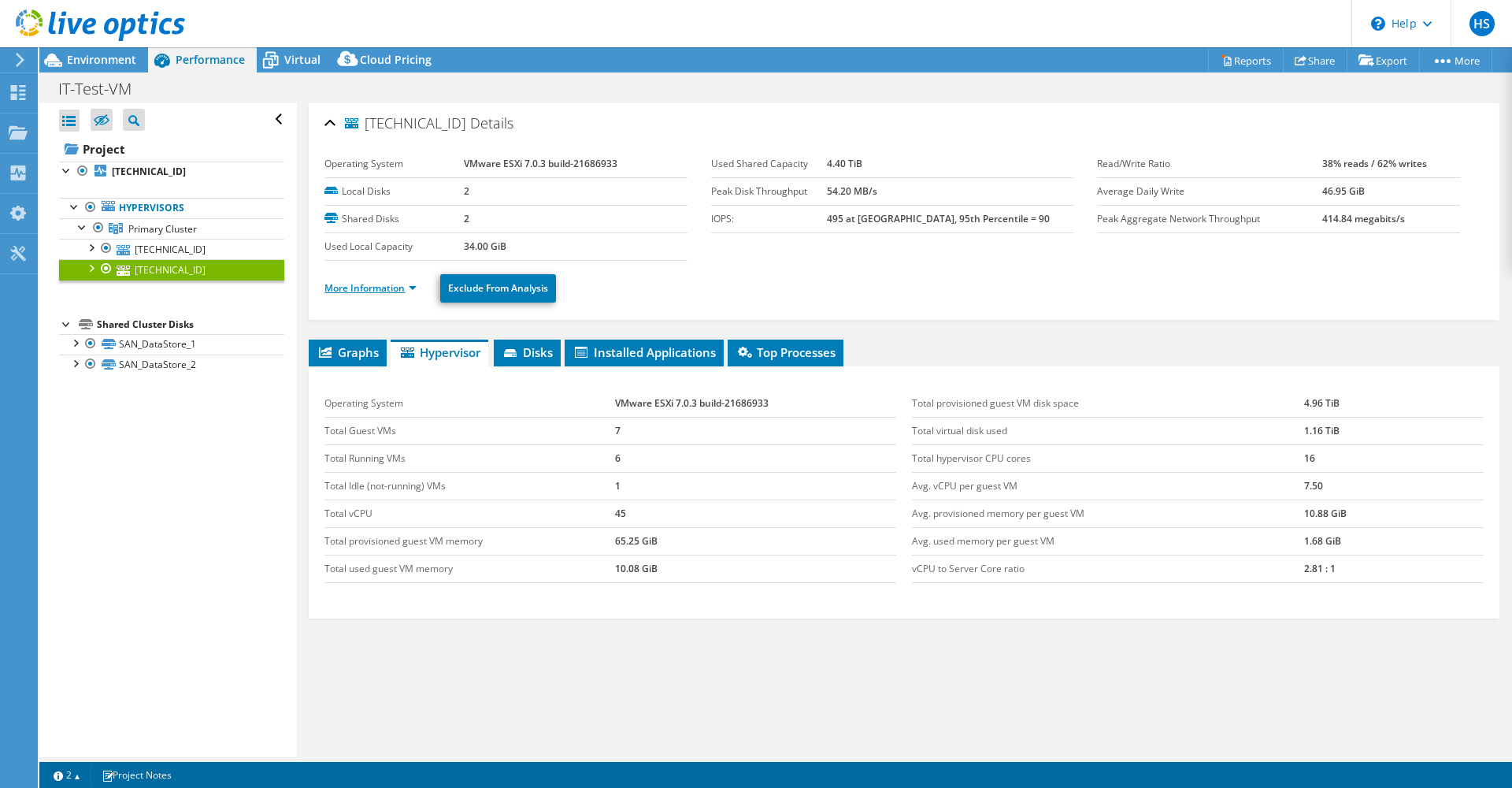
click at [360, 292] on link "More Information" at bounding box center [371, 287] width 92 height 13
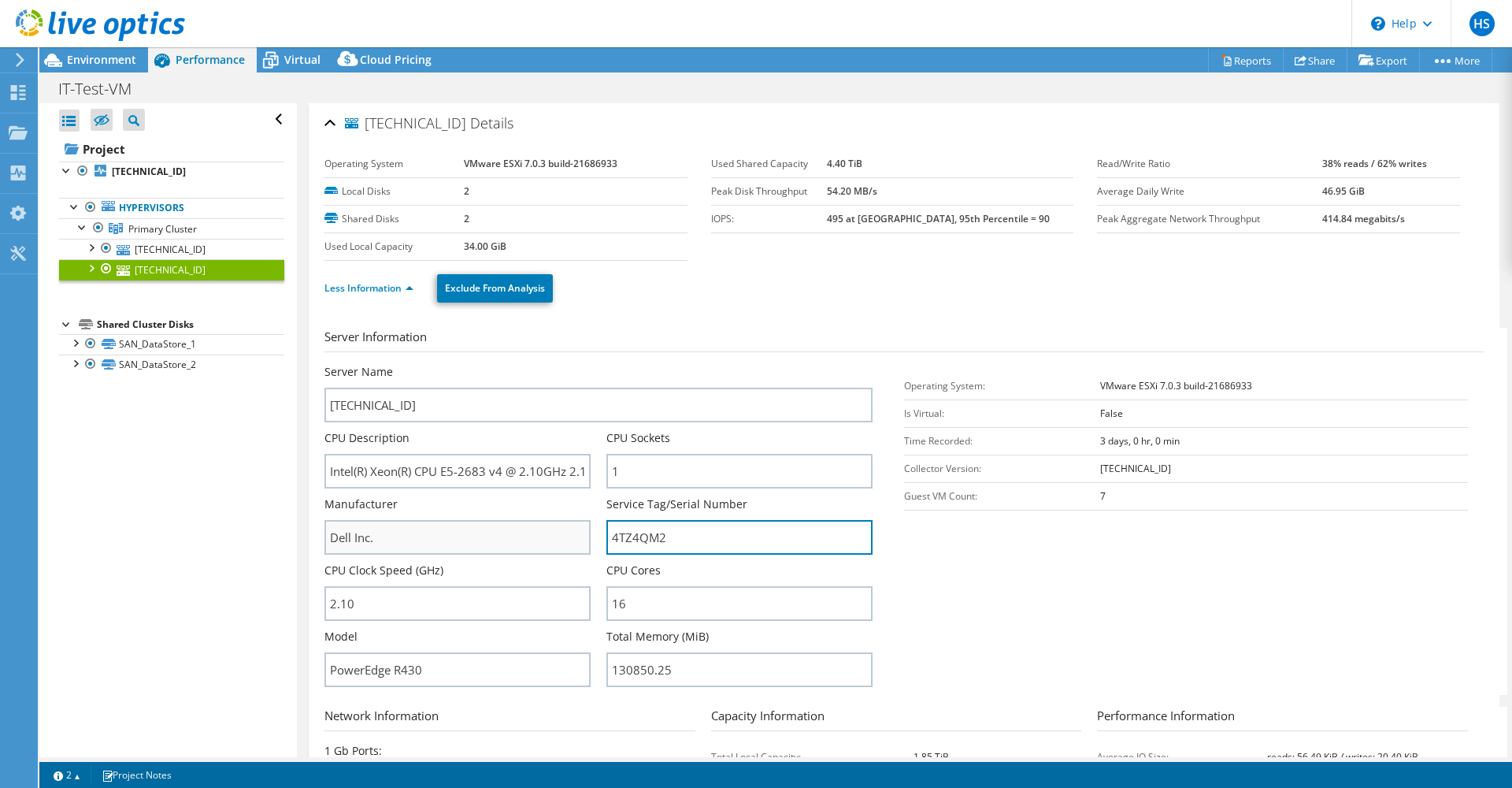
drag, startPoint x: 670, startPoint y: 539, endPoint x: 575, endPoint y: 546, distance: 95.3
click at [575, 364] on div "Server Name 192.168.1.13 CPU Description Intel(R) Xeon(R) CPU E5-2683 v4 @ 2.10…" at bounding box center [607, 364] width 564 height 0
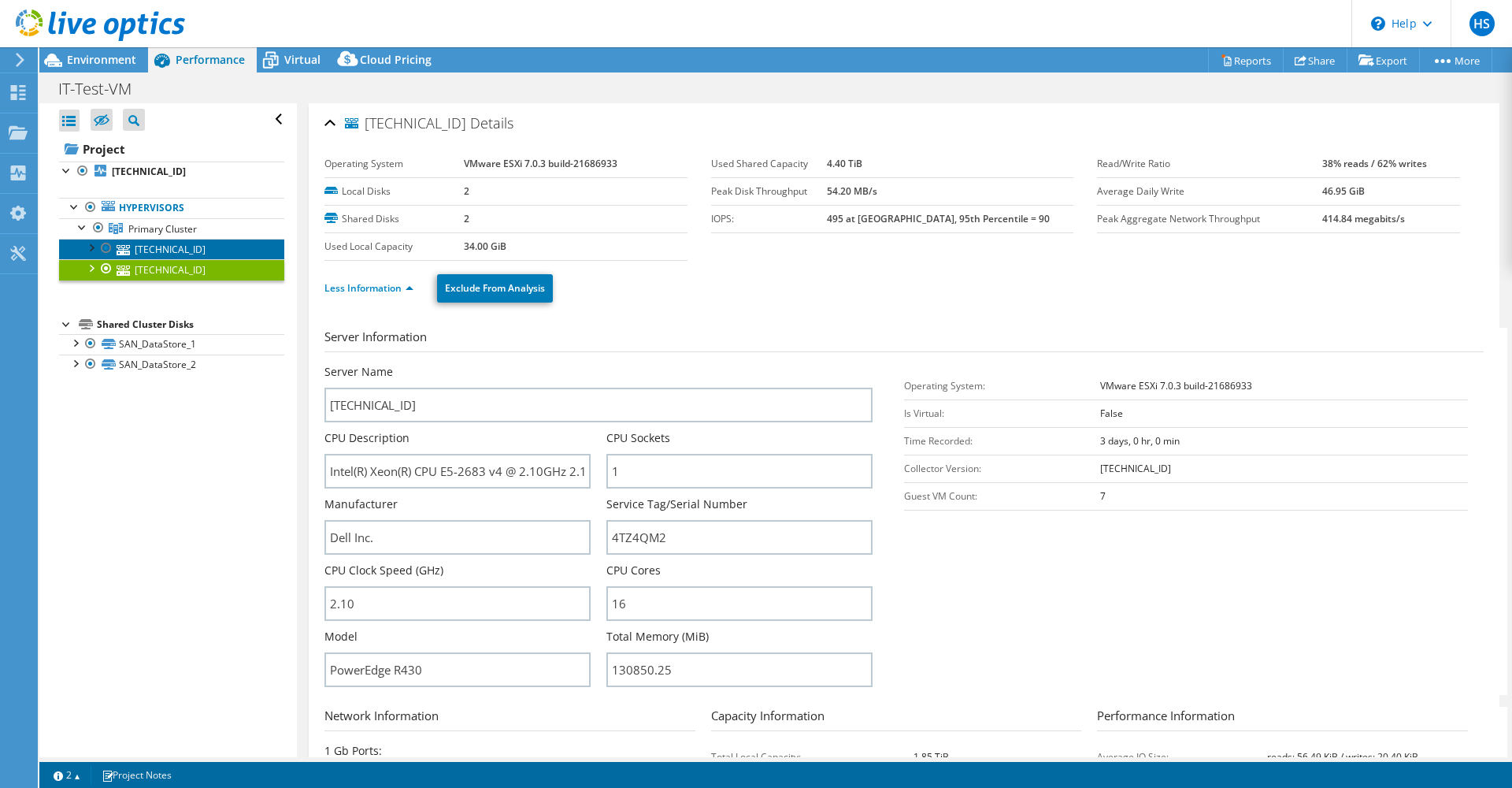
click at [173, 247] on link "[TECHNICAL_ID]" at bounding box center [171, 248] width 226 height 21
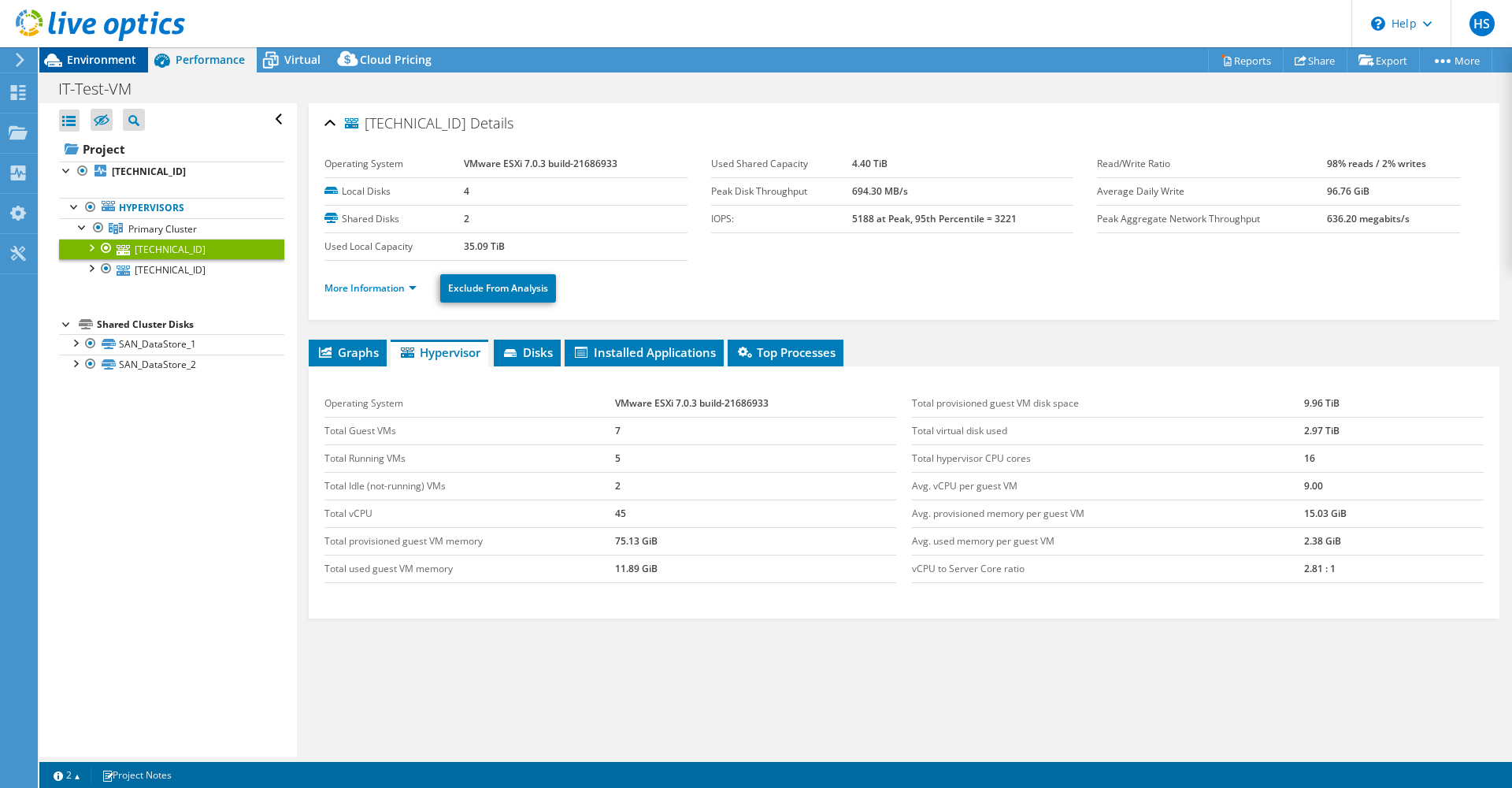
click at [120, 63] on span "Environment" at bounding box center [101, 59] width 70 height 15
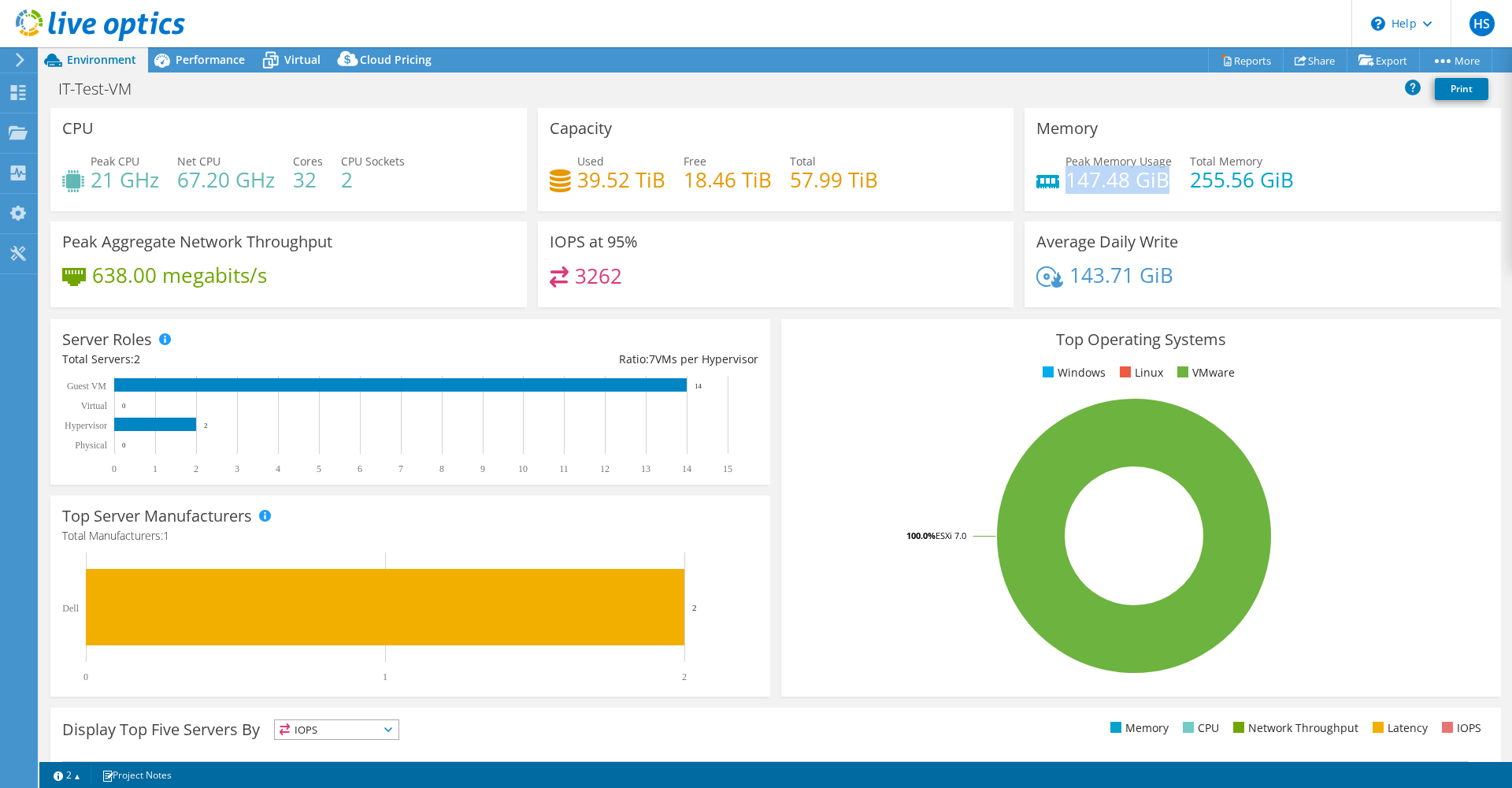
drag, startPoint x: 1060, startPoint y: 186, endPoint x: 1160, endPoint y: 184, distance: 100.0
click at [1160, 184] on h4 "147.48 GiB" at bounding box center [1119, 179] width 106 height 17
drag, startPoint x: 1160, startPoint y: 184, endPoint x: 1170, endPoint y: 208, distance: 26.0
click at [1170, 208] on div "Memory Peak Memory Usage 147.48 GiB Total Memory 255.56 GiB" at bounding box center [1264, 160] width 477 height 103
drag, startPoint x: 1177, startPoint y: 183, endPoint x: 1296, endPoint y: 171, distance: 119.6
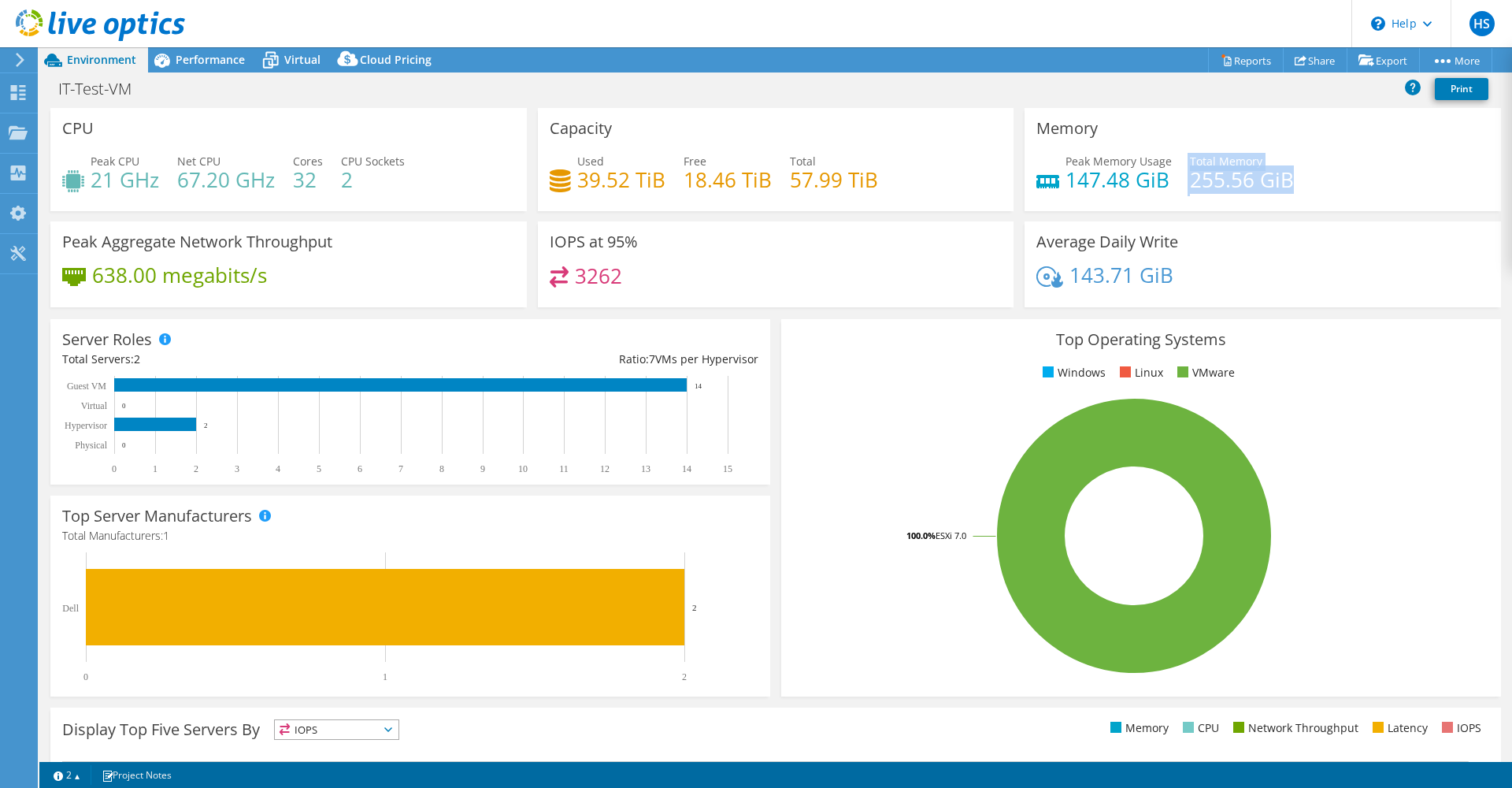
click at [1296, 171] on div "Peak Memory Usage 147.48 GiB Total Memory 255.56 GiB" at bounding box center [1263, 179] width 453 height 52
drag, startPoint x: 1296, startPoint y: 171, endPoint x: 1206, endPoint y: 198, distance: 94.0
click at [1206, 198] on div "Peak Memory Usage 147.48 GiB Total Memory 255.56 GiB" at bounding box center [1263, 179] width 453 height 52
drag, startPoint x: 1061, startPoint y: 179, endPoint x: 1159, endPoint y: 192, distance: 98.9
click at [1159, 188] on h4 "147.48 GiB" at bounding box center [1119, 179] width 106 height 17
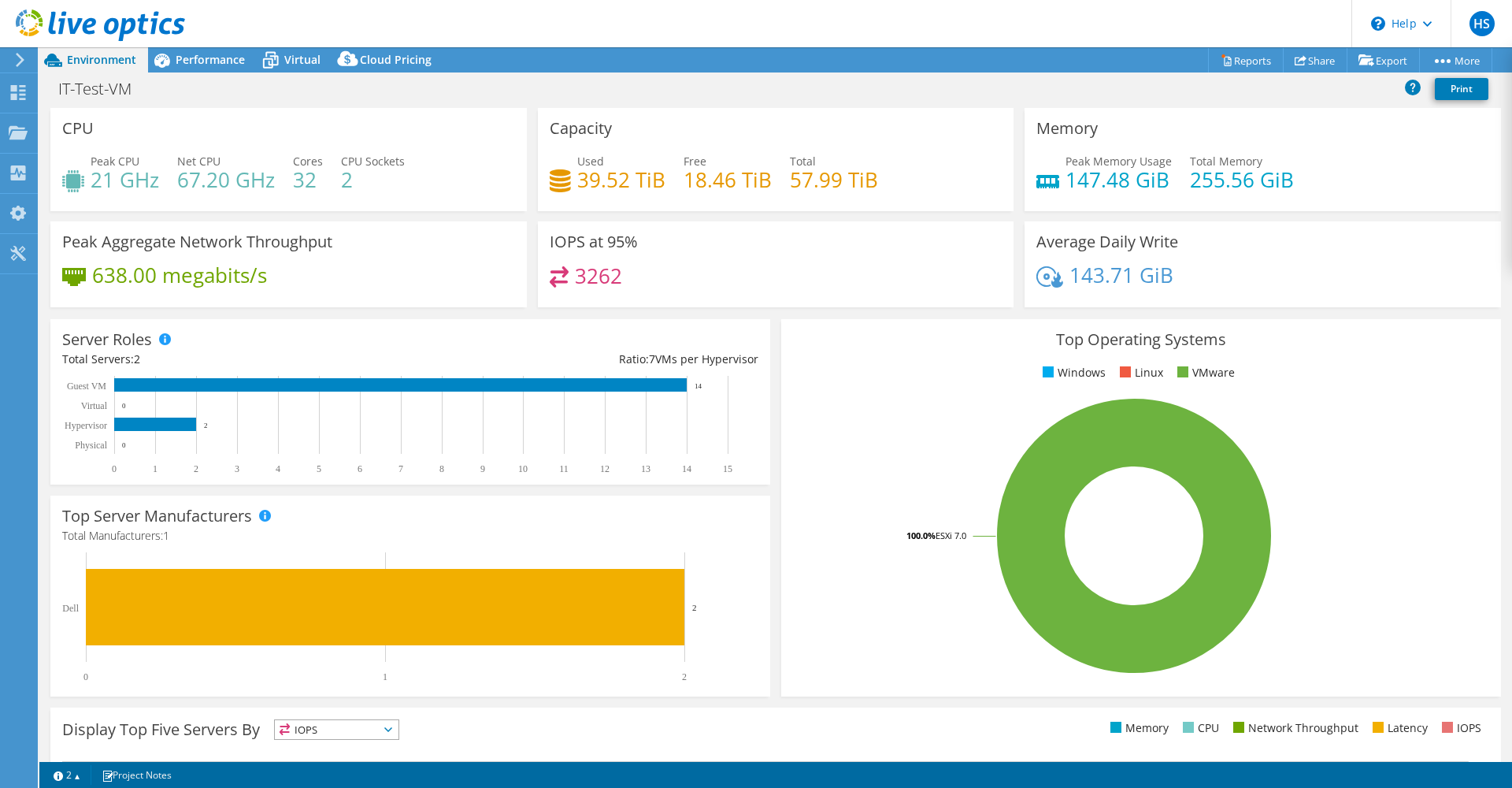
drag, startPoint x: 1159, startPoint y: 192, endPoint x: 1284, endPoint y: 311, distance: 172.6
click at [1285, 311] on div "Average Daily Write 143.71 GiB" at bounding box center [1263, 269] width 488 height 96
drag, startPoint x: 1179, startPoint y: 190, endPoint x: 1295, endPoint y: 194, distance: 116.1
click at [1295, 194] on div "Peak Memory Usage 147.48 GiB Total Memory 255.56 GiB" at bounding box center [1263, 179] width 453 height 52
drag, startPoint x: 1295, startPoint y: 194, endPoint x: 1230, endPoint y: 232, distance: 75.3
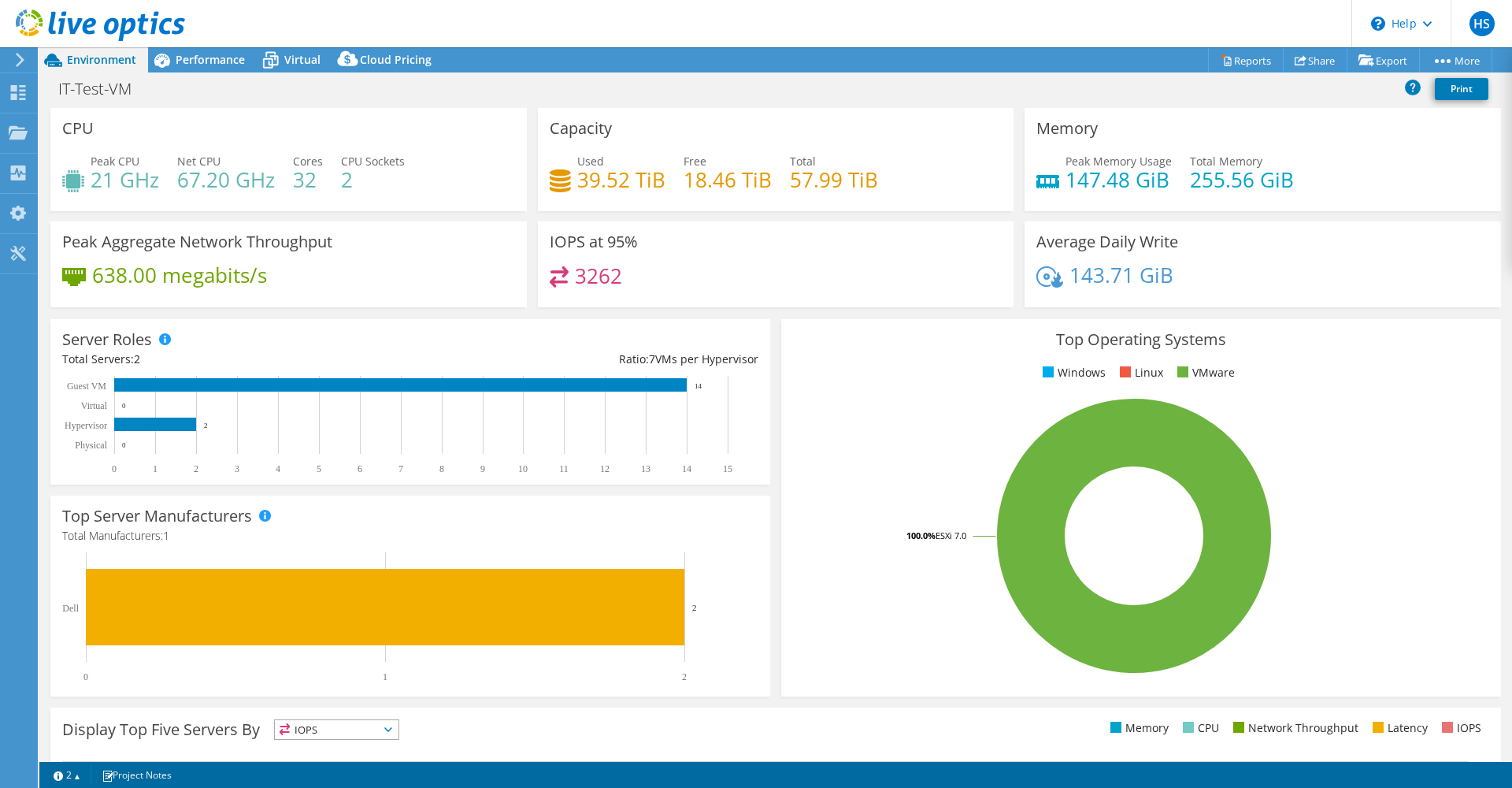
click at [1231, 232] on div "Average Daily Write 143.71 GiB" at bounding box center [1264, 264] width 477 height 85
drag, startPoint x: 1197, startPoint y: 178, endPoint x: 1321, endPoint y: 180, distance: 124.0
click at [1321, 180] on div "Peak Memory Usage 147.48 GiB Total Memory 255.56 GiB" at bounding box center [1263, 179] width 453 height 52
drag, startPoint x: 1321, startPoint y: 180, endPoint x: 1173, endPoint y: 244, distance: 161.2
click at [1173, 244] on div "Average Daily Write 143.71 GiB" at bounding box center [1264, 264] width 477 height 85
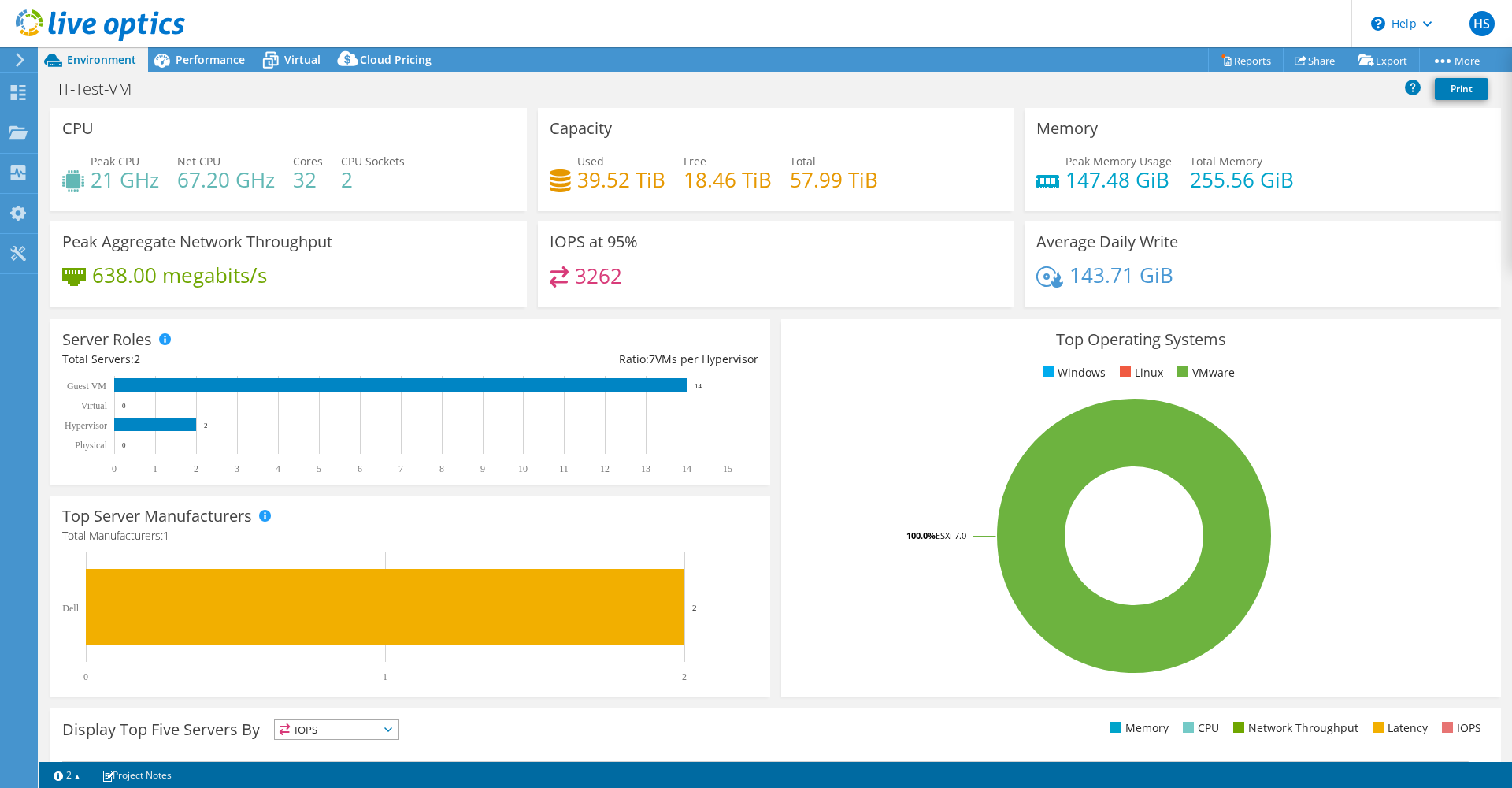
click at [842, 361] on div "Top Operating Systems Windows Linux VMware 100.0% ESXi 7.0" at bounding box center [1141, 508] width 720 height 378
click at [198, 60] on span "Performance" at bounding box center [211, 59] width 70 height 15
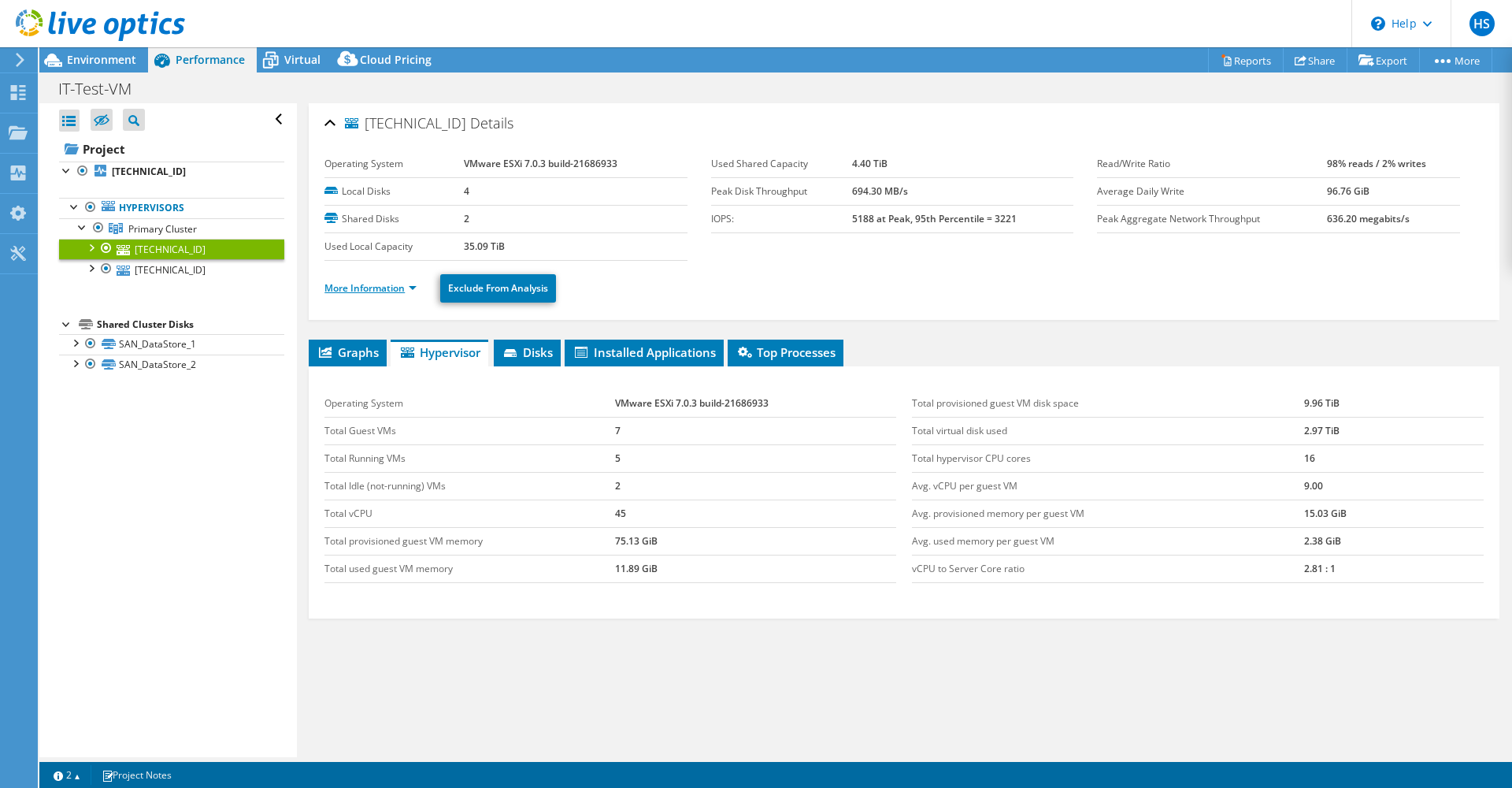
click at [357, 293] on li "More Information" at bounding box center [376, 287] width 101 height 17
click at [372, 282] on link "More Information" at bounding box center [371, 287] width 92 height 13
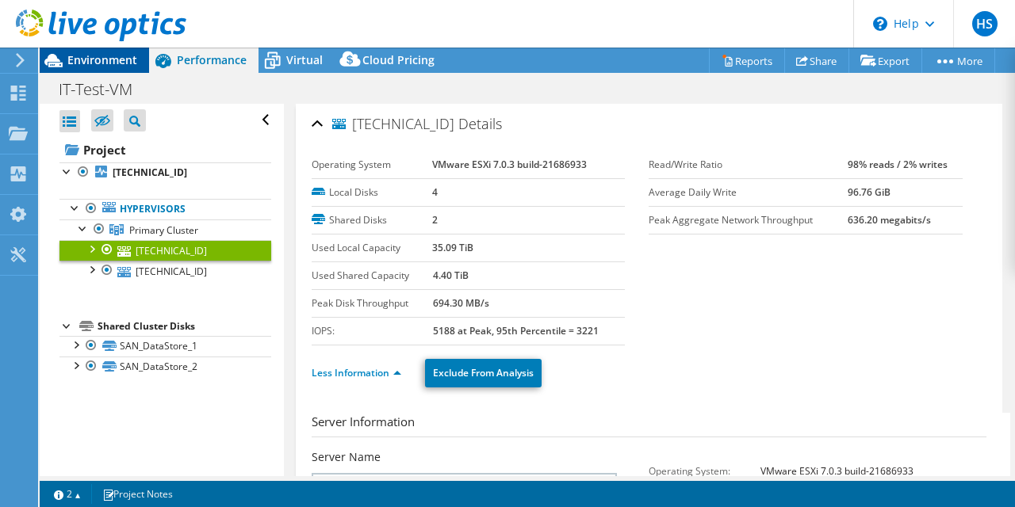
click at [63, 56] on icon at bounding box center [54, 61] width 28 height 28
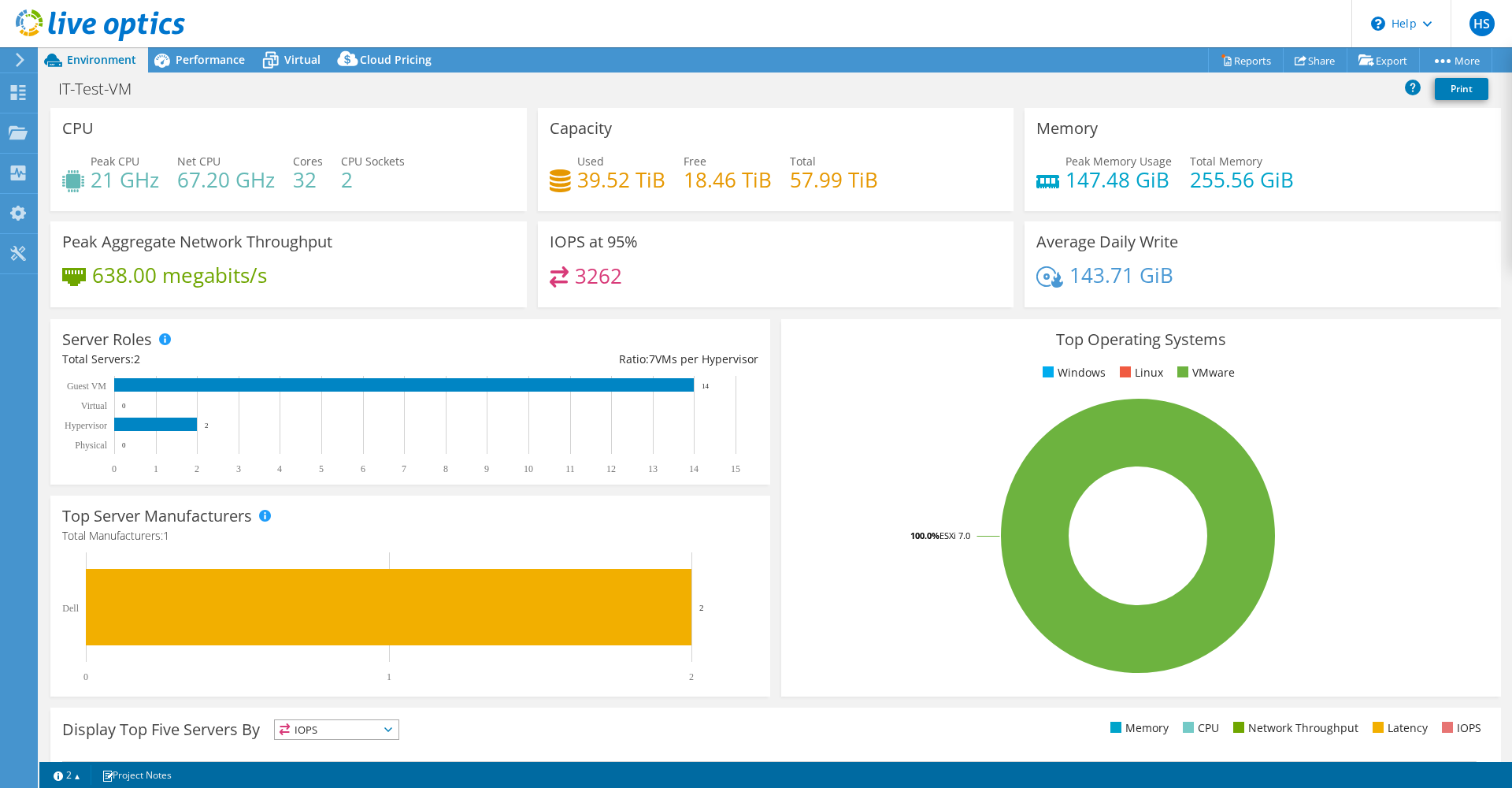
click at [903, 485] on rect at bounding box center [1137, 536] width 690 height 276
click at [793, 529] on rect at bounding box center [1137, 536] width 690 height 276
click at [176, 42] on link at bounding box center [100, 38] width 169 height 13
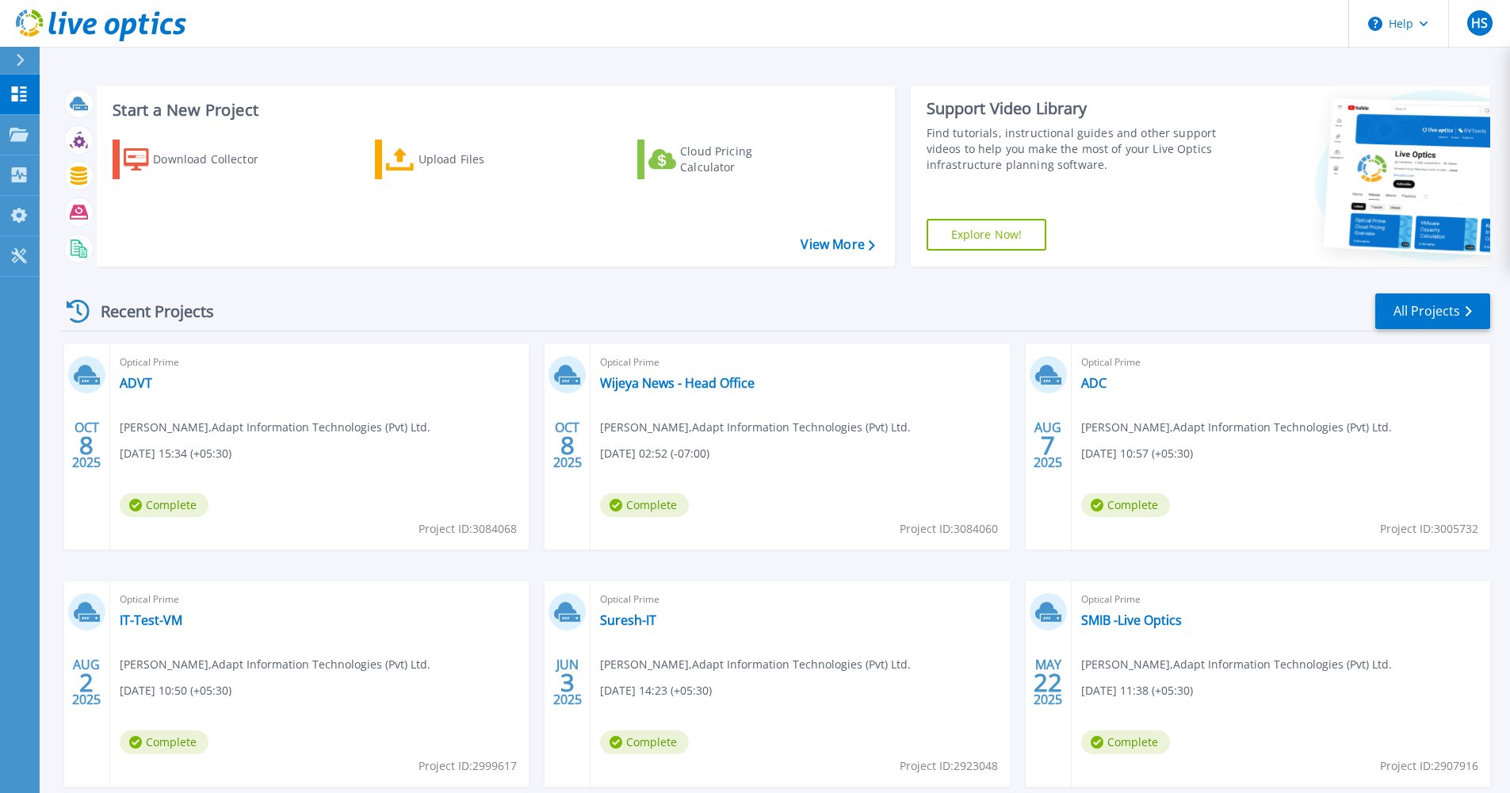
click at [158, 609] on div "Optical Prime IT-Test-VM Hasitha Sandaruwan , Adapt Information Technologies (P…" at bounding box center [319, 683] width 419 height 205
click at [156, 627] on link "IT-Test-VM" at bounding box center [151, 620] width 63 height 16
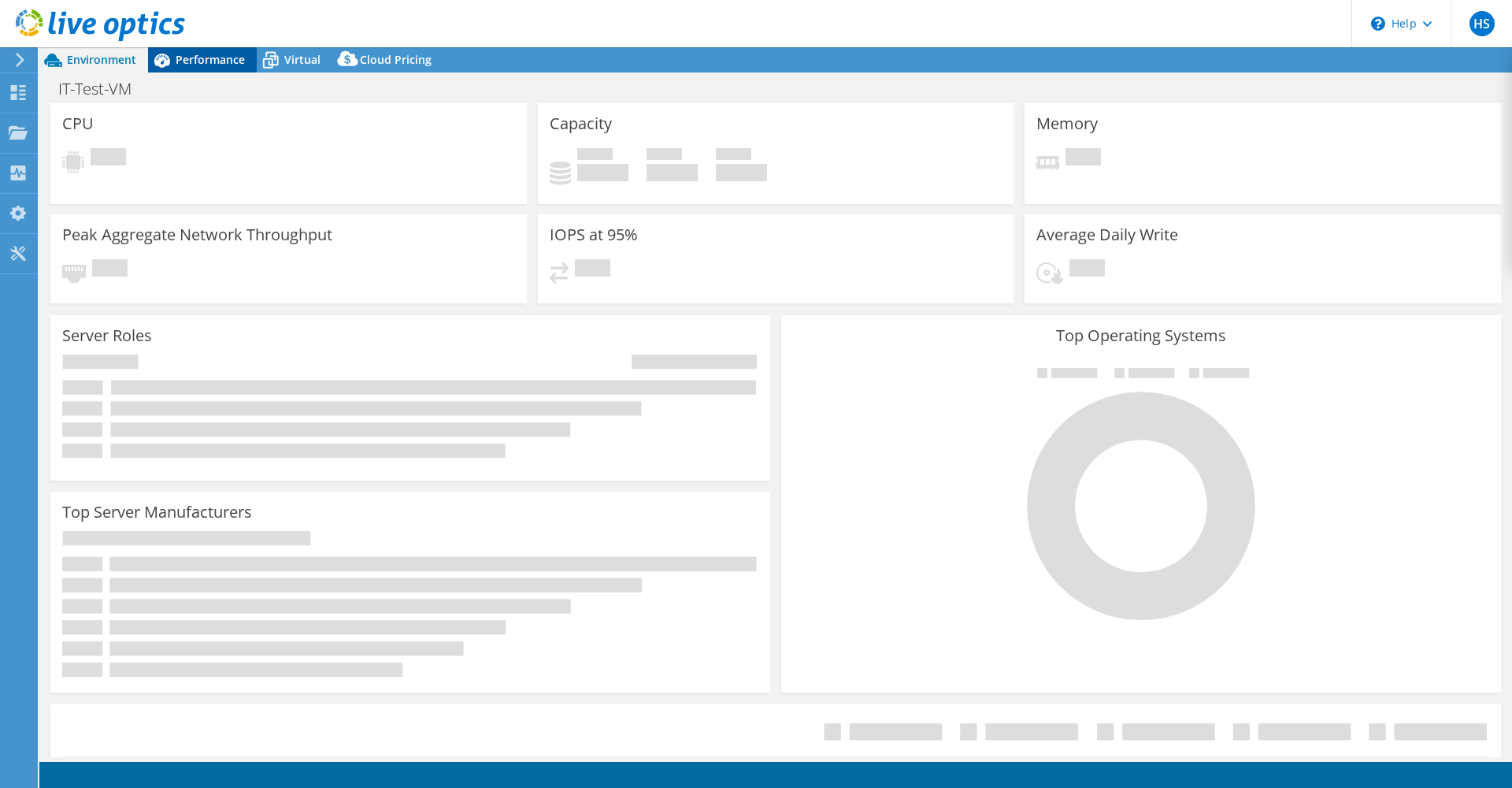
select select "[GEOGRAPHIC_DATA]"
select select "USD"
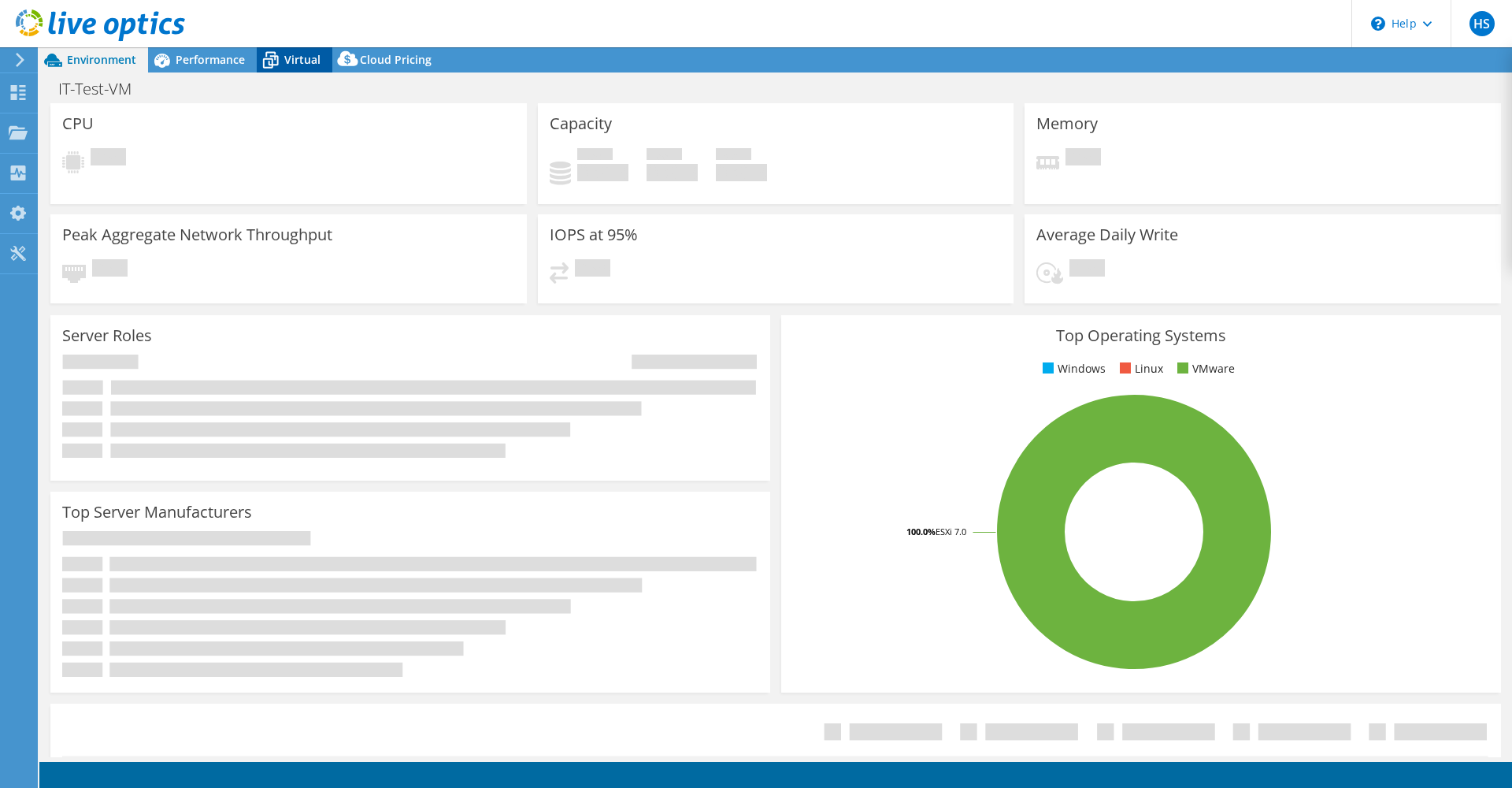
click at [304, 61] on span "Virtual" at bounding box center [302, 59] width 36 height 15
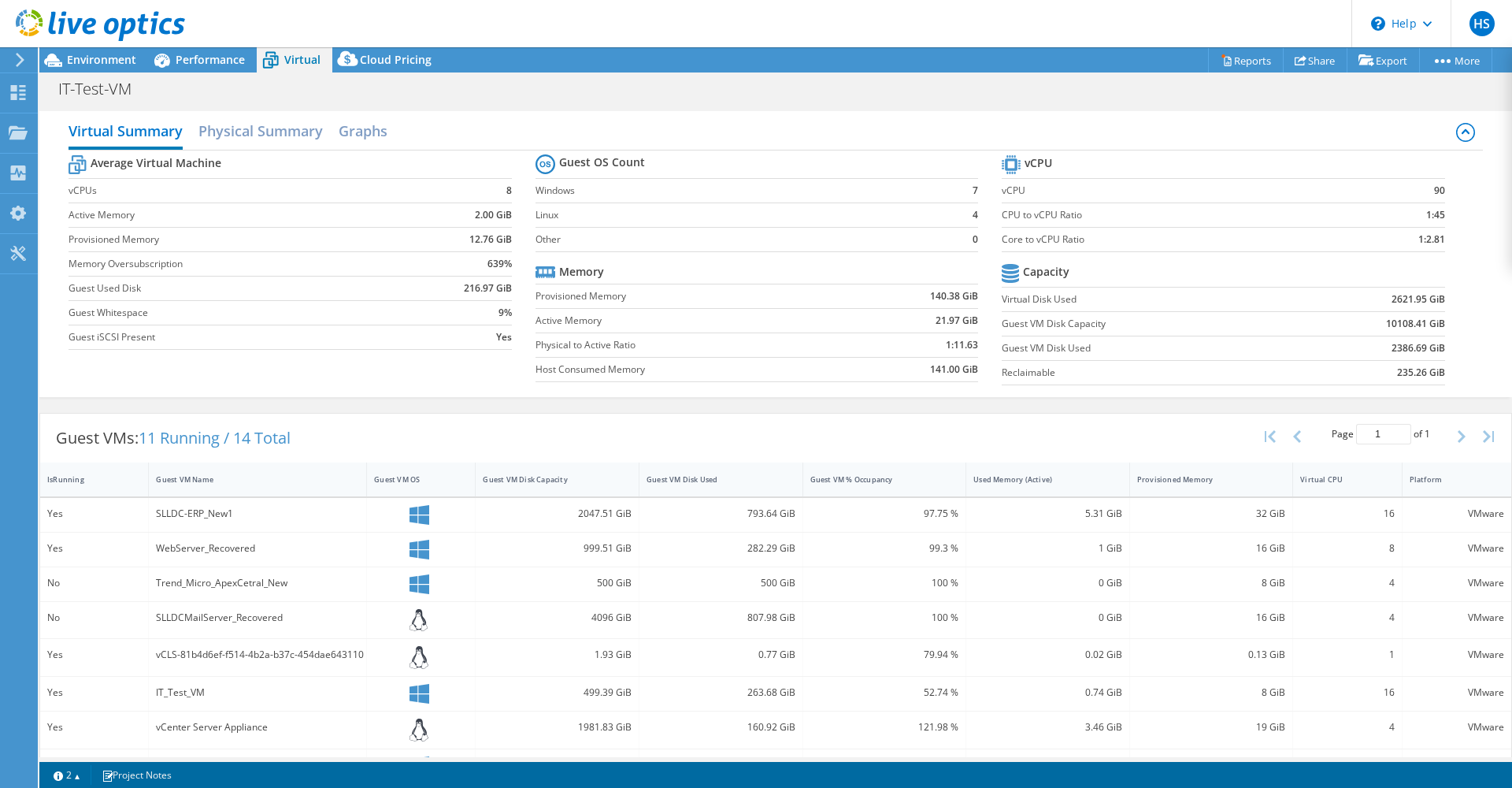
click at [209, 406] on div "Guest VMs: 11 Running / 14 Total Page 1 of 1 5 rows 10 rows 20 rows 25 rows 50 …" at bounding box center [776, 706] width 1473 height 600
click at [284, 134] on h2 "Physical Summary" at bounding box center [260, 132] width 124 height 35
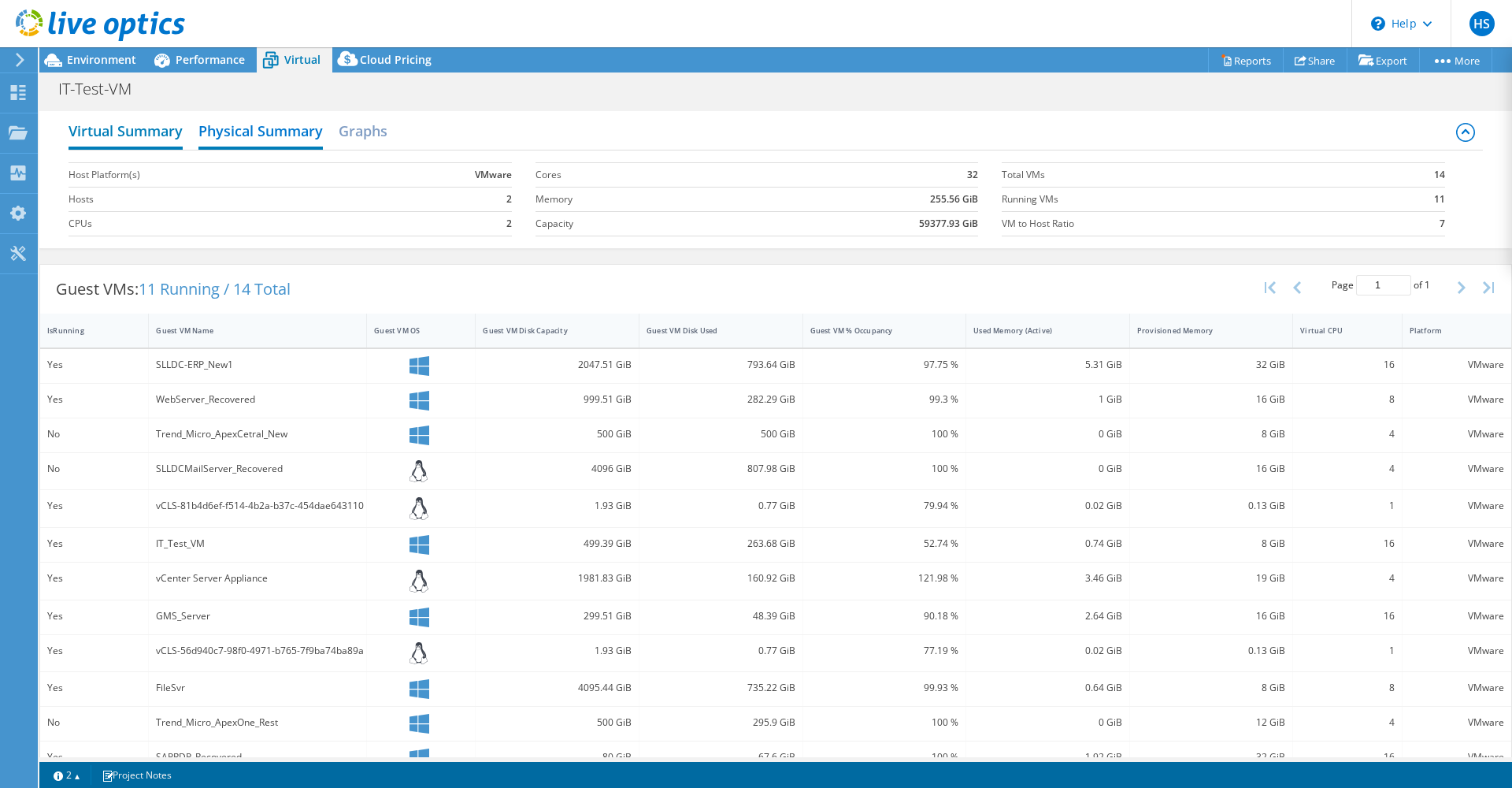
click at [135, 129] on h2 "Virtual Summary" at bounding box center [125, 132] width 114 height 35
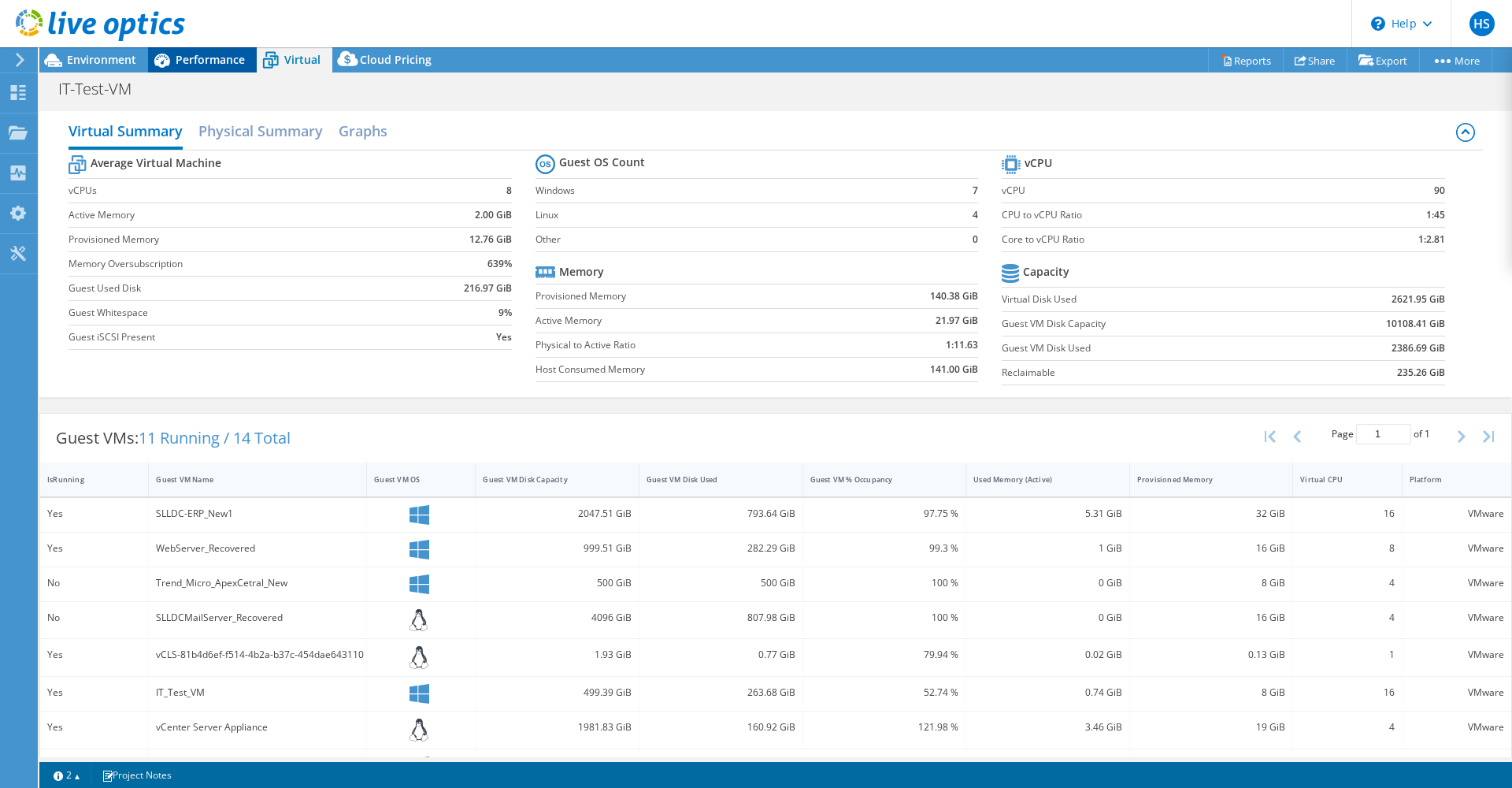
click at [181, 71] on div "Performance" at bounding box center [202, 60] width 108 height 25
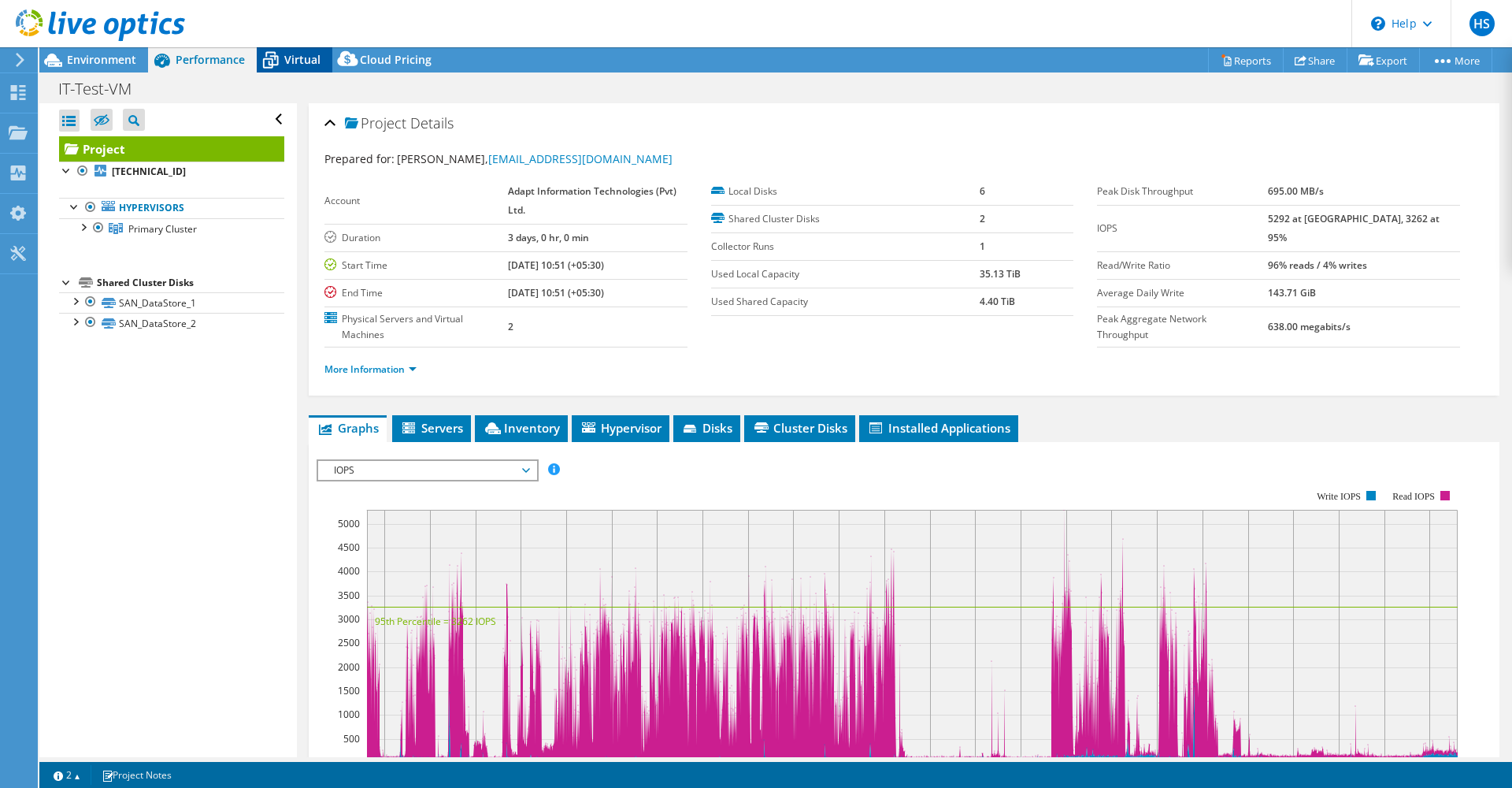
click at [281, 61] on icon at bounding box center [270, 61] width 28 height 28
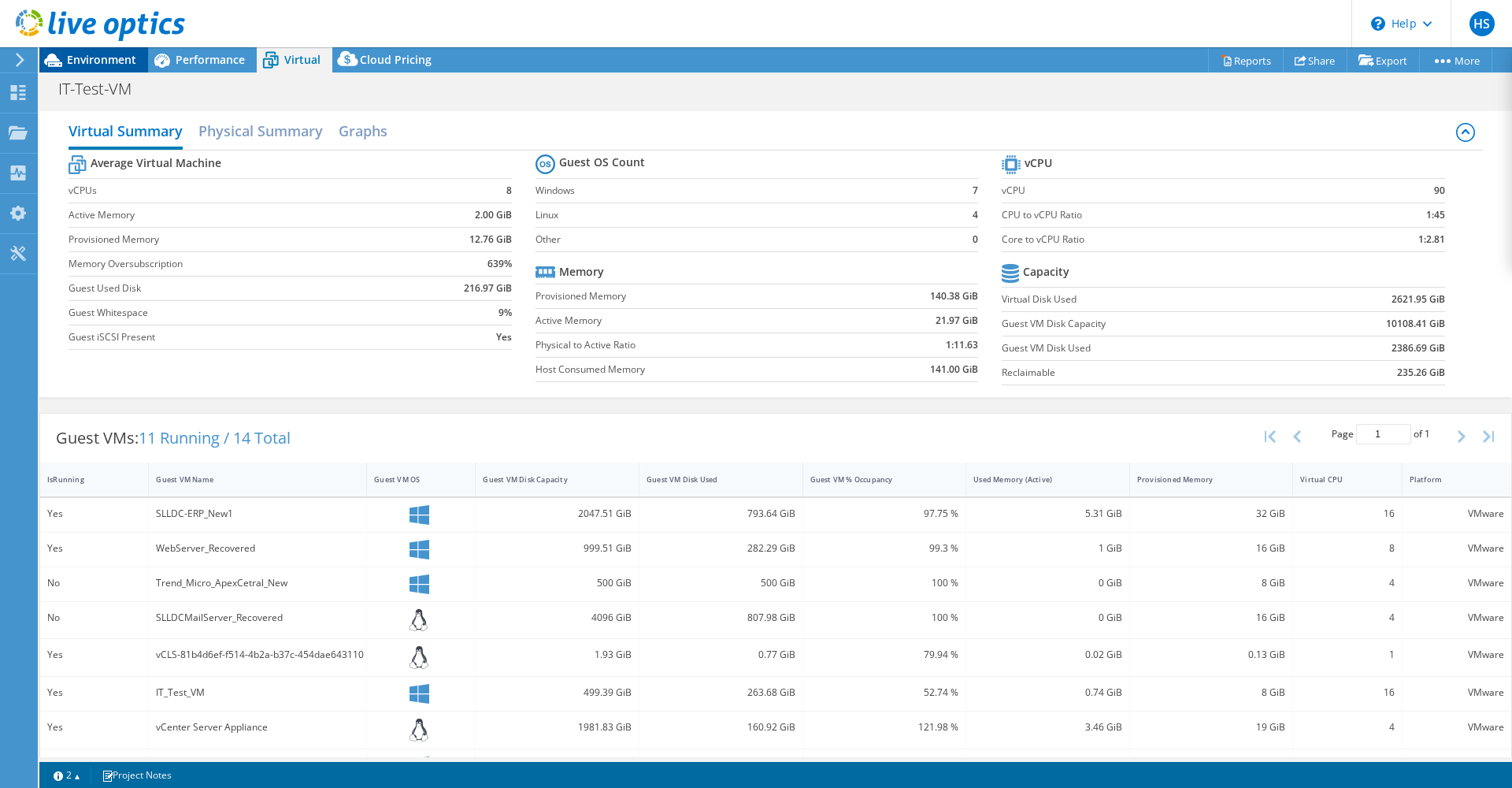
click at [96, 61] on span "Environment" at bounding box center [101, 59] width 70 height 15
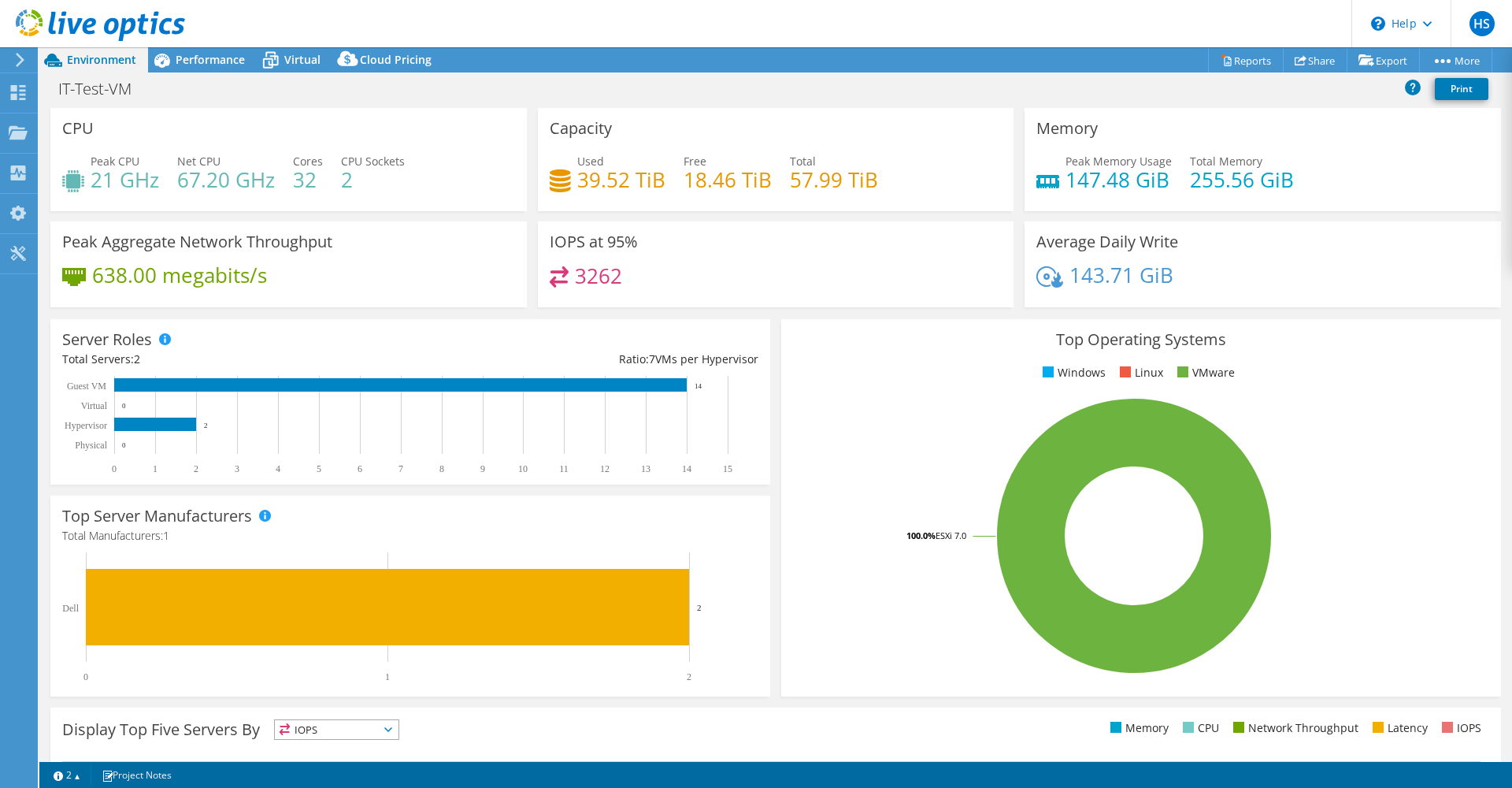
click at [278, 112] on div "CPU Peak CPU 21 GHz Net CPU 67.20 GHz Cores 32 CPU Sockets 2" at bounding box center [289, 160] width 477 height 103
click at [225, 68] on div "Performance" at bounding box center [202, 60] width 108 height 25
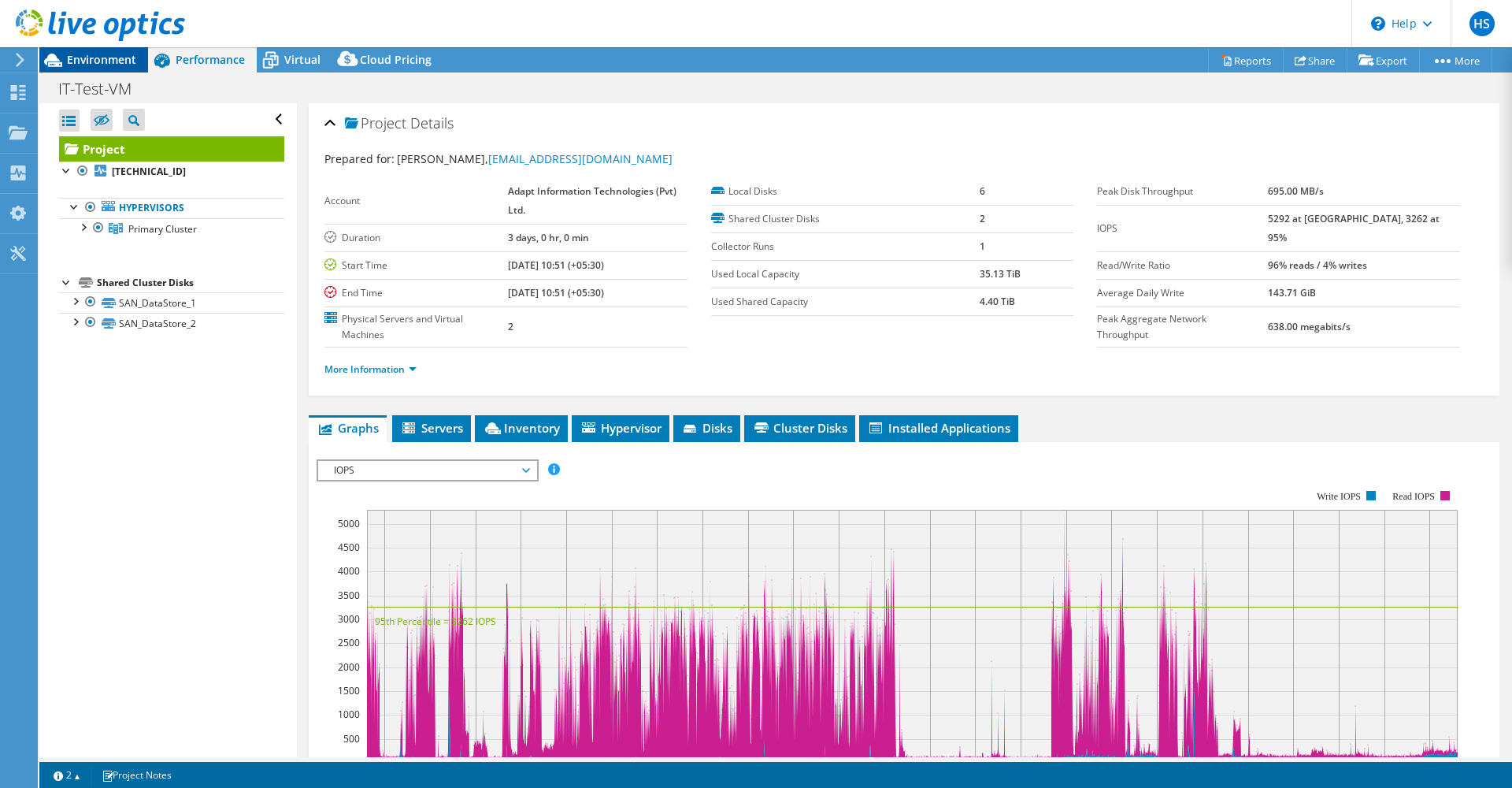
click at [97, 56] on span "Environment" at bounding box center [101, 59] width 70 height 15
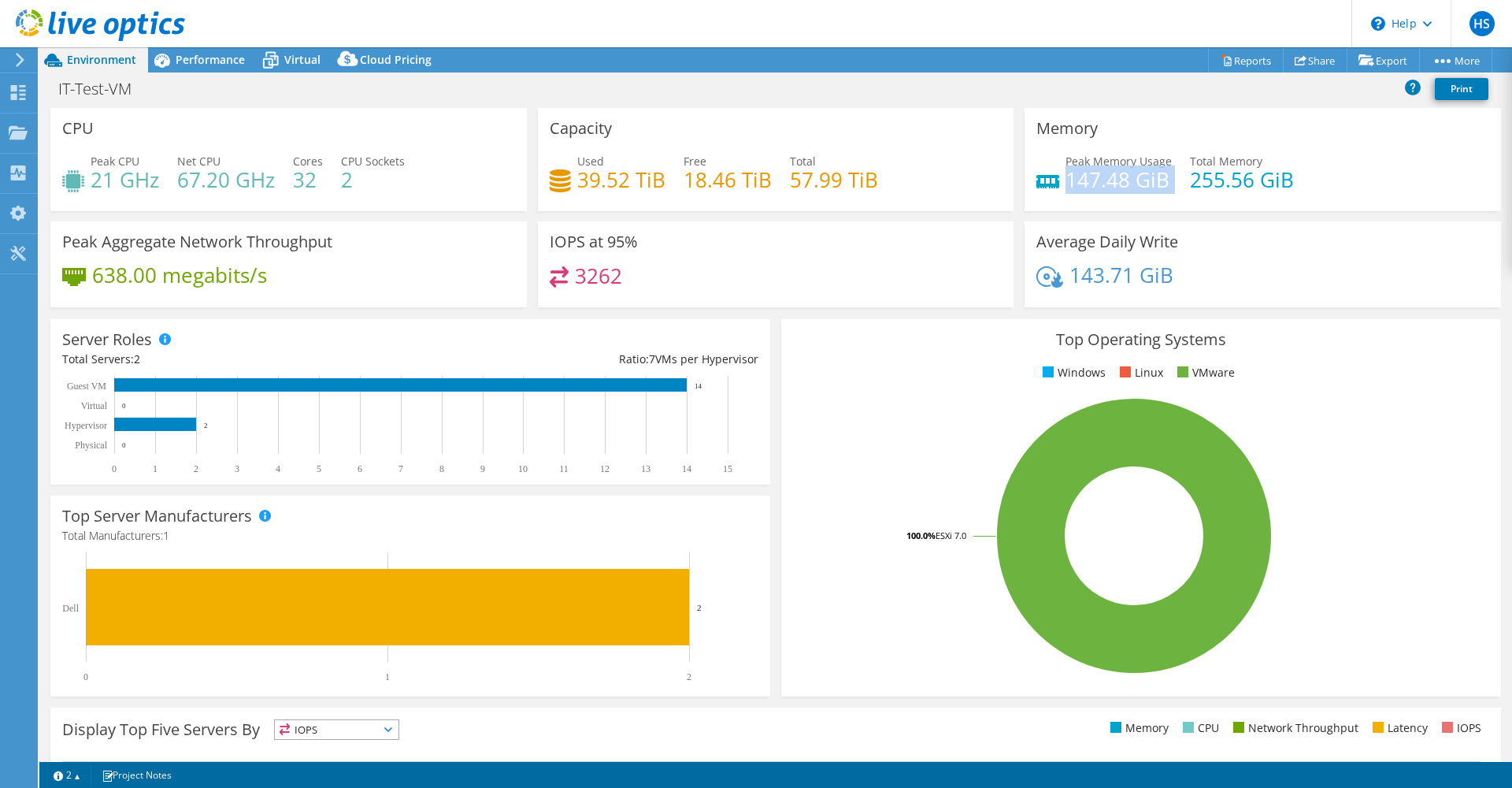
drag, startPoint x: 1059, startPoint y: 178, endPoint x: 1175, endPoint y: 161, distance: 117.2
click at [1175, 161] on div "Peak Memory Usage 147.48 GiB Total Memory 255.56 GiB" at bounding box center [1263, 179] width 453 height 52
click at [377, 146] on div "CPU Peak CPU 21 GHz Net CPU 67.20 GHz Cores 32 CPU Sockets 2" at bounding box center [289, 160] width 477 height 103
drag, startPoint x: 288, startPoint y: 164, endPoint x: 432, endPoint y: 158, distance: 144.1
click at [432, 158] on div "Peak CPU 21 GHz Net CPU 67.20 GHz Cores 32 CPU Sockets 2" at bounding box center [289, 179] width 453 height 52
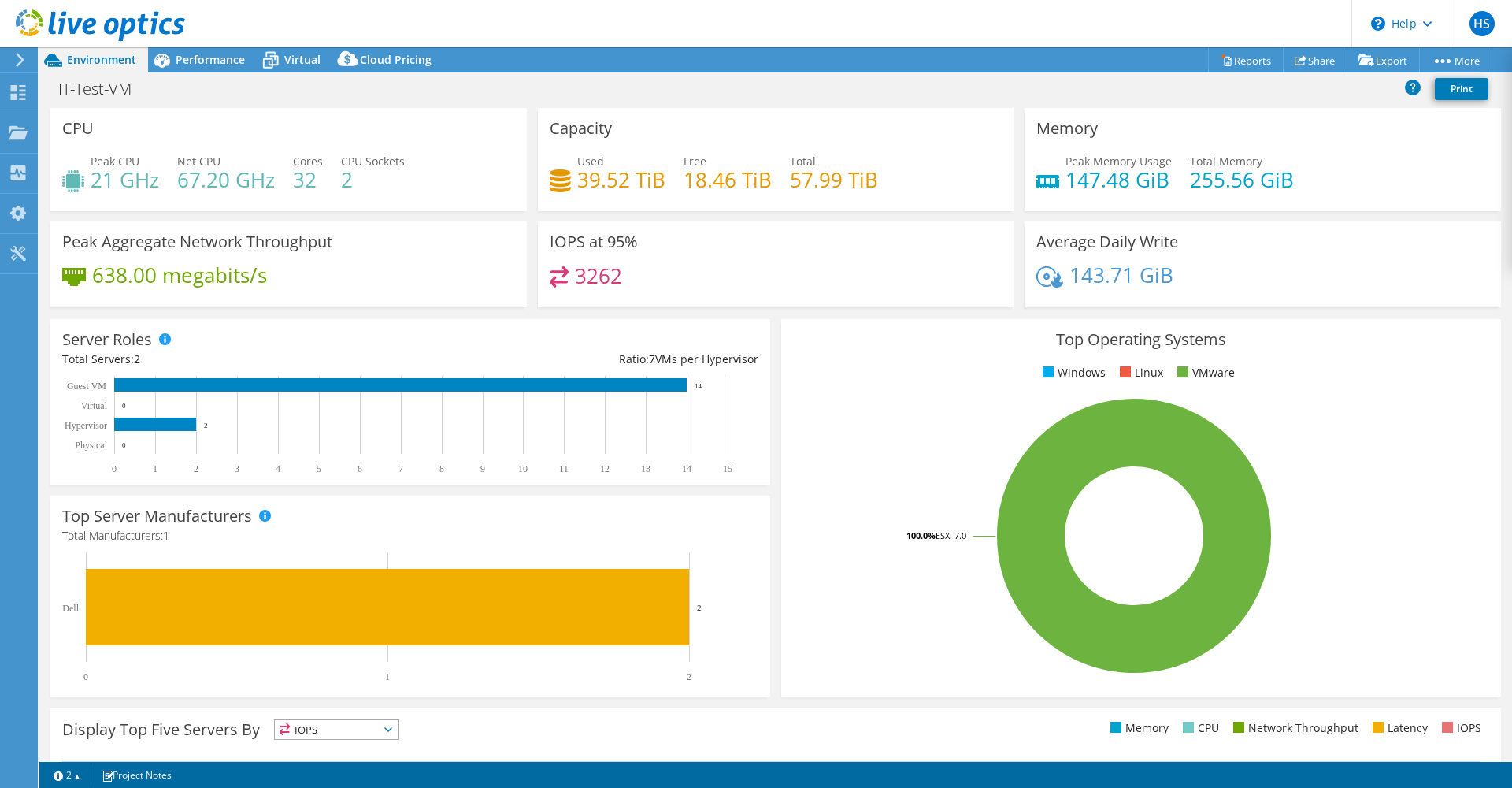
drag, startPoint x: 432, startPoint y: 158, endPoint x: 459, endPoint y: 187, distance: 39.6
click at [459, 187] on div "Peak CPU 21 GHz Net CPU 67.20 GHz Cores 32 CPU Sockets 2" at bounding box center [289, 179] width 453 height 52
drag, startPoint x: 94, startPoint y: 191, endPoint x: 171, endPoint y: 173, distance: 79.1
click at [171, 173] on div "Peak CPU 21 GHz Net CPU 67.20 GHz Cores 32 CPU Sockets 2" at bounding box center [289, 179] width 453 height 52
click at [847, 245] on div "IOPS at 95% 3262" at bounding box center [777, 264] width 477 height 85
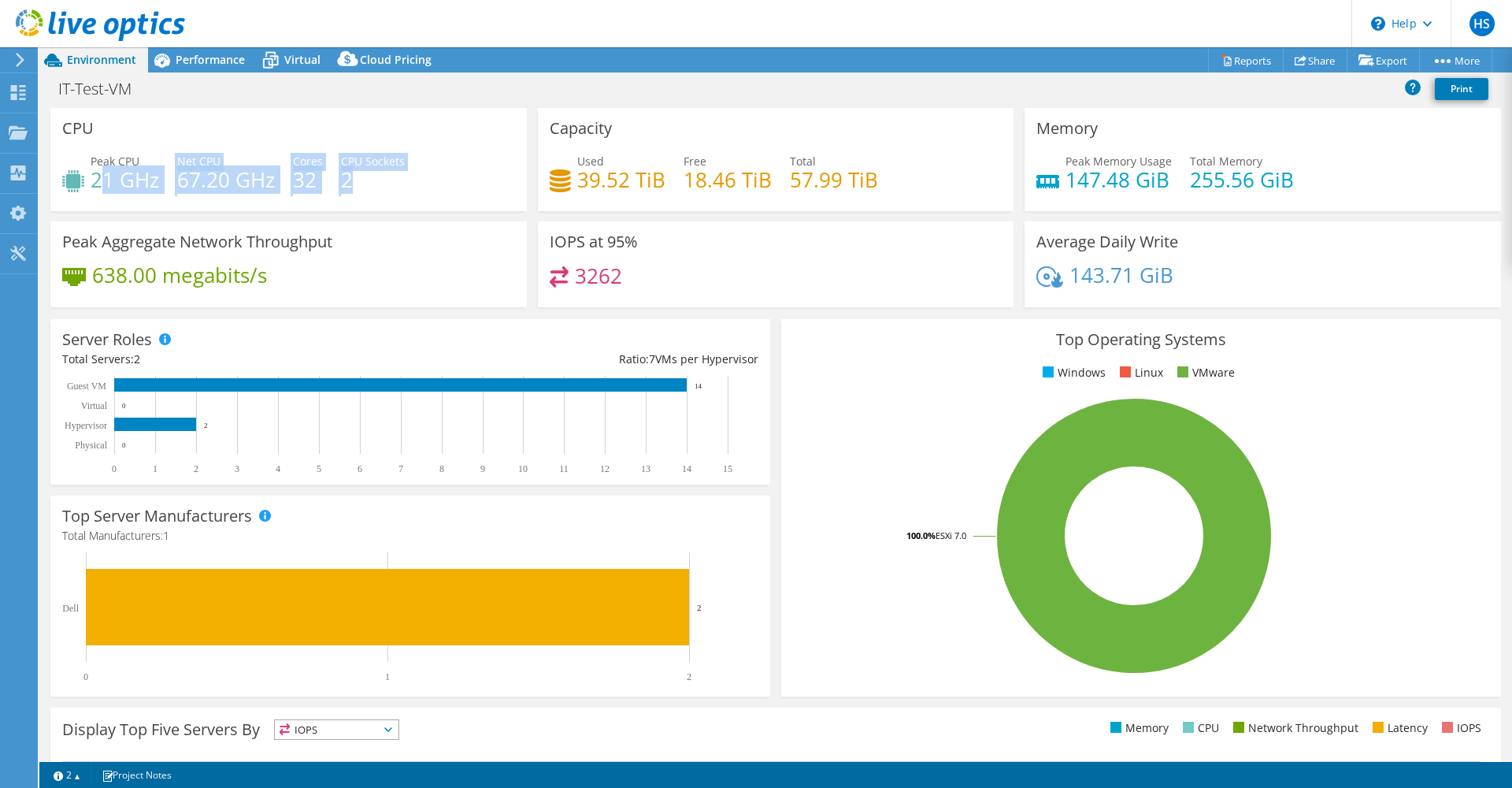
drag, startPoint x: 97, startPoint y: 186, endPoint x: 373, endPoint y: 173, distance: 276.3
click at [373, 173] on div "Peak CPU 21 GHz Net CPU 67.20 GHz Cores 32 CPU Sockets 2" at bounding box center [289, 179] width 453 height 52
drag, startPoint x: 373, startPoint y: 173, endPoint x: 367, endPoint y: 193, distance: 20.9
click at [367, 193] on div "Peak CPU 21 GHz Net CPU 67.20 GHz Cores 32 CPU Sockets 2" at bounding box center [289, 179] width 453 height 52
drag, startPoint x: 95, startPoint y: 182, endPoint x: 375, endPoint y: 208, distance: 281.2
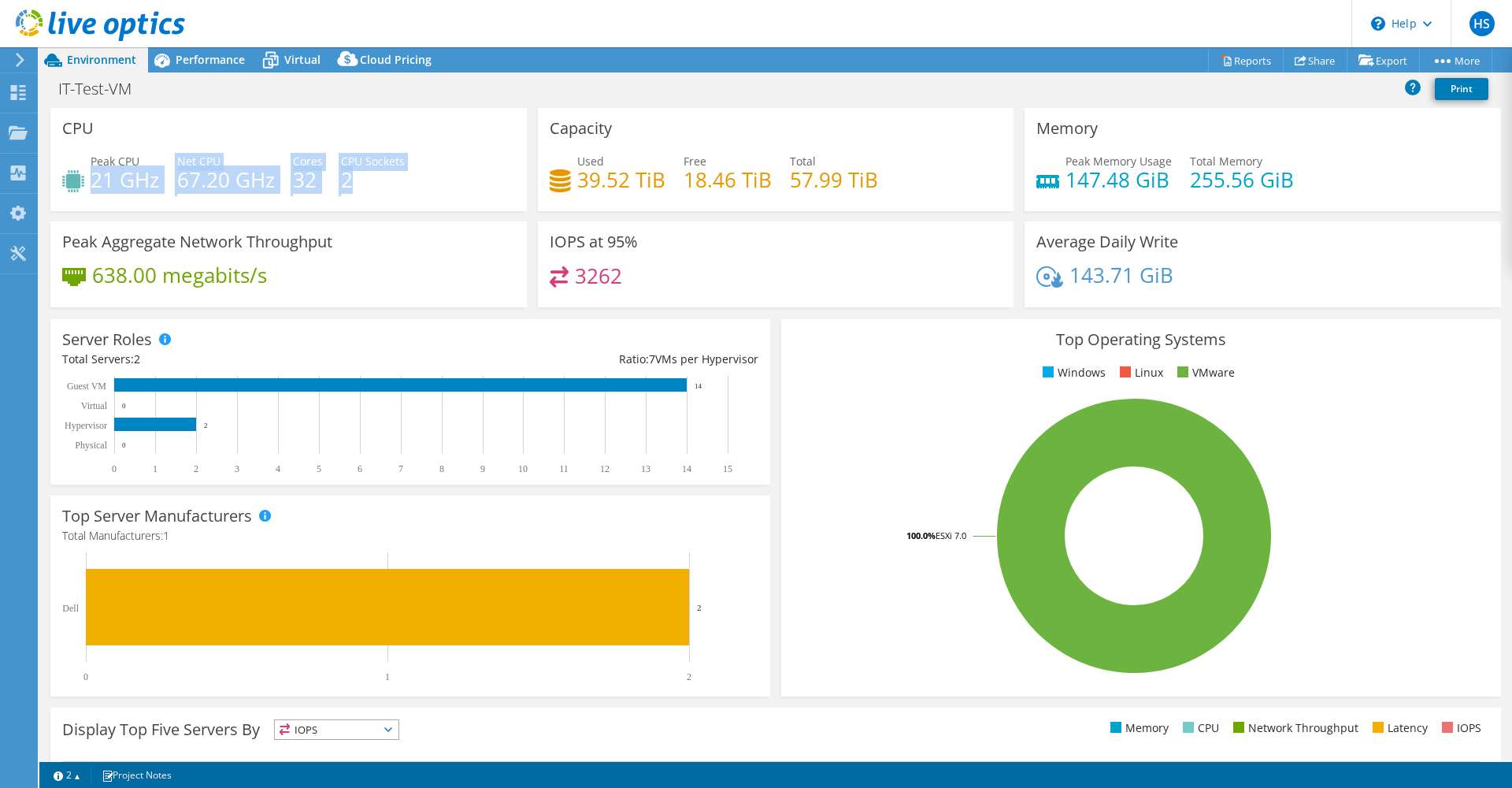
click at [375, 208] on div "CPU Peak CPU 21 GHz Net CPU 67.20 GHz Cores 32 CPU Sockets 2" at bounding box center [289, 160] width 477 height 103
drag, startPoint x: 375, startPoint y: 208, endPoint x: 417, endPoint y: 299, distance: 100.2
click at [417, 299] on div "Peak Aggregate Network Throughput 638.00 megabits/s" at bounding box center [289, 264] width 477 height 85
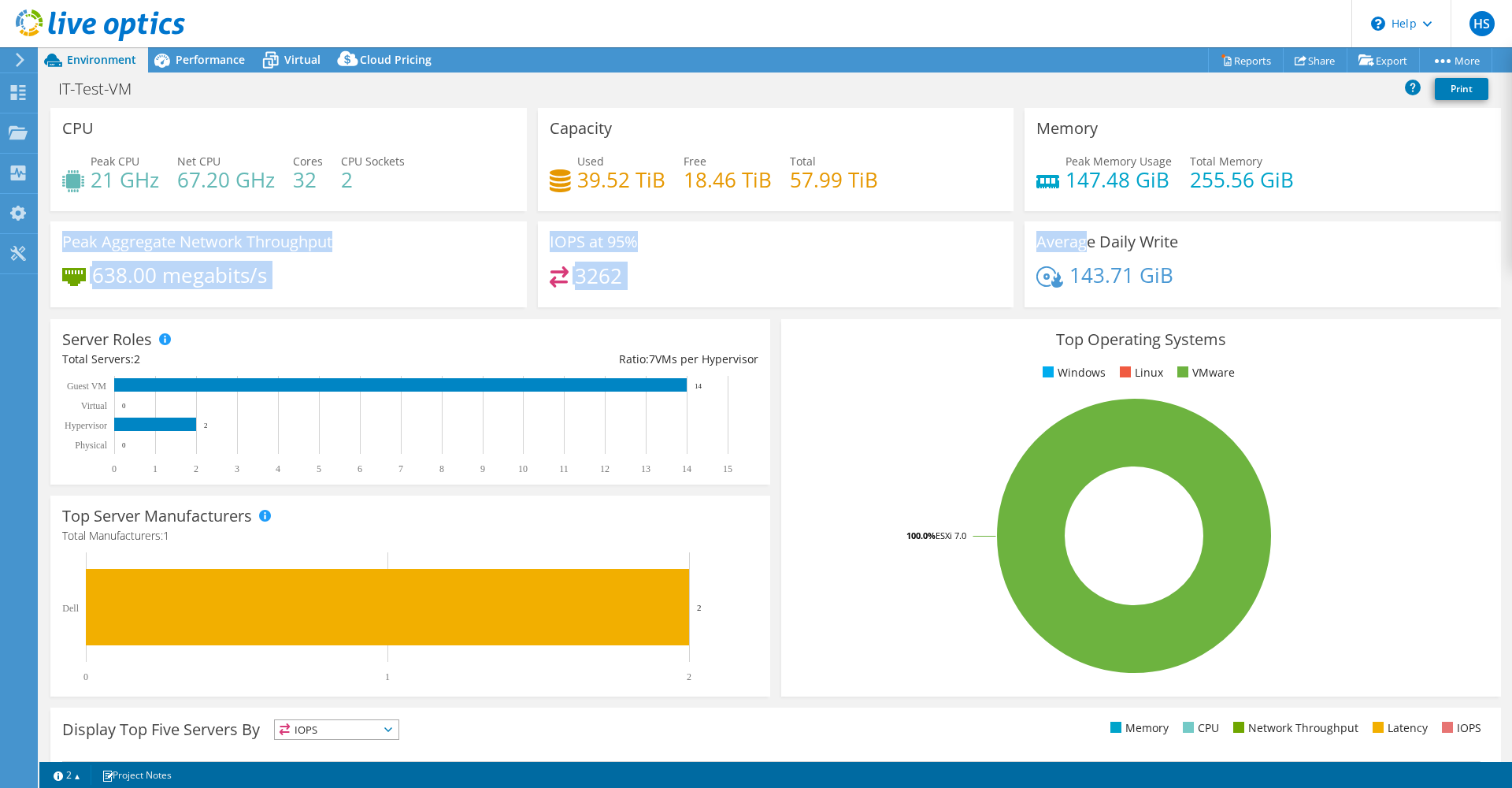
drag, startPoint x: 1287, startPoint y: 192, endPoint x: 1076, endPoint y: 239, distance: 216.2
click at [1076, 239] on div "CPU Peak CPU 21 GHz Net CPU 67.20 GHz Cores 32 CPU Sockets 2 Capacity Used 39.5…" at bounding box center [776, 213] width 1462 height 210
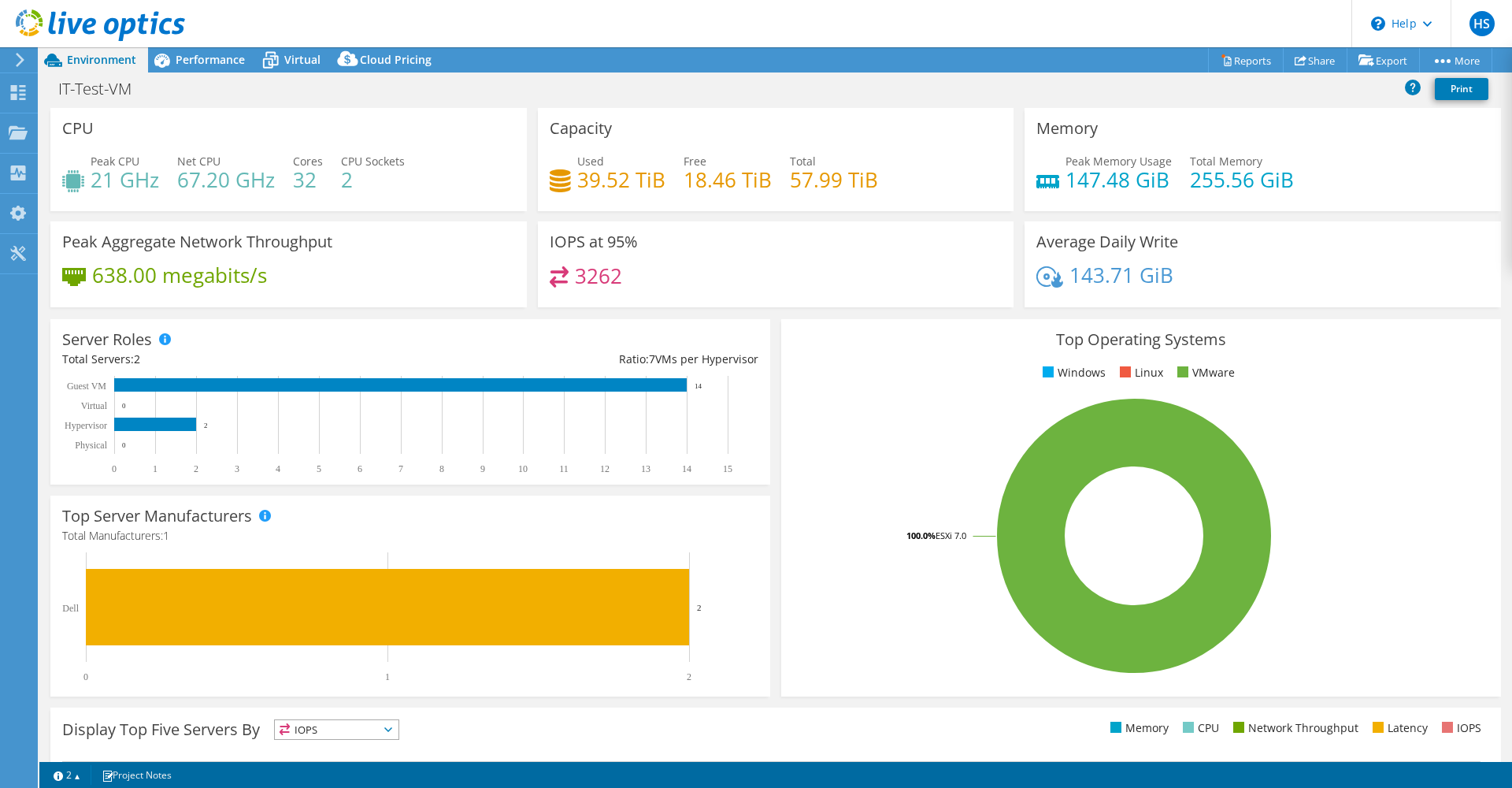
click at [1275, 284] on div "143.71 GiB" at bounding box center [1263, 282] width 453 height 33
click at [200, 67] on div "Performance" at bounding box center [202, 60] width 108 height 25
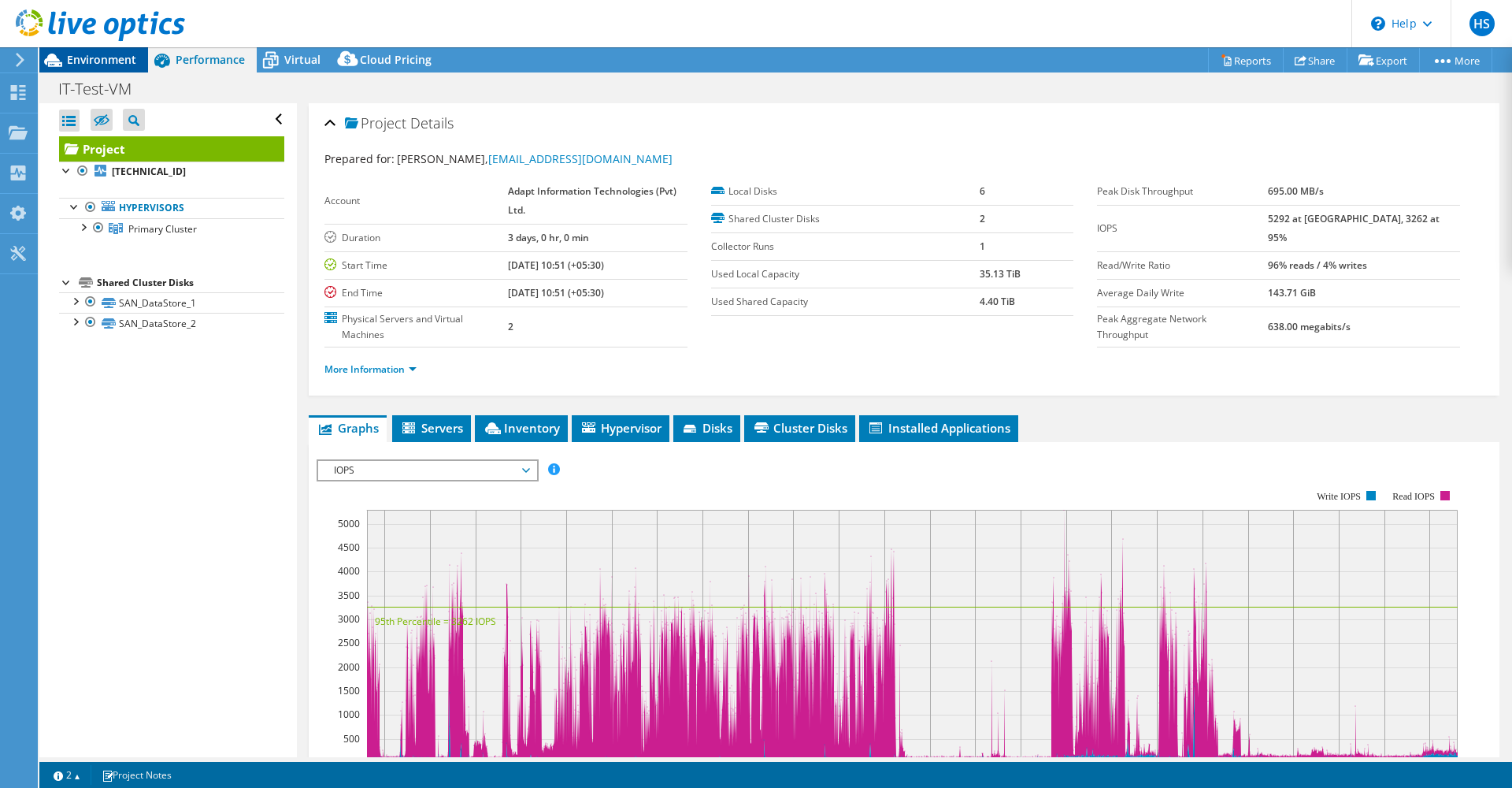
click at [108, 59] on span "Environment" at bounding box center [101, 59] width 70 height 15
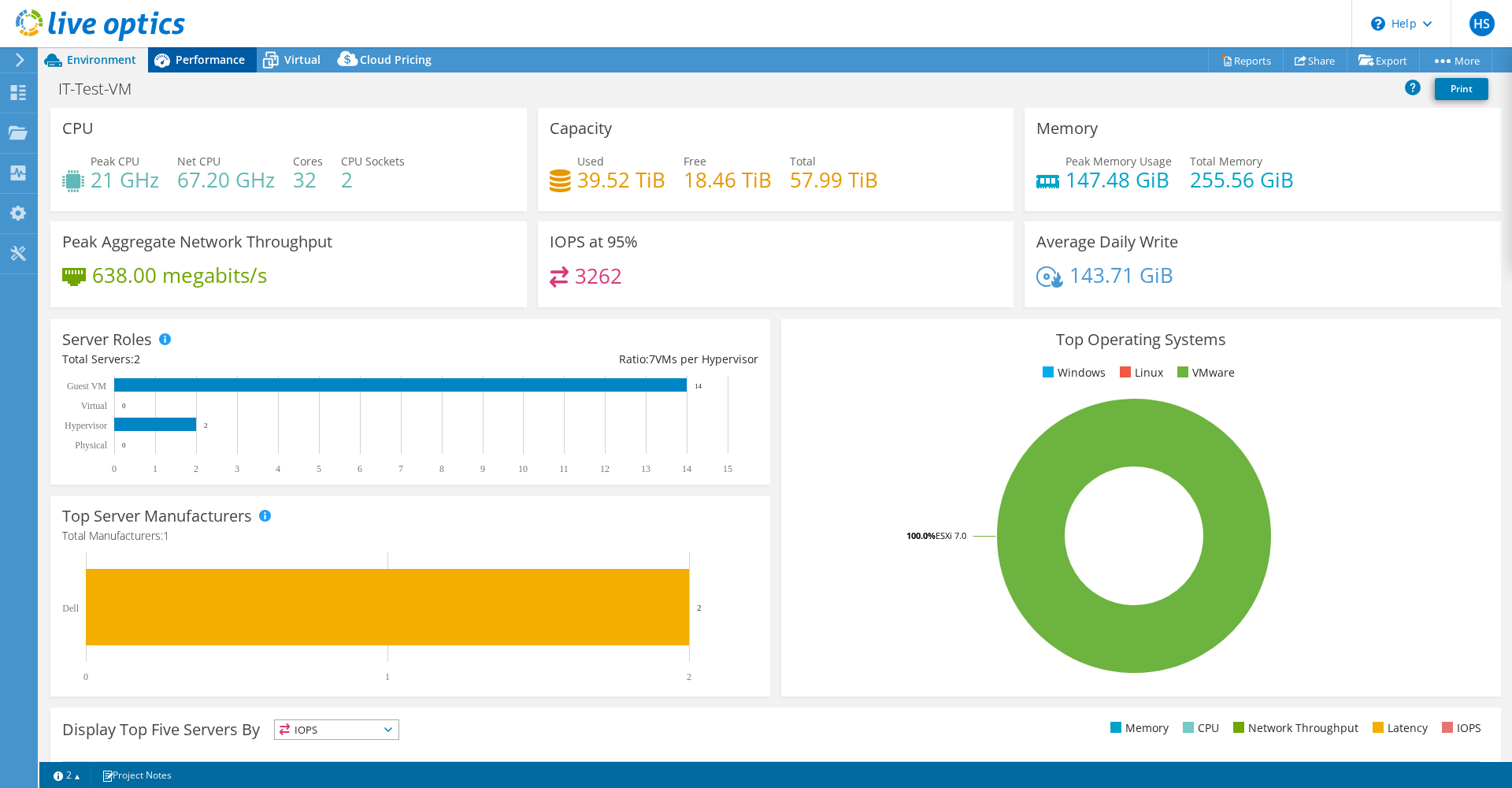
click at [237, 54] on span "Performance" at bounding box center [211, 59] width 70 height 15
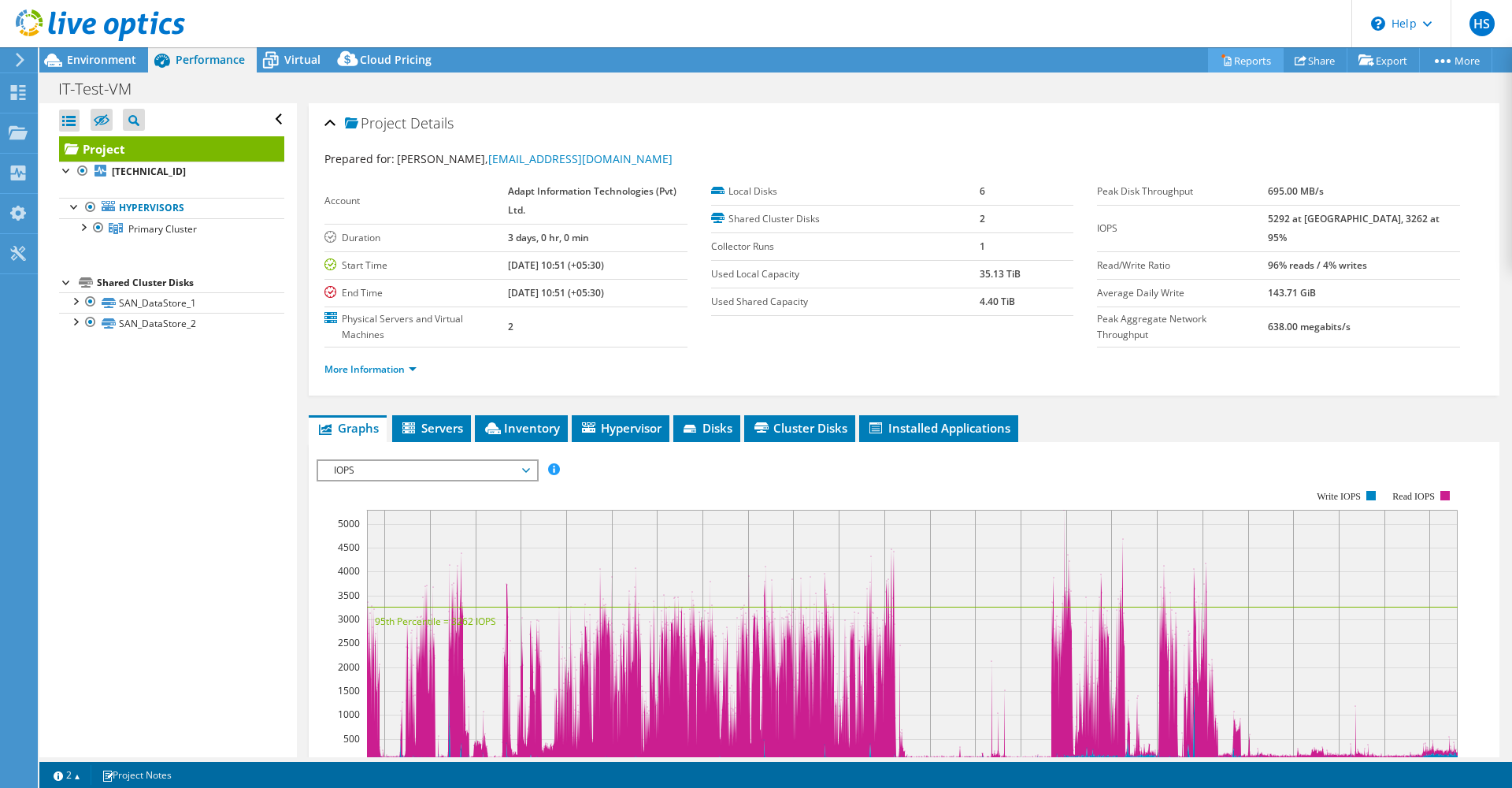
click at [1225, 63] on link "Reports" at bounding box center [1246, 60] width 76 height 25
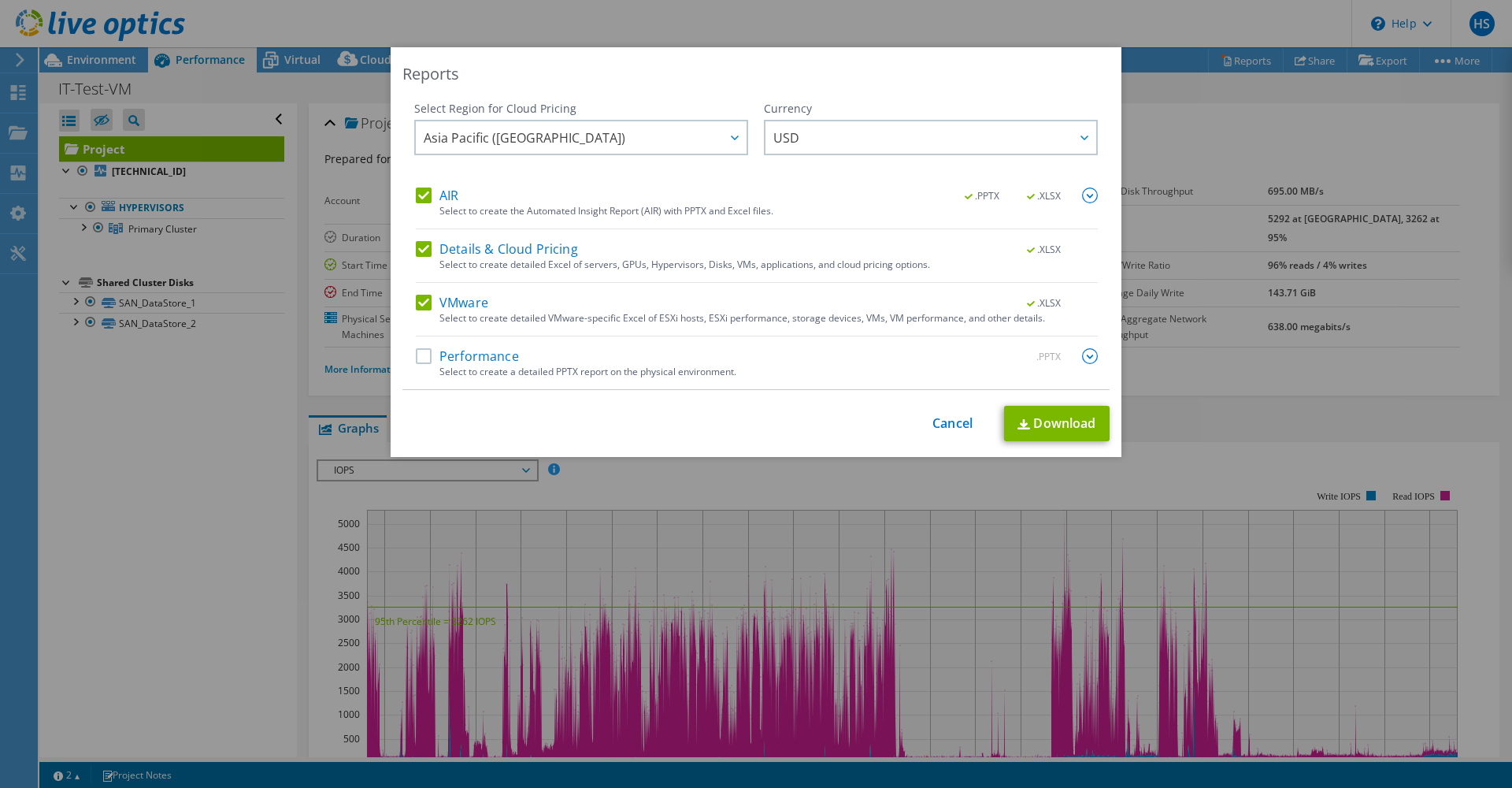
click at [427, 363] on label "Performance" at bounding box center [468, 356] width 103 height 16
click at [0, 0] on input "Performance" at bounding box center [0, 0] width 0 height 0
click at [1058, 419] on link "Download" at bounding box center [1057, 423] width 105 height 36
click at [946, 424] on link "Cancel" at bounding box center [953, 423] width 40 height 15
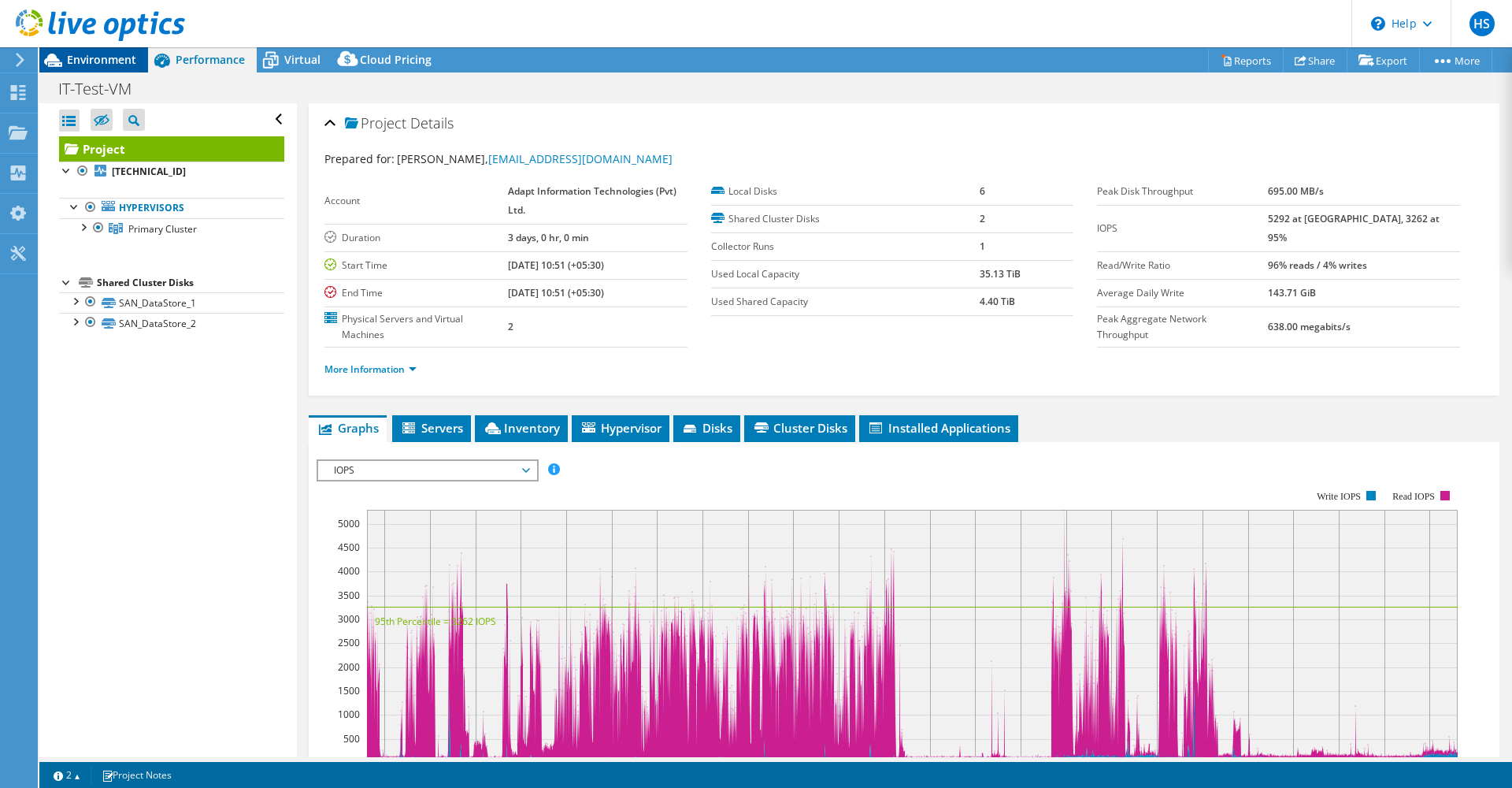
click at [86, 66] on span "Environment" at bounding box center [101, 59] width 70 height 15
